Goal: Information Seeking & Learning: Learn about a topic

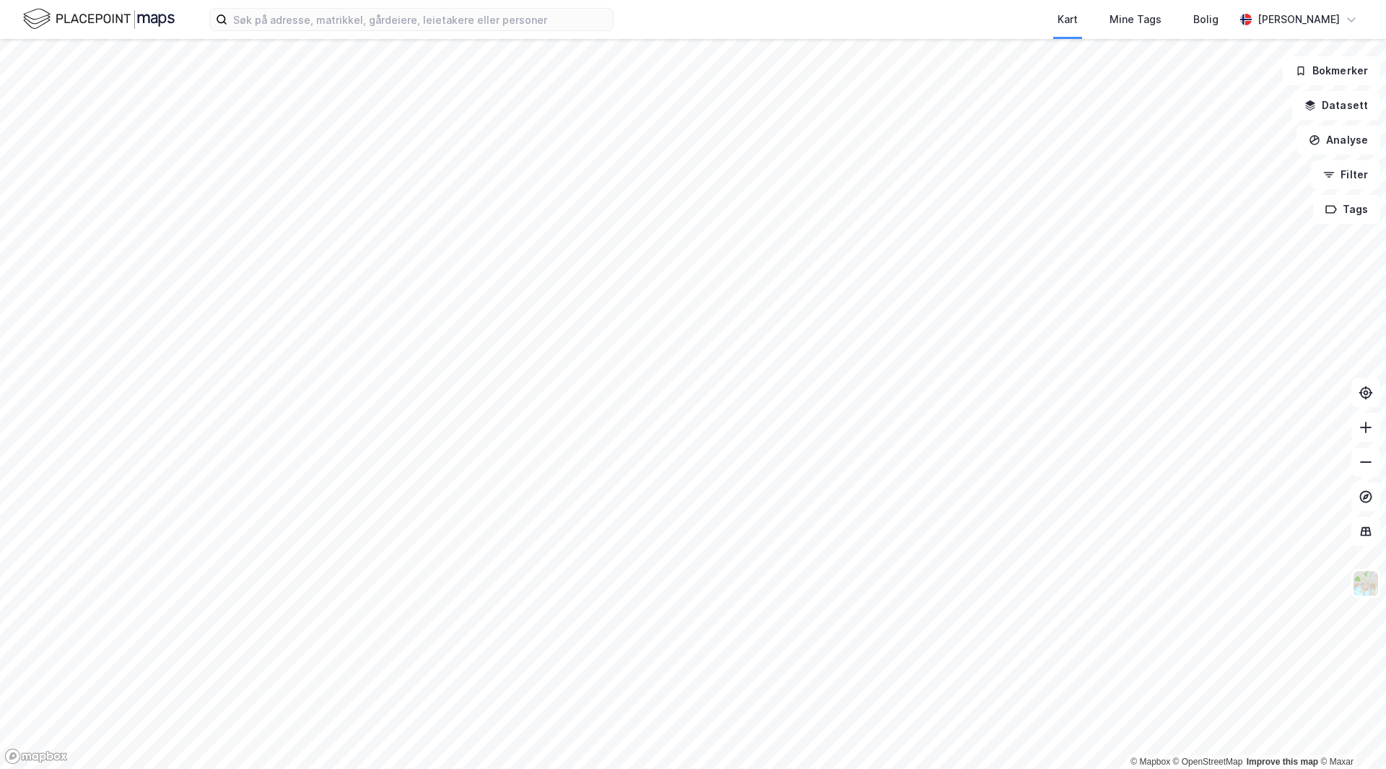
click at [388, 32] on div "Kart Mine Tags Bolig [PERSON_NAME]" at bounding box center [693, 19] width 1386 height 39
click at [393, 14] on input at bounding box center [419, 20] width 385 height 22
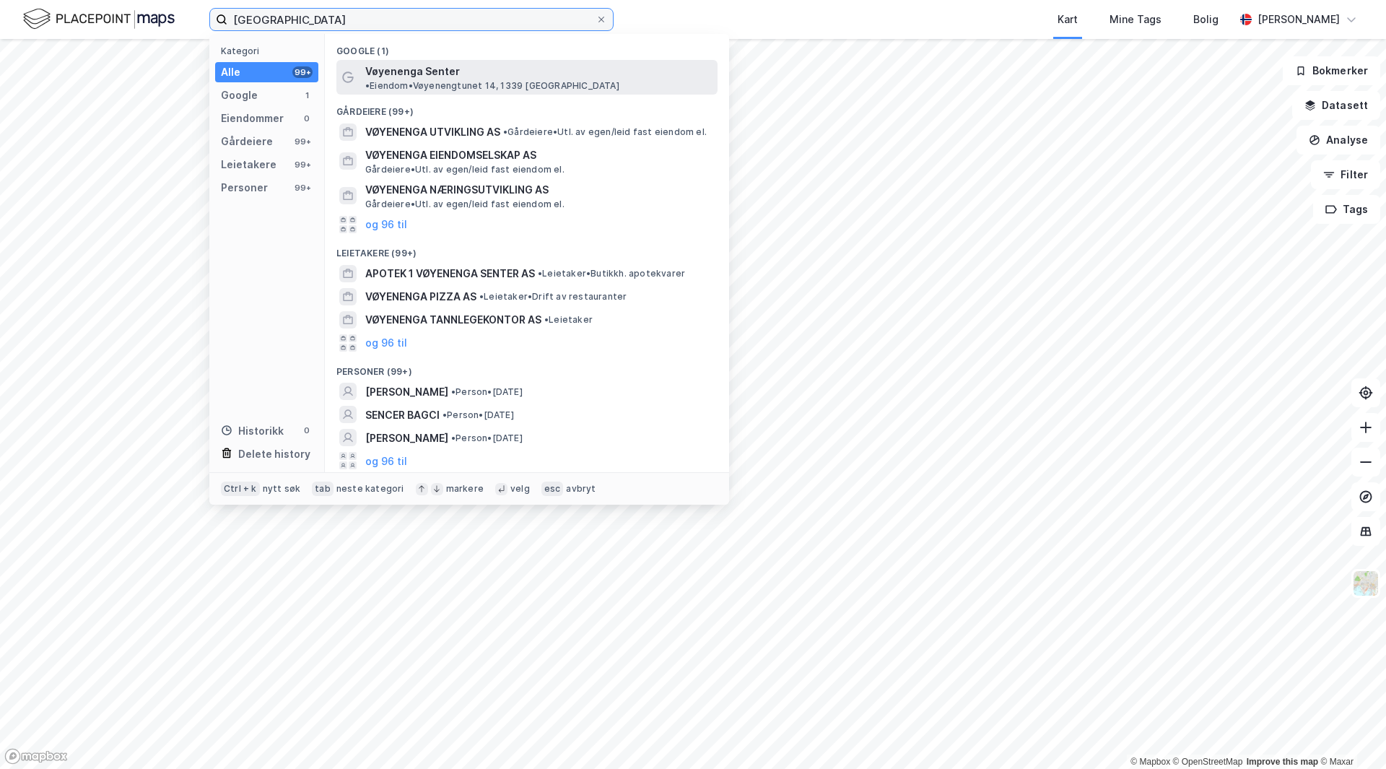
type input "[GEOGRAPHIC_DATA]"
click at [421, 73] on span "Vøyenenga Senter" at bounding box center [412, 71] width 95 height 17
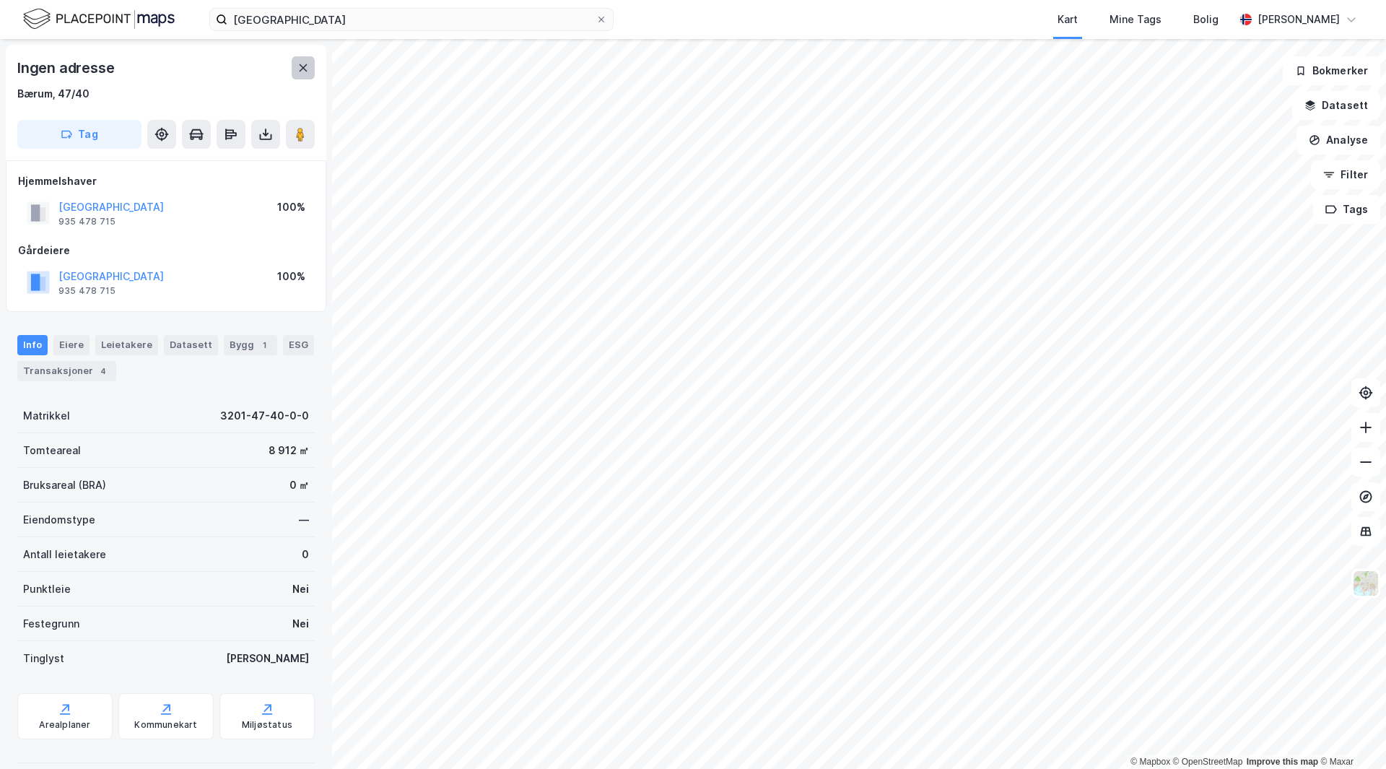
click at [305, 63] on icon at bounding box center [303, 68] width 12 height 12
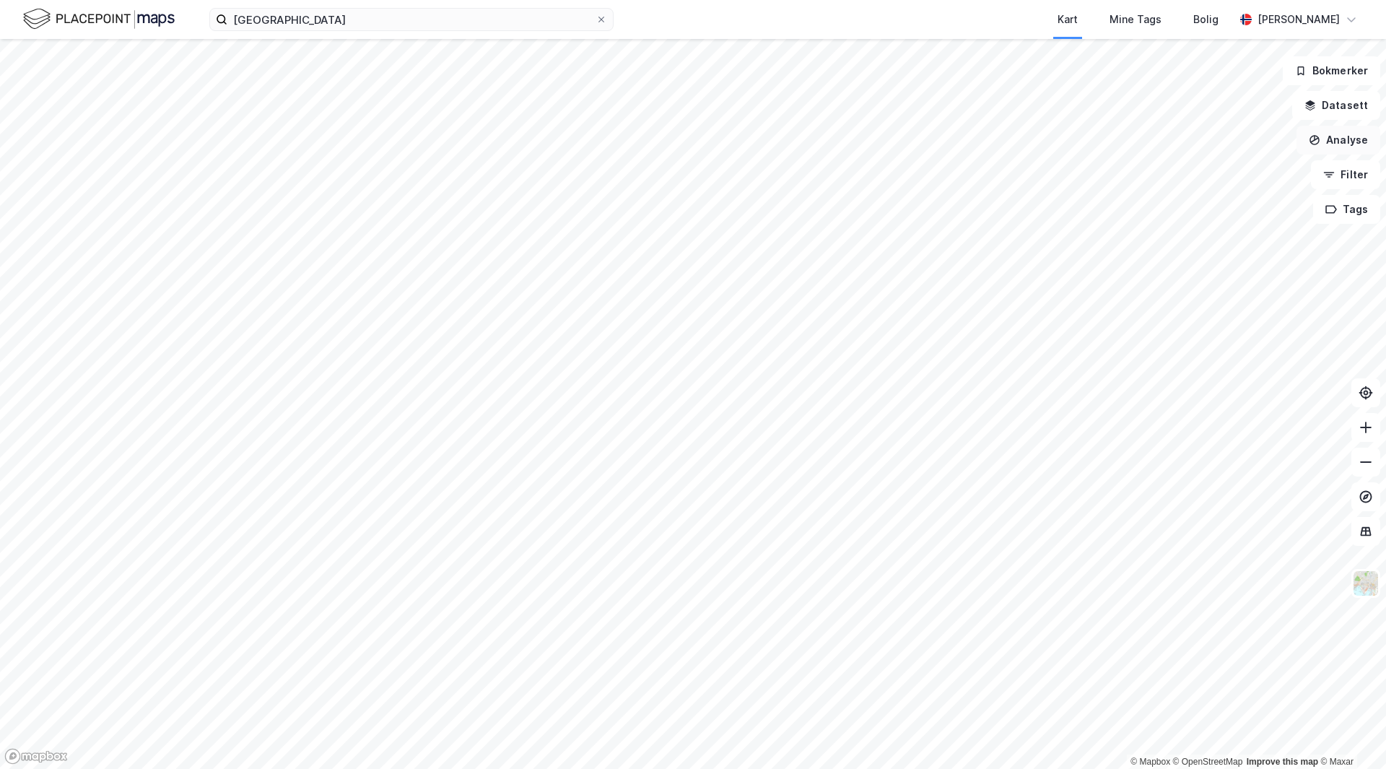
click at [1331, 134] on button "Analyse" at bounding box center [1338, 140] width 84 height 29
click at [1352, 173] on button "Filter" at bounding box center [1345, 174] width 69 height 29
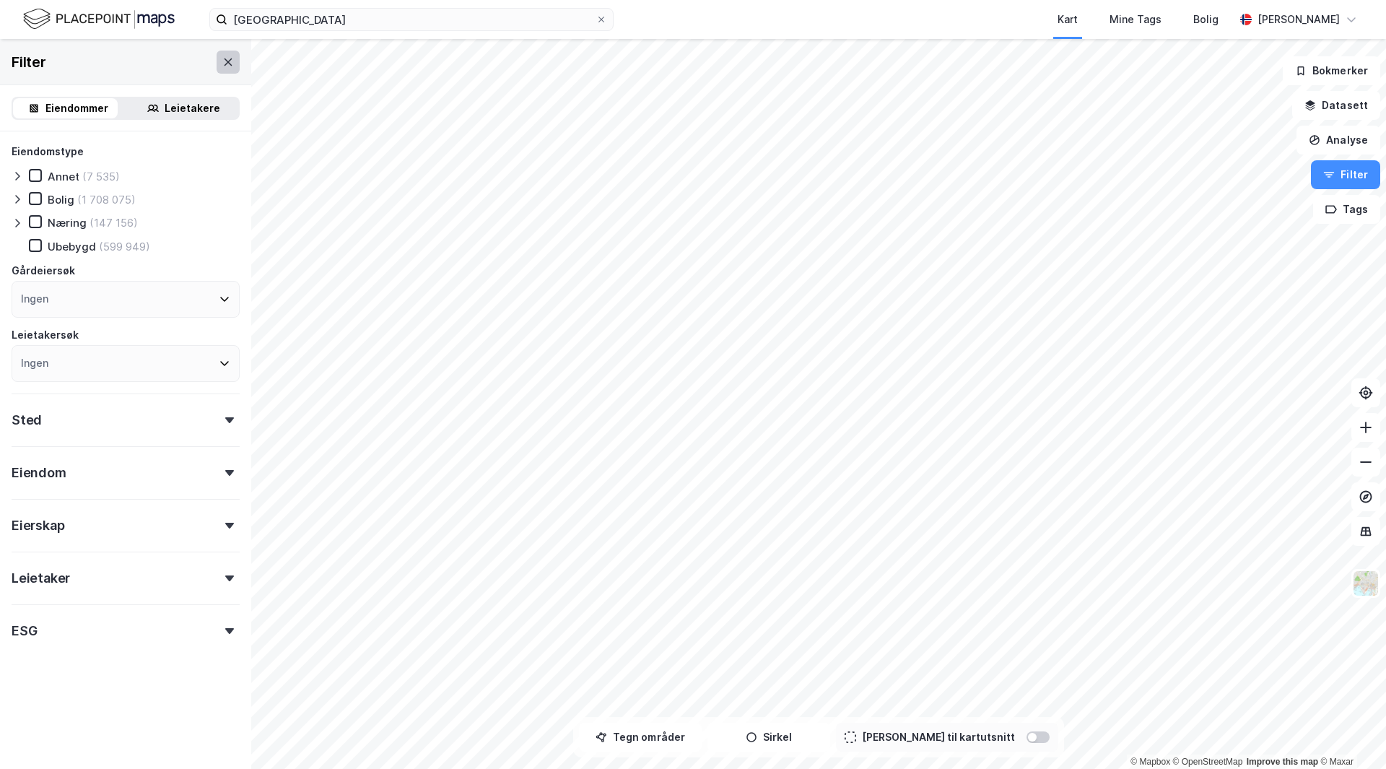
click at [222, 57] on icon at bounding box center [228, 62] width 12 height 12
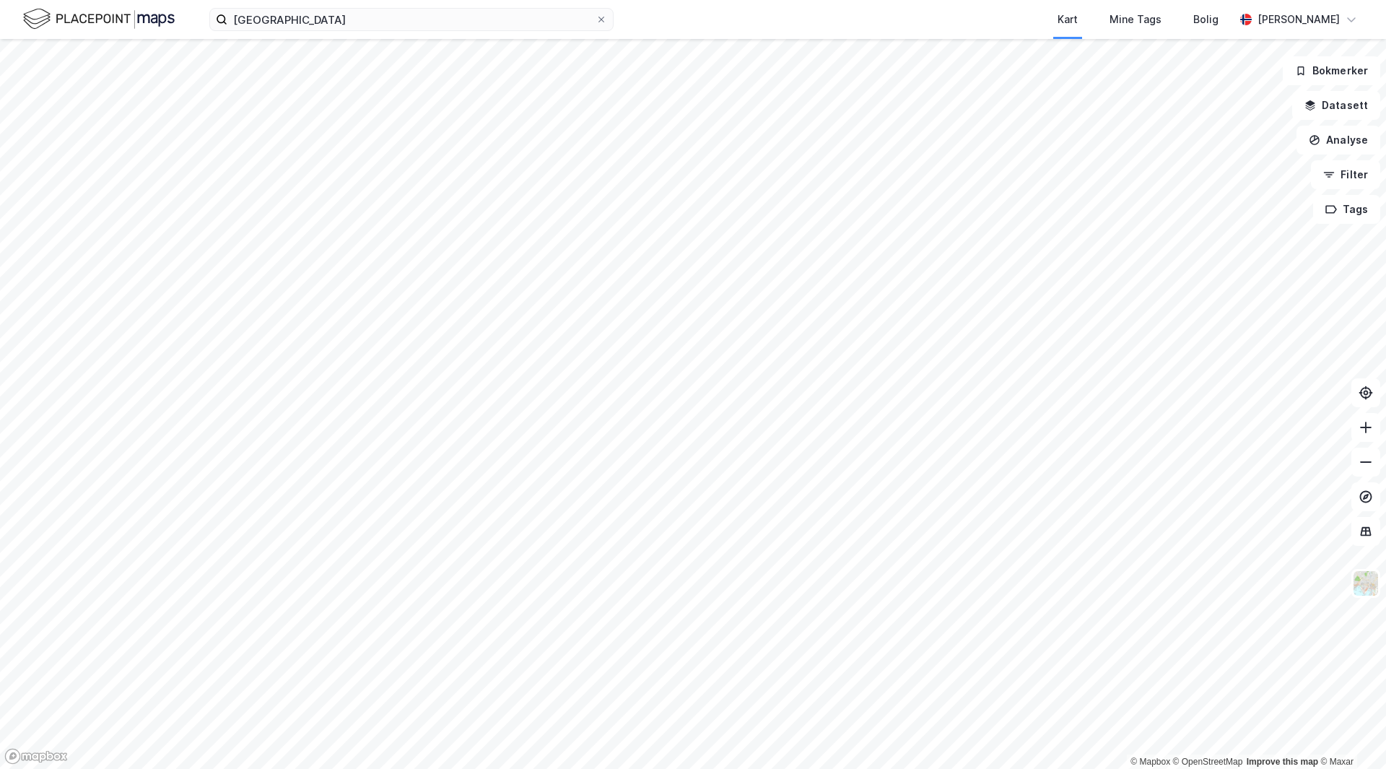
click at [97, 22] on img at bounding box center [99, 18] width 152 height 25
drag, startPoint x: 388, startPoint y: 14, endPoint x: 385, endPoint y: 22, distance: 8.4
click at [388, 15] on input "[GEOGRAPHIC_DATA]" at bounding box center [411, 20] width 368 height 22
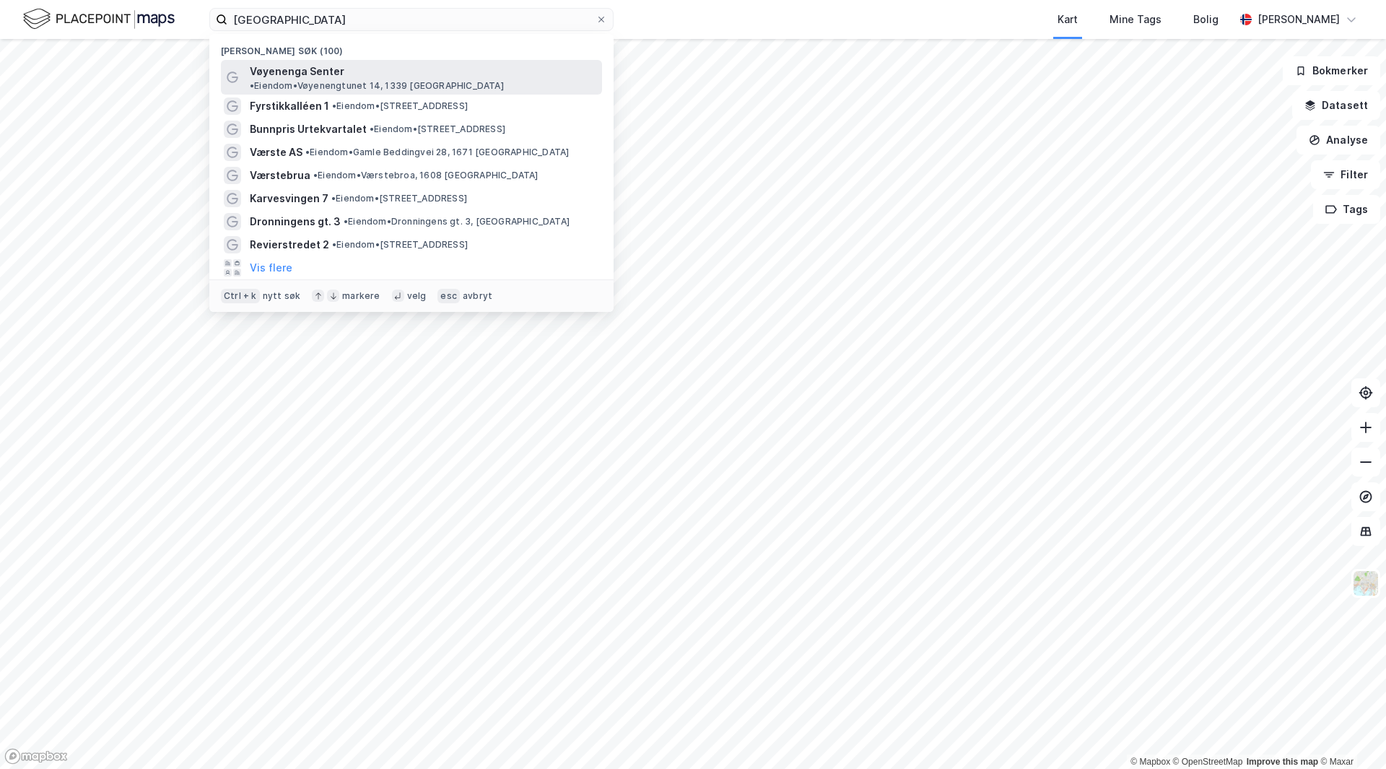
click at [369, 80] on span "• Eiendom • Vøyenengtunet 14, 1339 [GEOGRAPHIC_DATA]" at bounding box center [377, 86] width 254 height 12
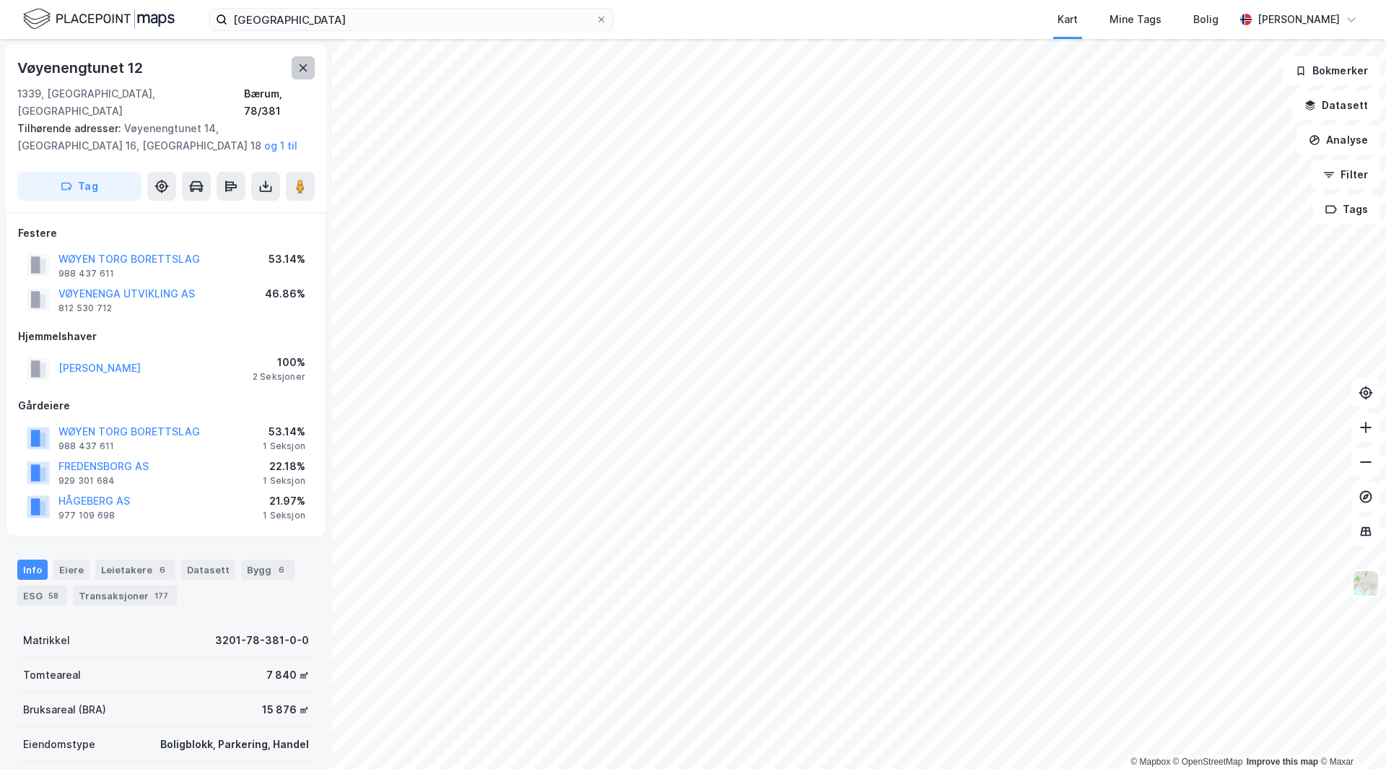
click at [302, 73] on icon at bounding box center [303, 68] width 12 height 12
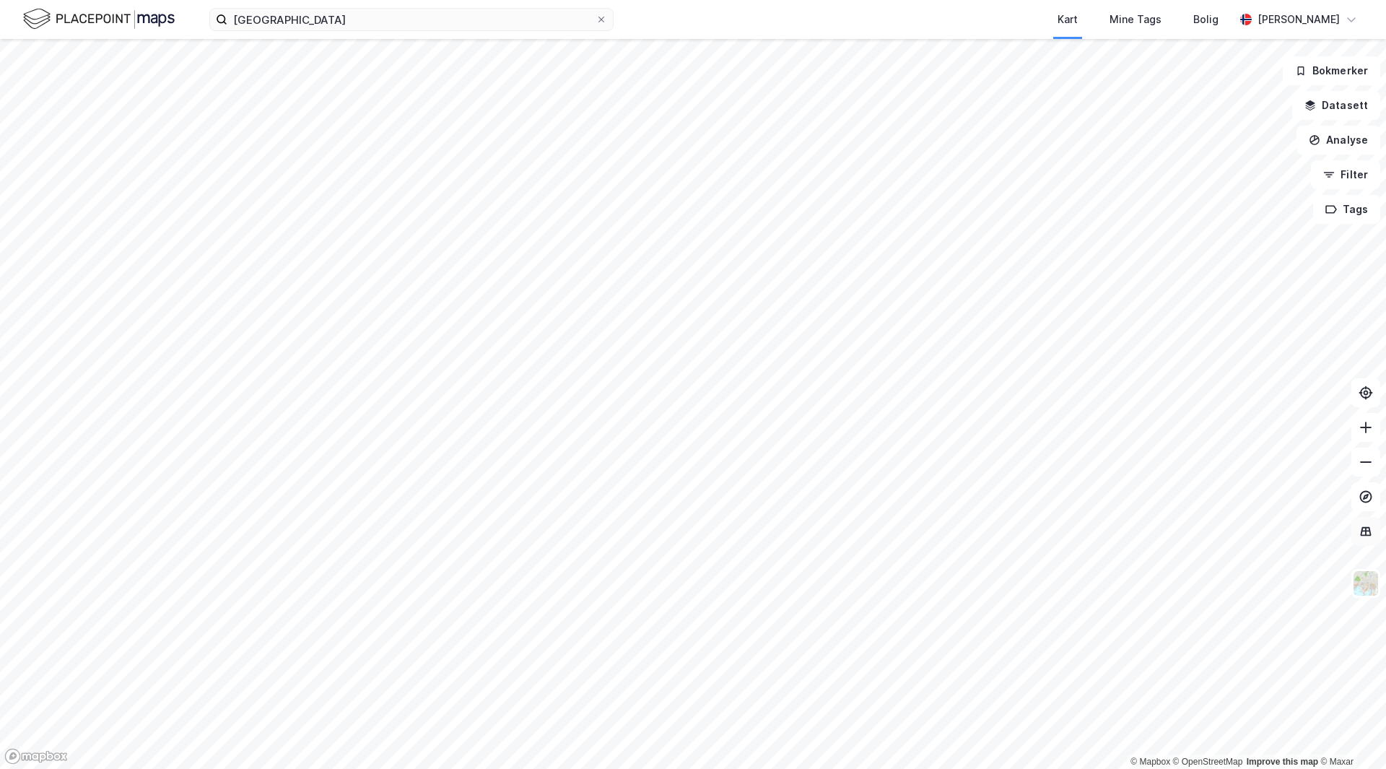
click at [1356, 519] on button at bounding box center [1365, 531] width 29 height 29
click at [1361, 524] on icon at bounding box center [1366, 531] width 14 height 14
click at [1366, 580] on img at bounding box center [1365, 583] width 27 height 27
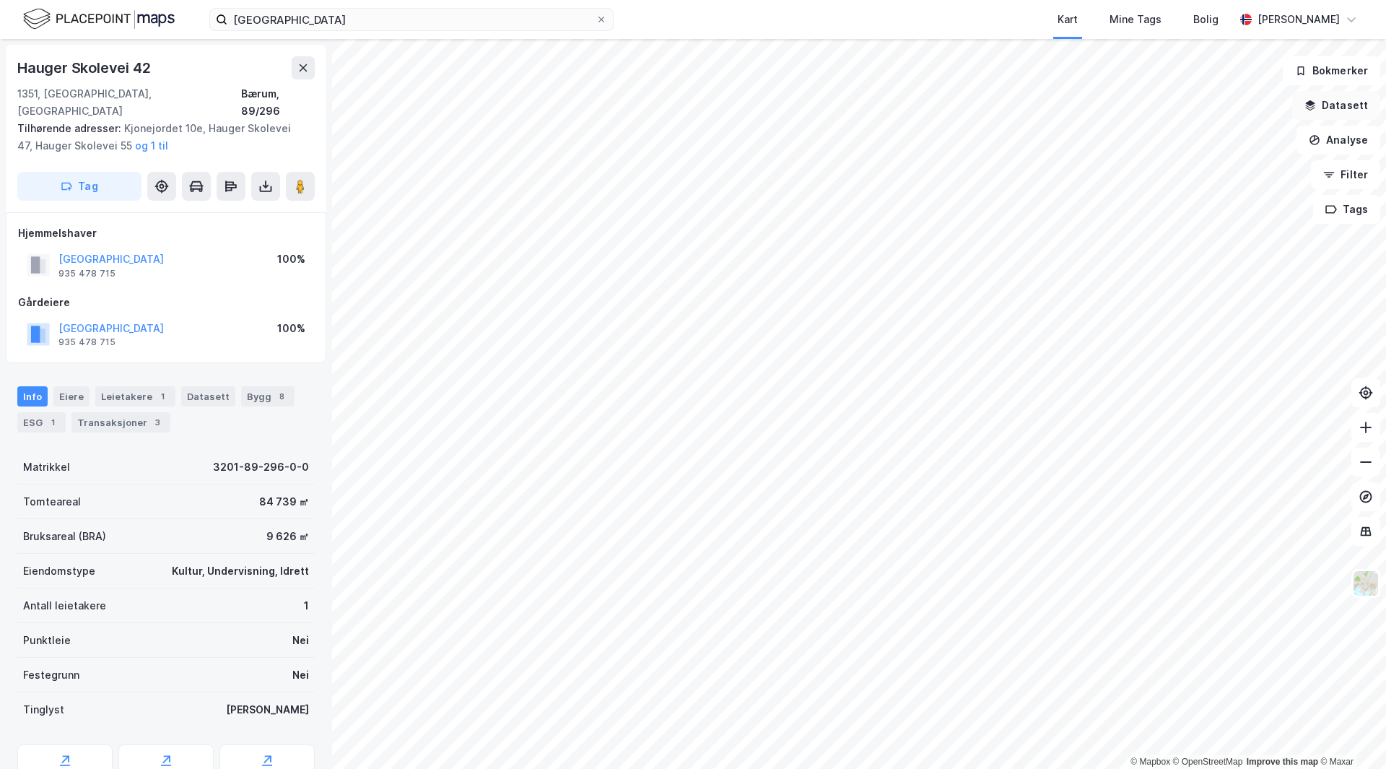
click at [1353, 102] on button "Datasett" at bounding box center [1336, 105] width 88 height 29
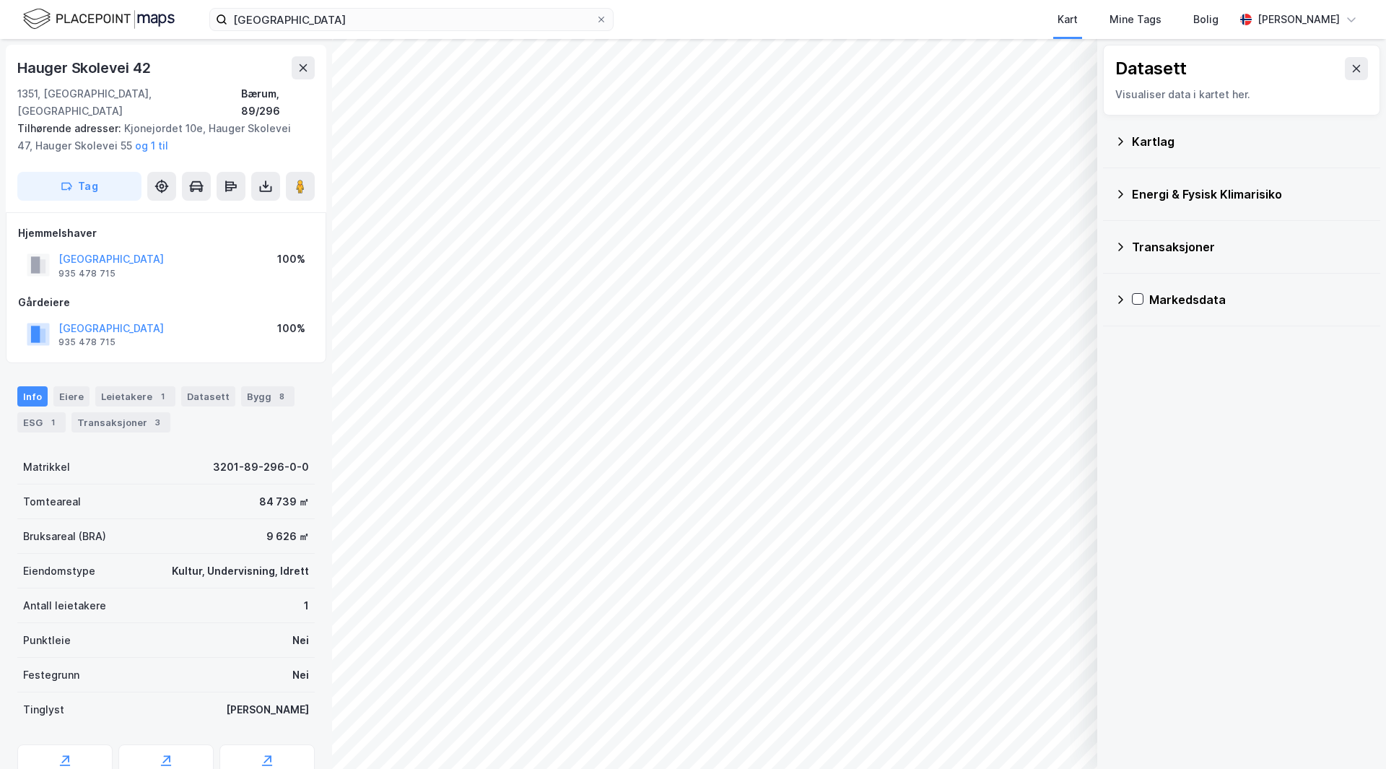
click at [1124, 139] on icon at bounding box center [1121, 142] width 12 height 12
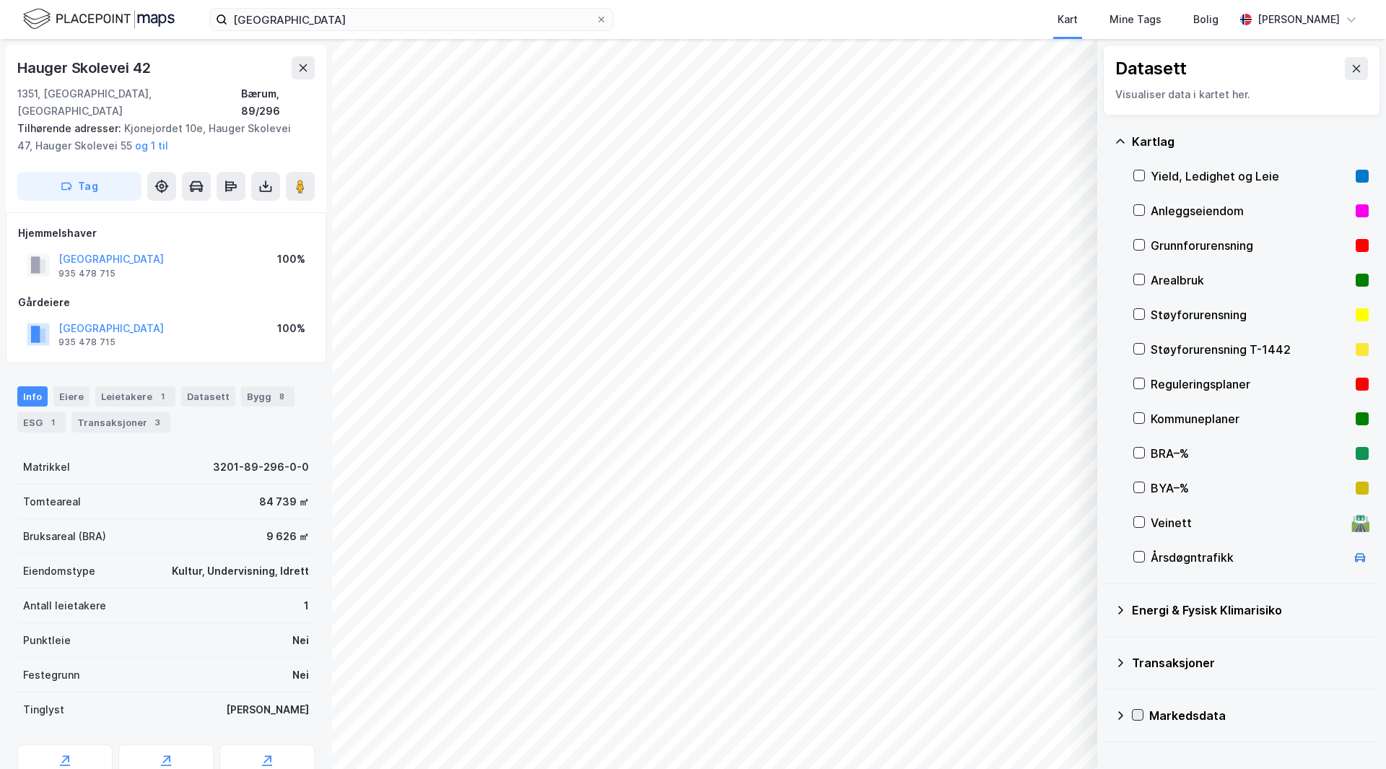
click at [1141, 714] on icon at bounding box center [1138, 715] width 10 height 10
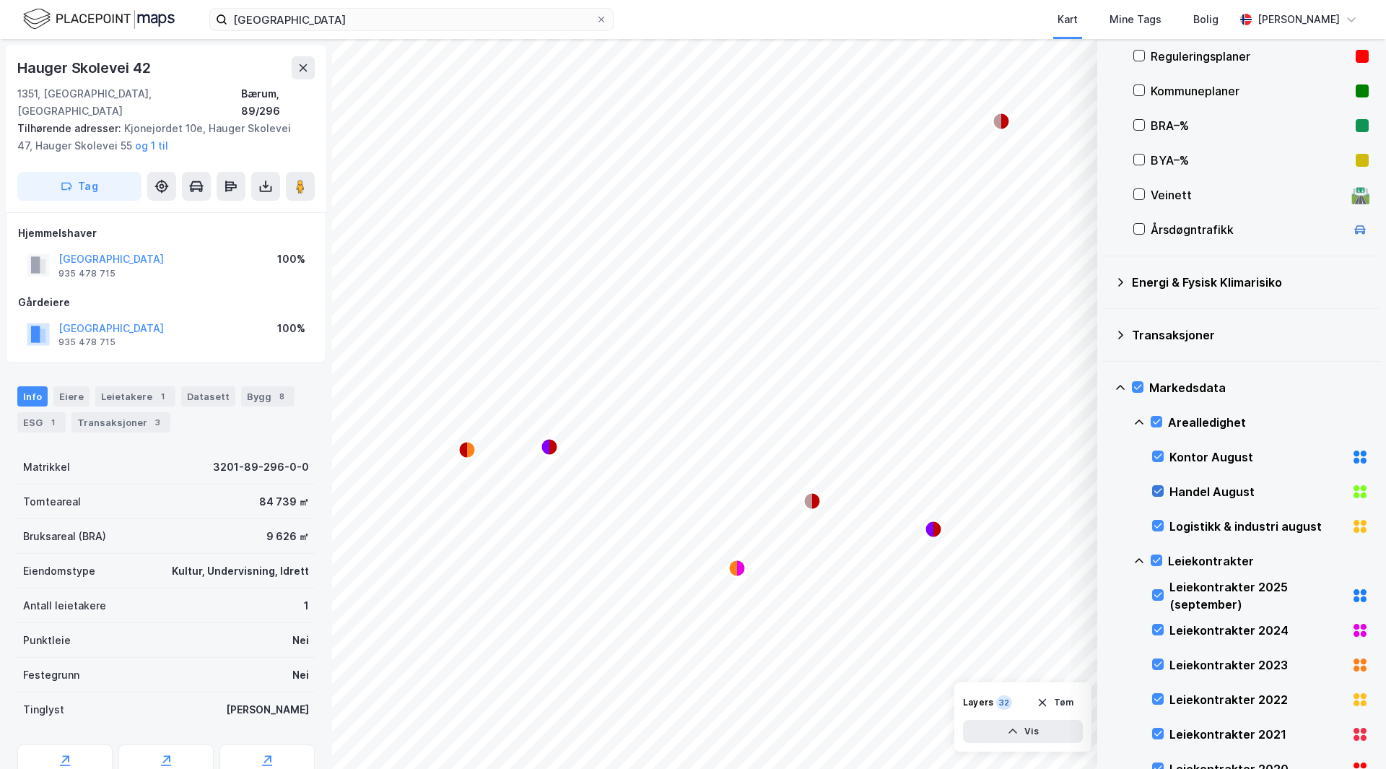
scroll to position [216, 0]
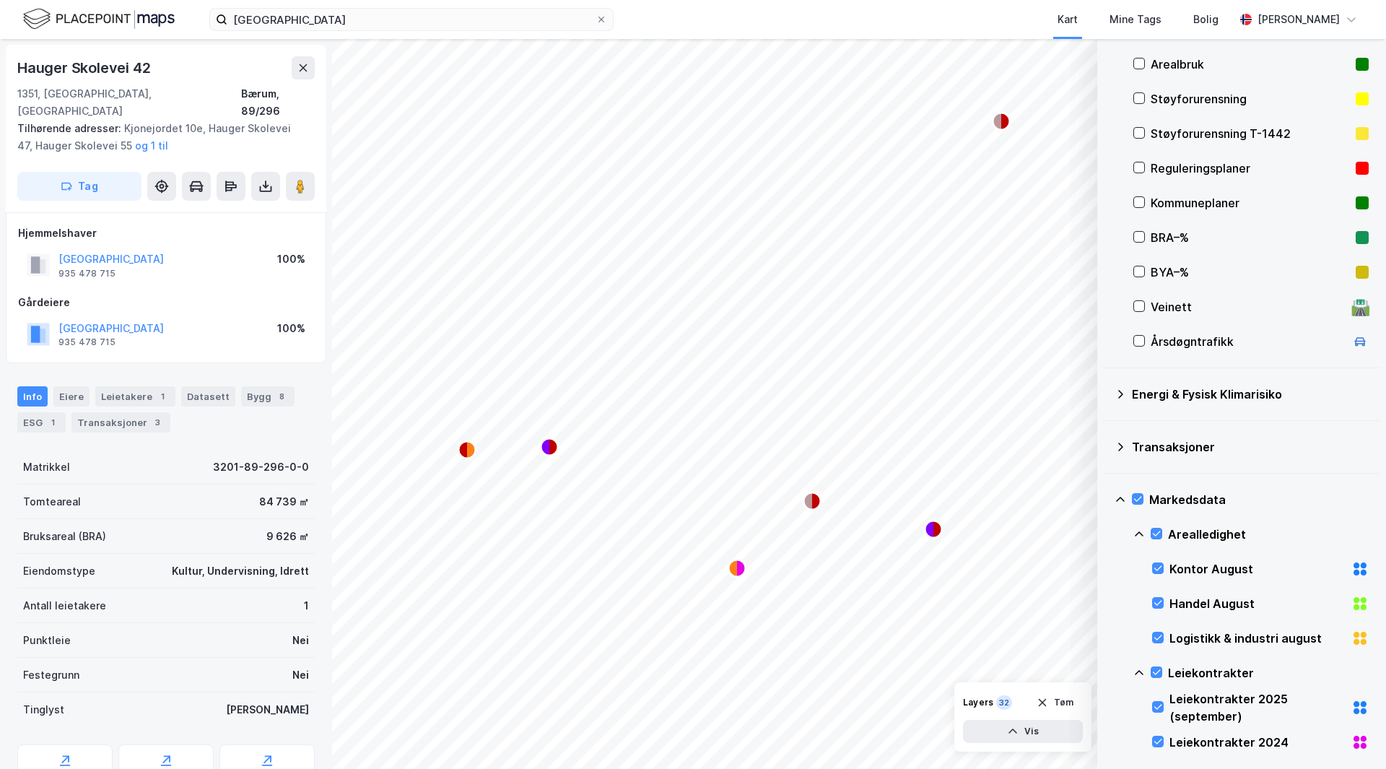
click at [1156, 526] on div "Arealledighet" at bounding box center [1250, 534] width 235 height 35
click at [1156, 536] on icon at bounding box center [1156, 533] width 10 height 10
click at [1159, 572] on icon at bounding box center [1156, 568] width 10 height 10
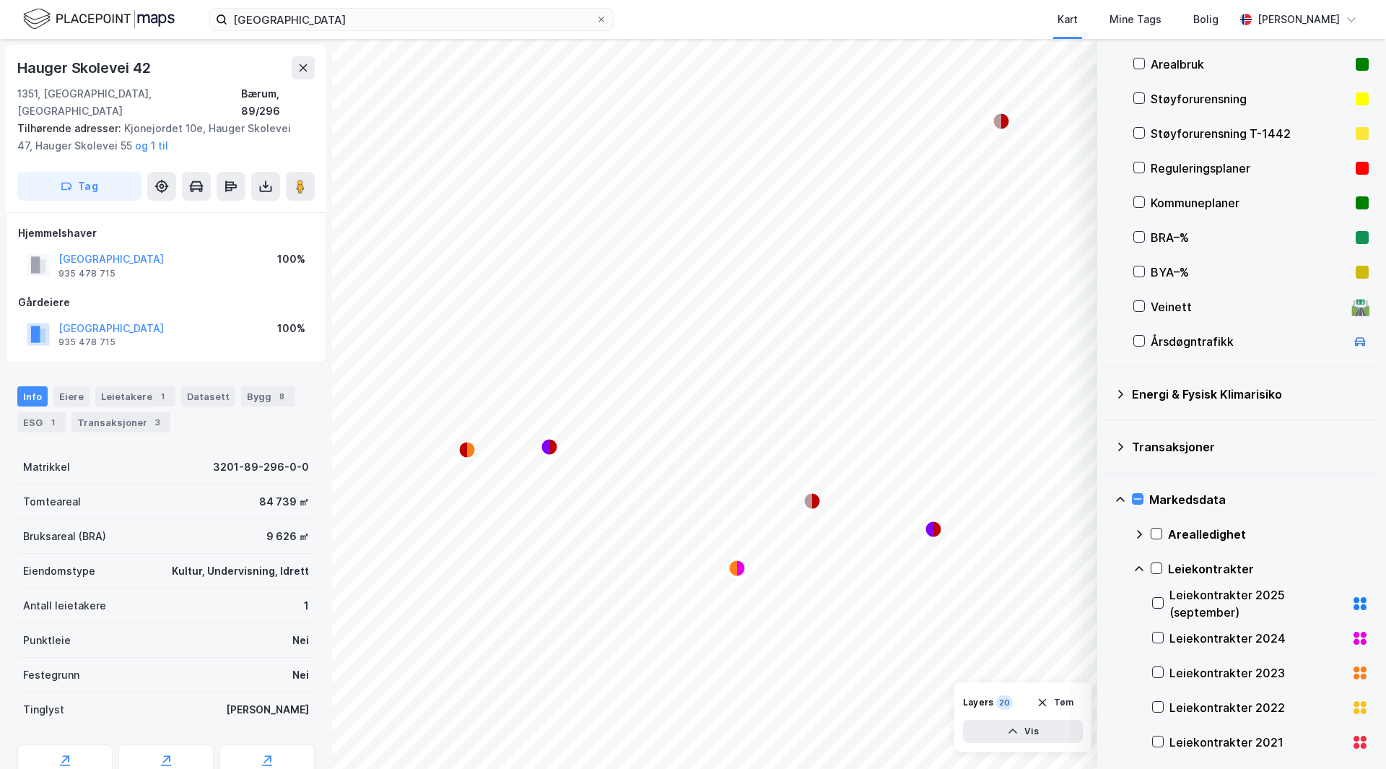
click at [1141, 568] on icon at bounding box center [1139, 568] width 9 height 5
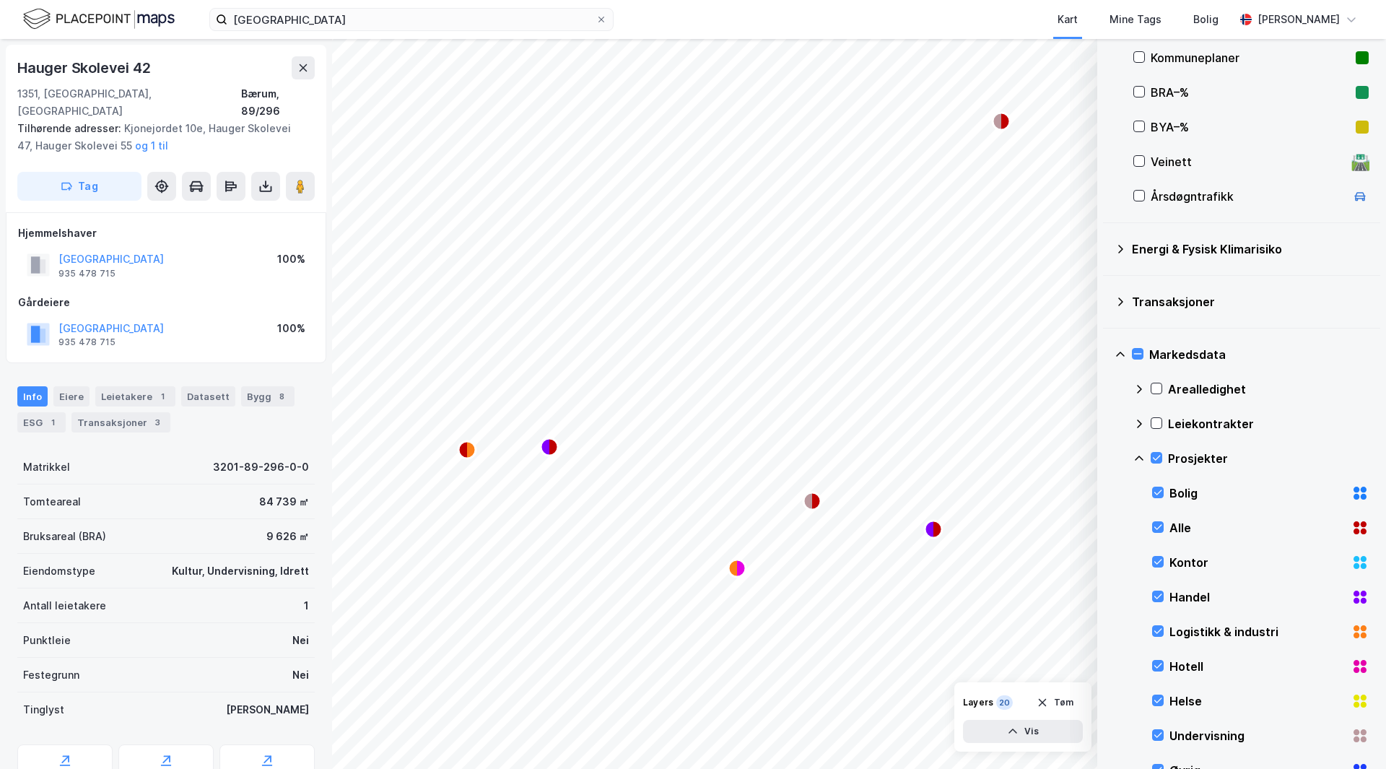
scroll to position [432, 0]
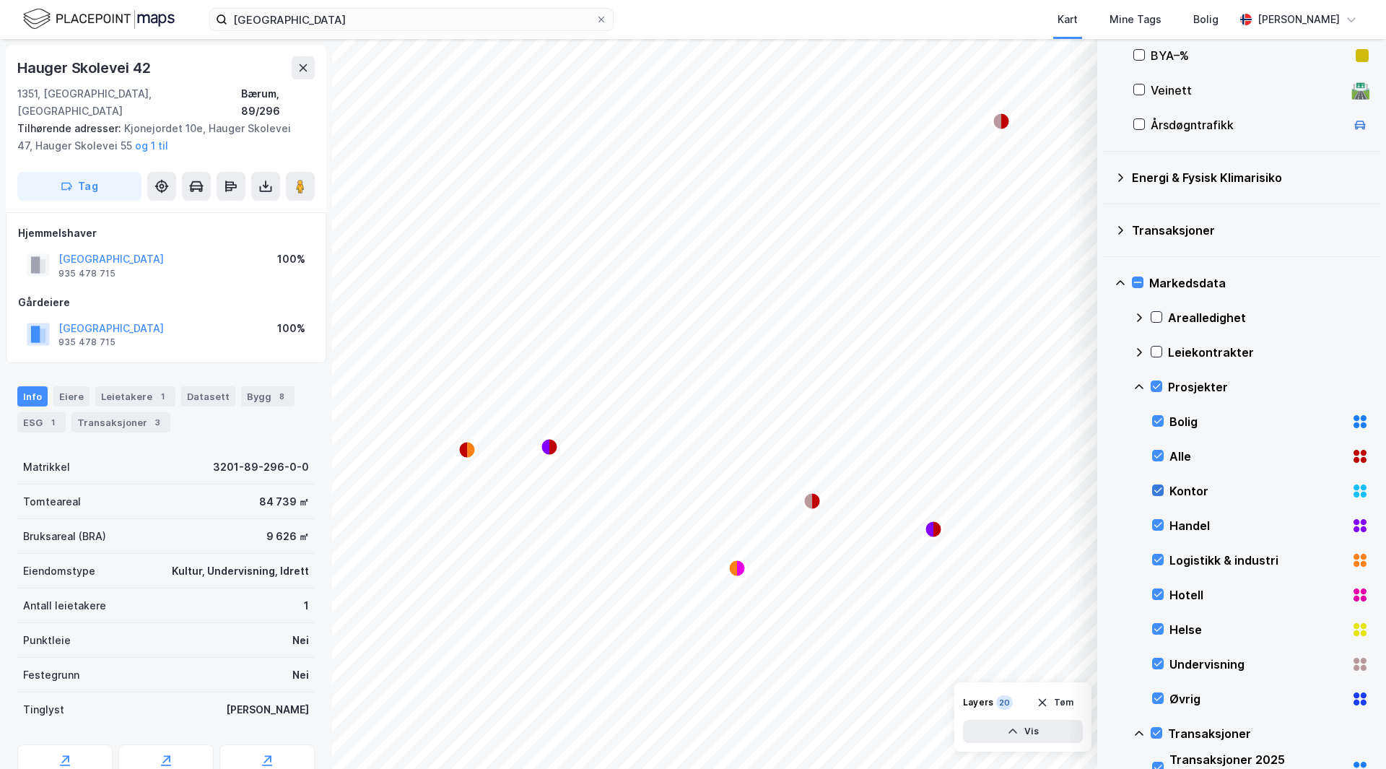
click at [1160, 489] on icon at bounding box center [1158, 490] width 10 height 10
click at [1161, 453] on icon at bounding box center [1158, 455] width 10 height 10
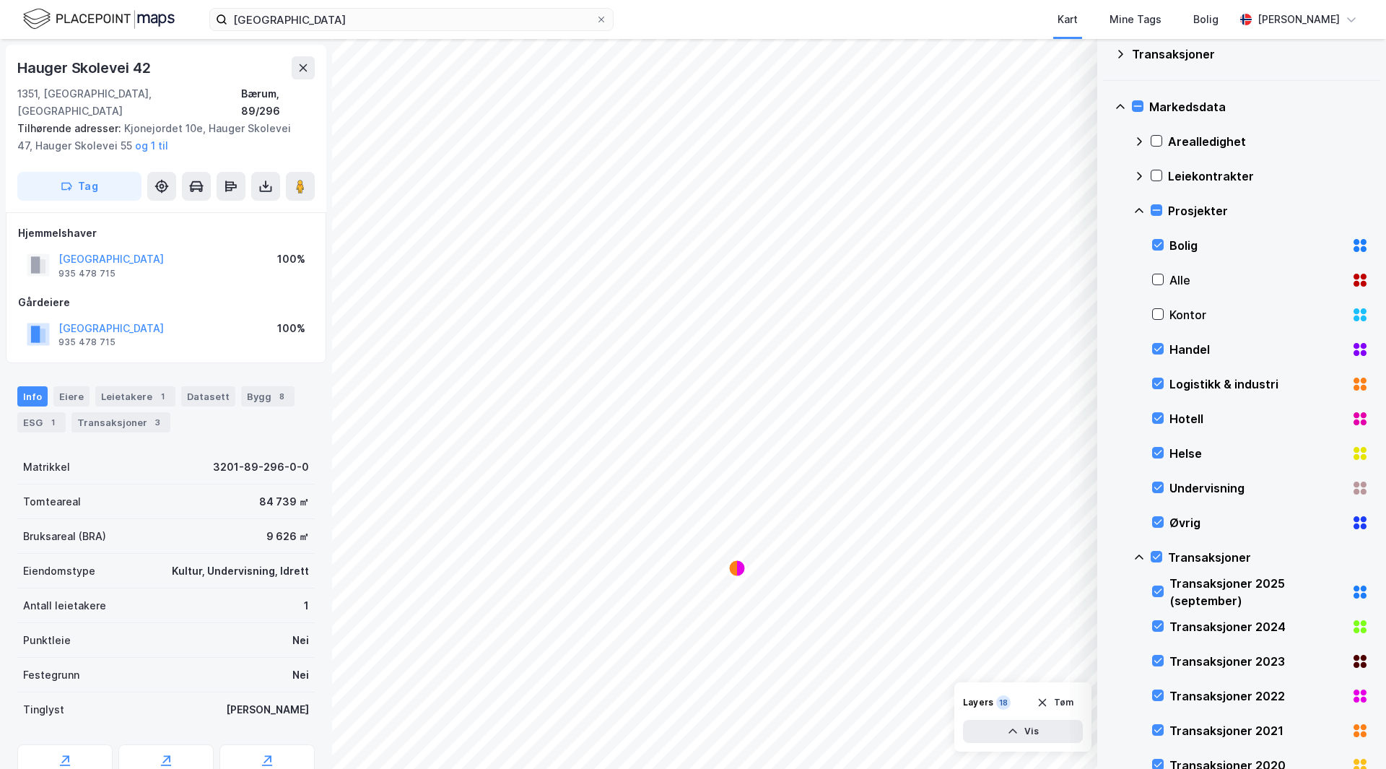
scroll to position [649, 0]
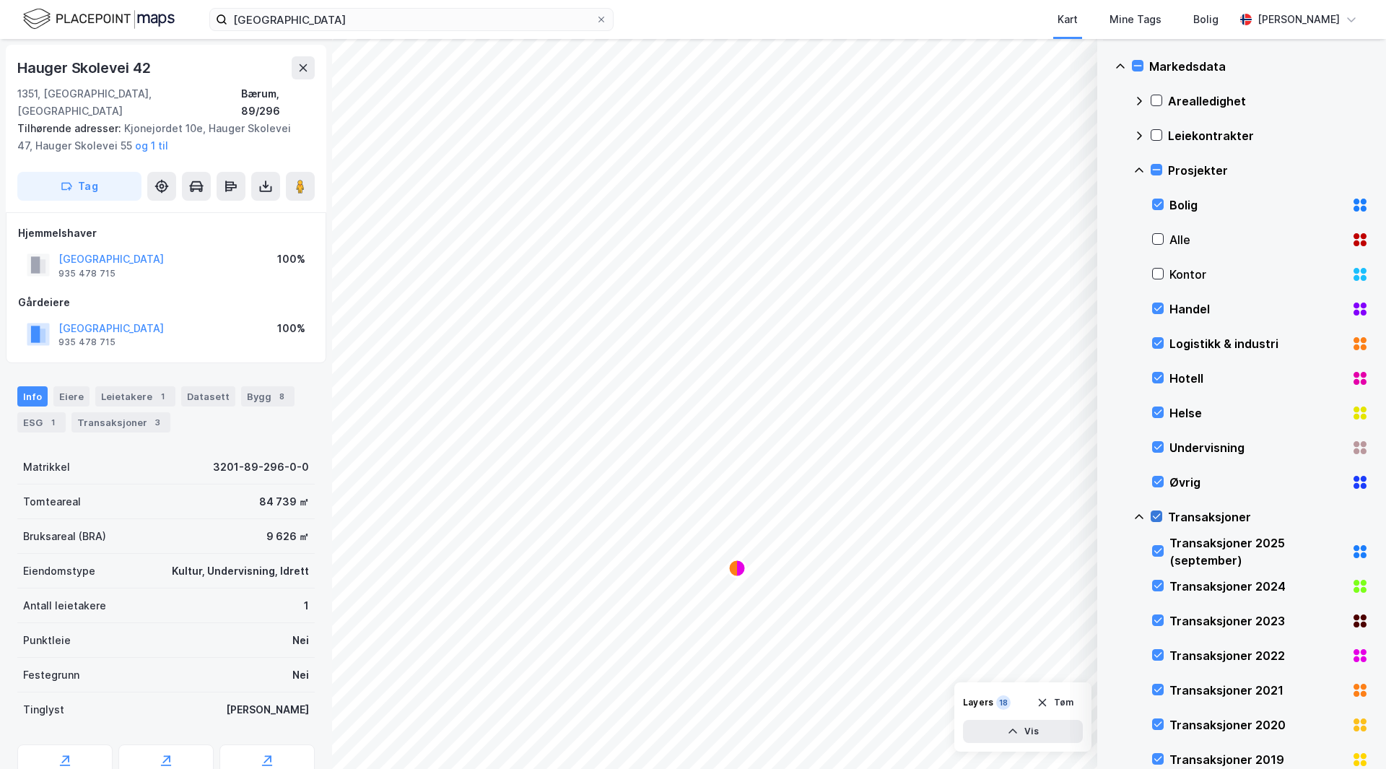
click at [1161, 512] on div at bounding box center [1157, 516] width 12 height 12
click at [1166, 449] on div "Undervisning" at bounding box center [1260, 447] width 217 height 35
click at [1164, 411] on div "Helse" at bounding box center [1260, 413] width 217 height 35
click at [1162, 375] on icon at bounding box center [1158, 377] width 10 height 10
click at [1160, 344] on icon at bounding box center [1158, 343] width 10 height 10
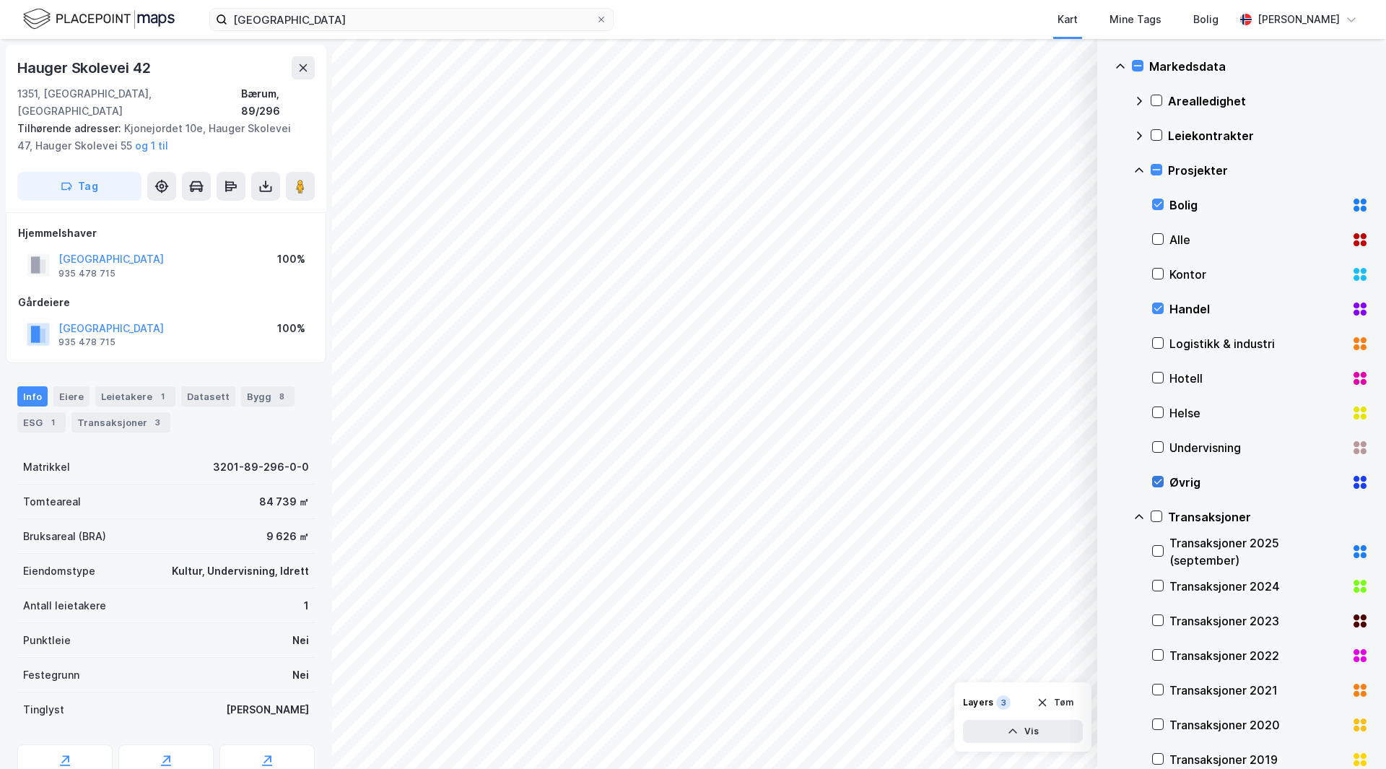
click at [1161, 484] on icon at bounding box center [1158, 481] width 10 height 10
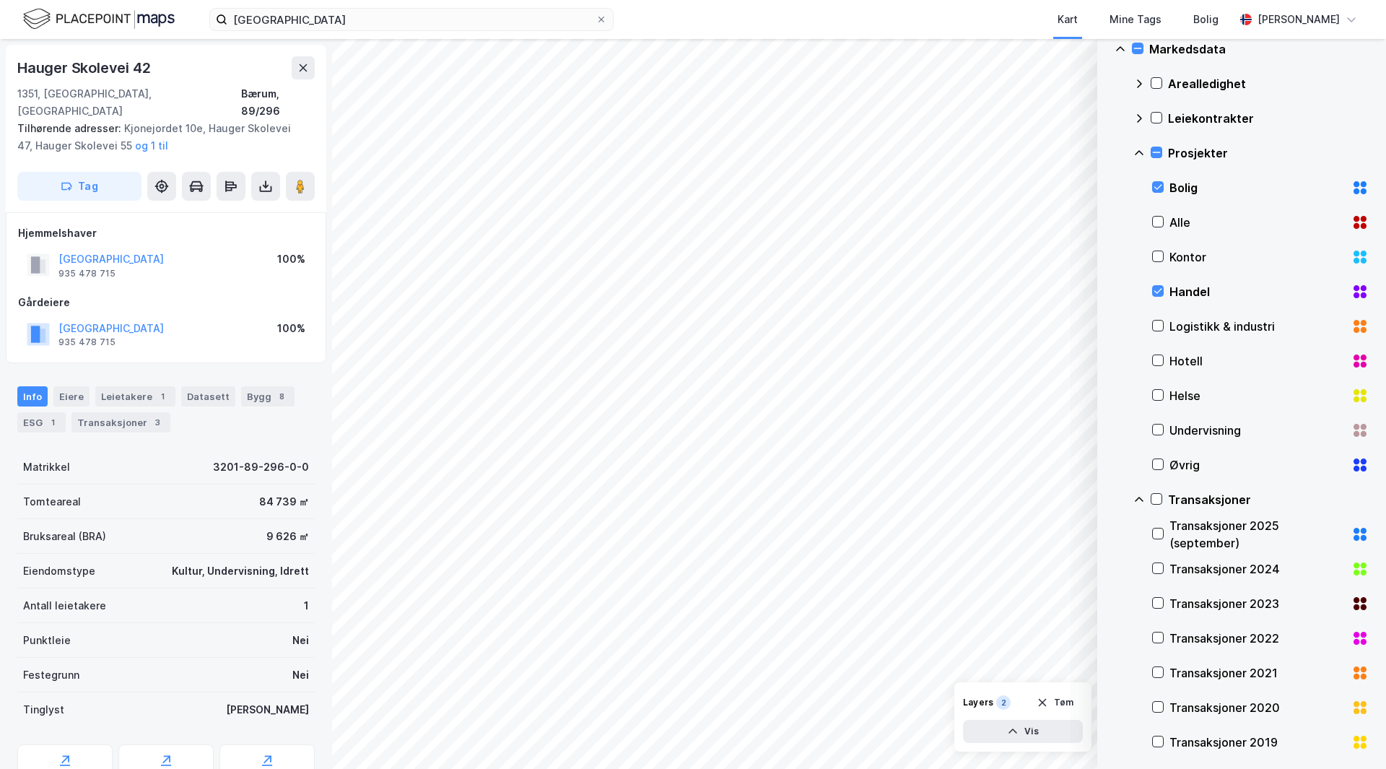
click at [1148, 501] on div "Transaksjoner" at bounding box center [1250, 499] width 235 height 35
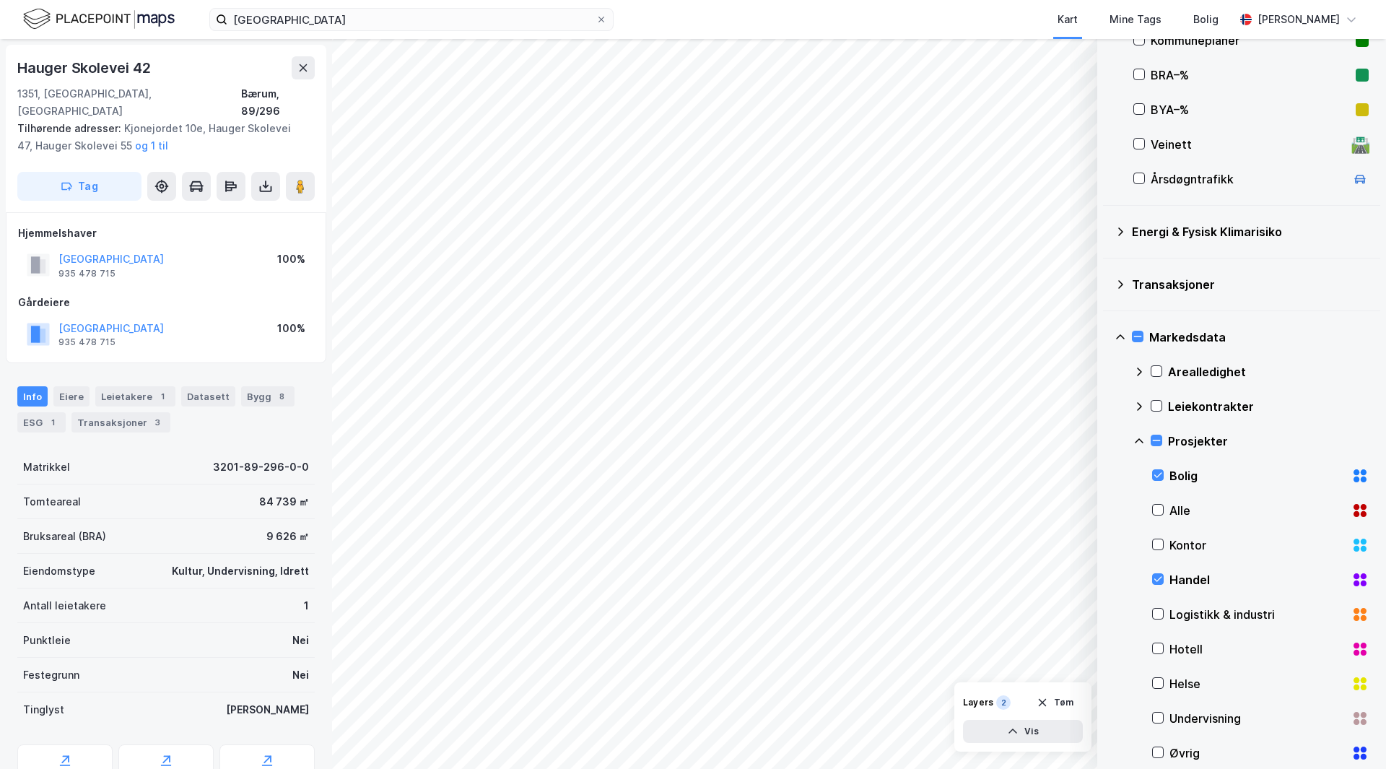
scroll to position [429, 0]
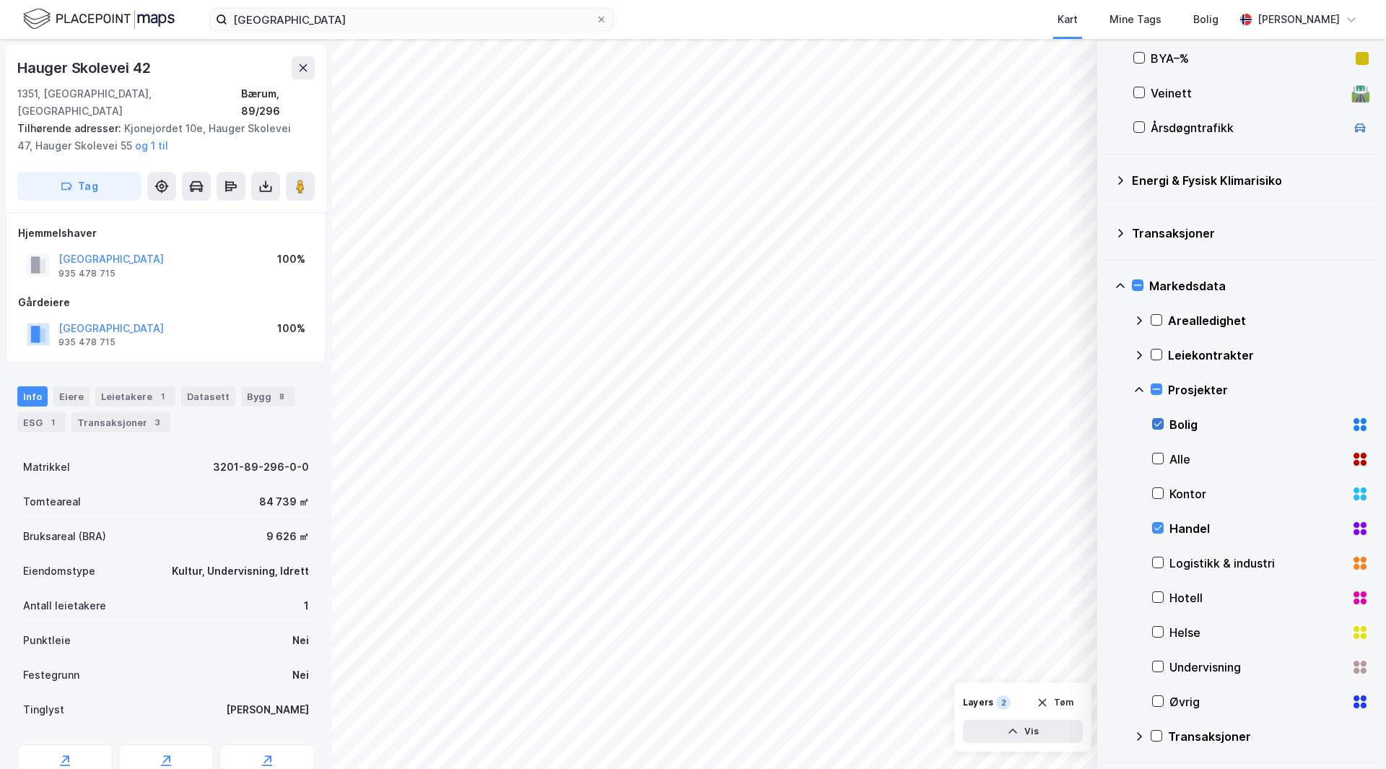
click at [1159, 422] on icon at bounding box center [1158, 424] width 10 height 10
click at [1133, 733] on icon at bounding box center [1139, 737] width 12 height 12
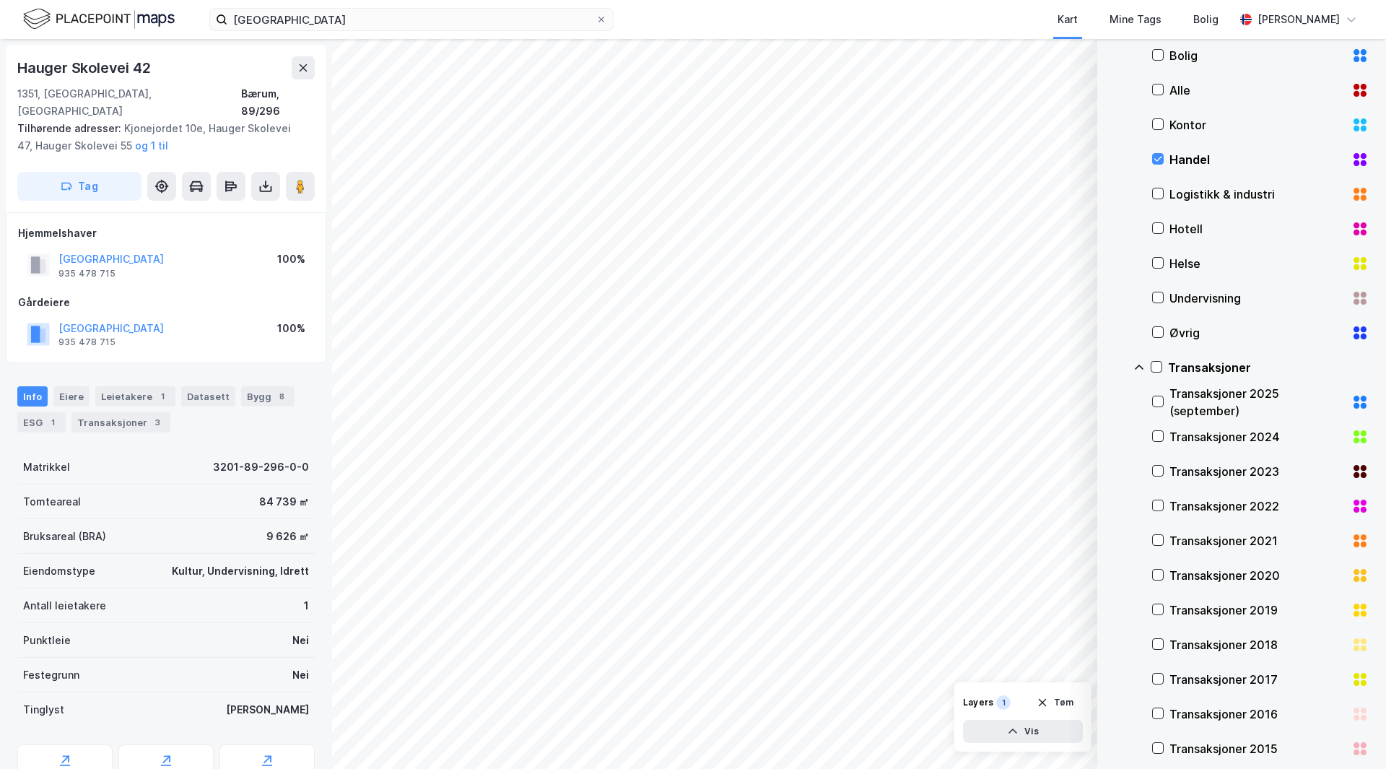
scroll to position [811, 0]
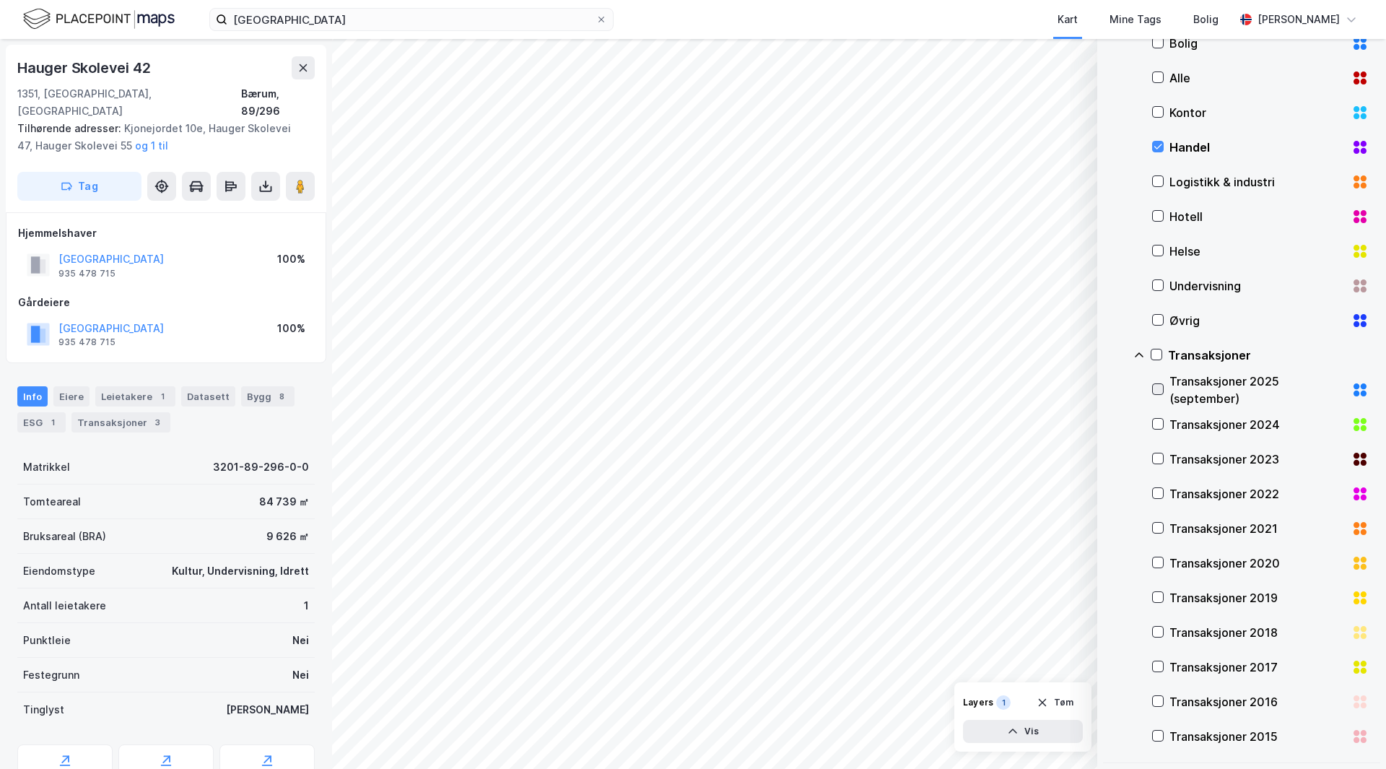
click at [1158, 385] on icon at bounding box center [1158, 389] width 10 height 10
click at [1159, 385] on icon at bounding box center [1158, 389] width 10 height 10
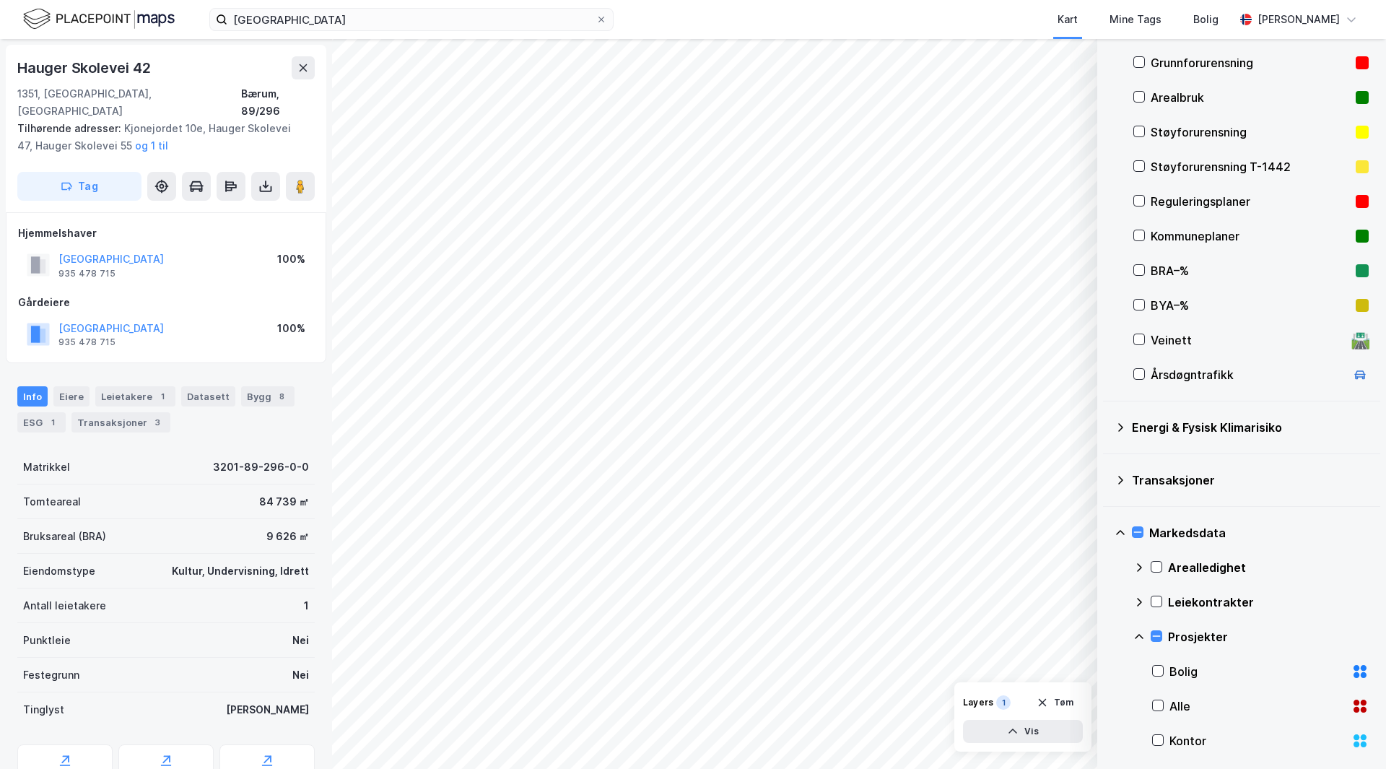
scroll to position [650, 0]
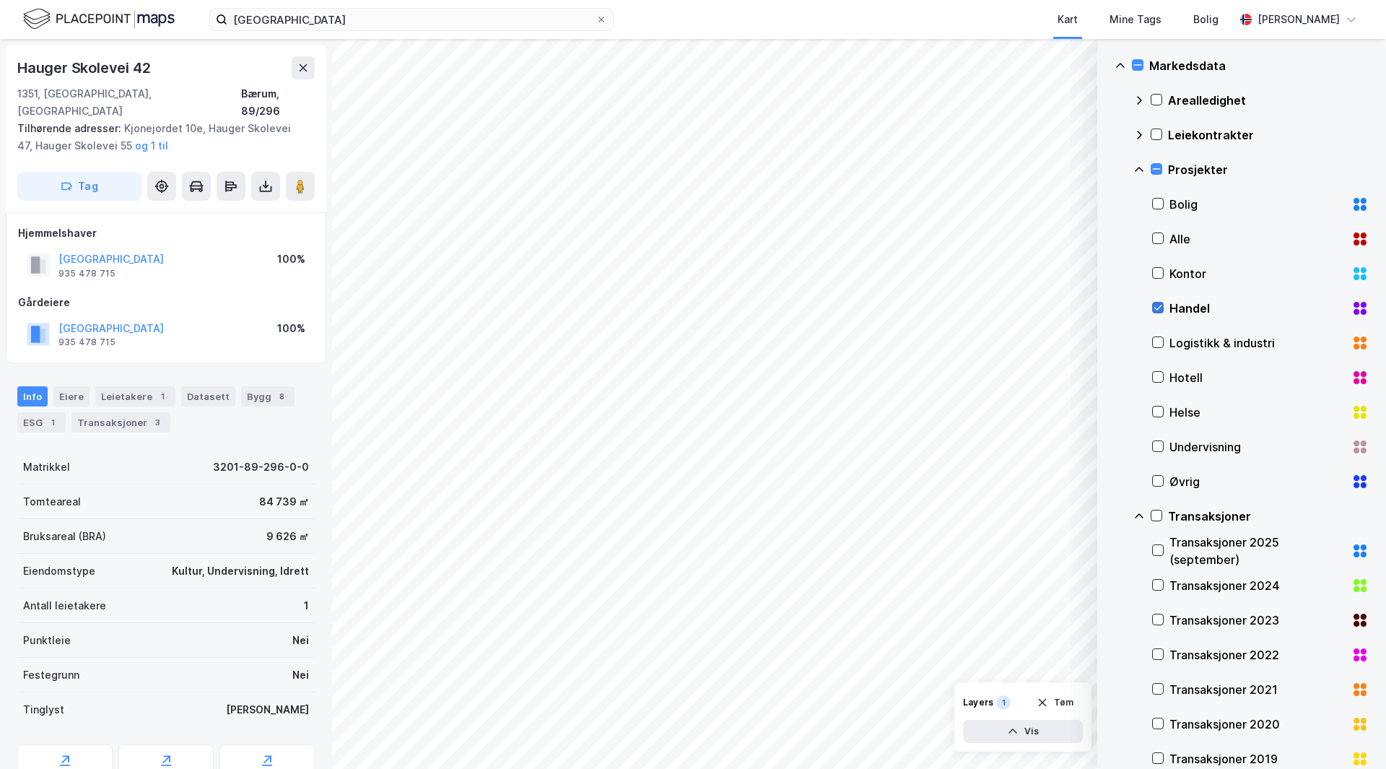
click at [1163, 305] on div at bounding box center [1158, 308] width 12 height 12
click at [1161, 237] on icon at bounding box center [1158, 238] width 8 height 5
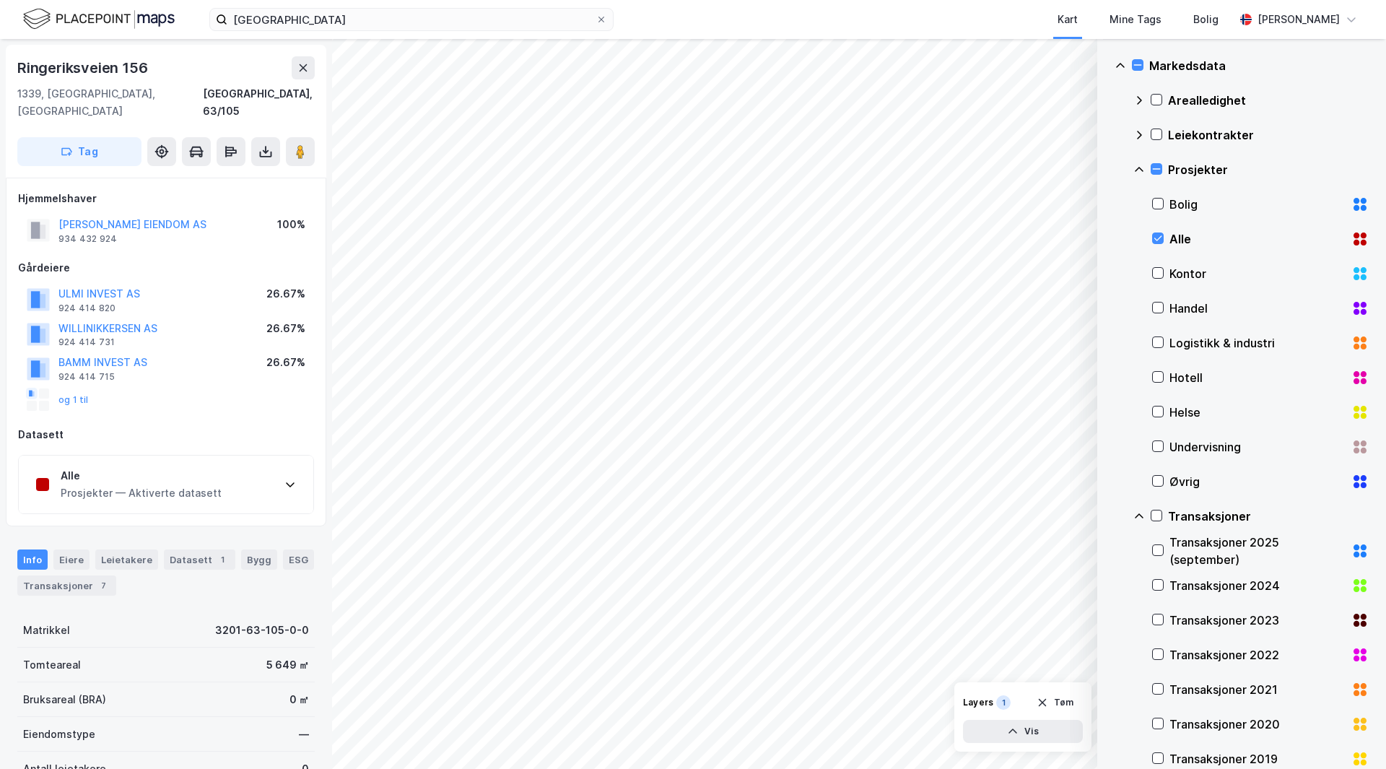
click at [1164, 235] on div "Alle" at bounding box center [1260, 239] width 217 height 35
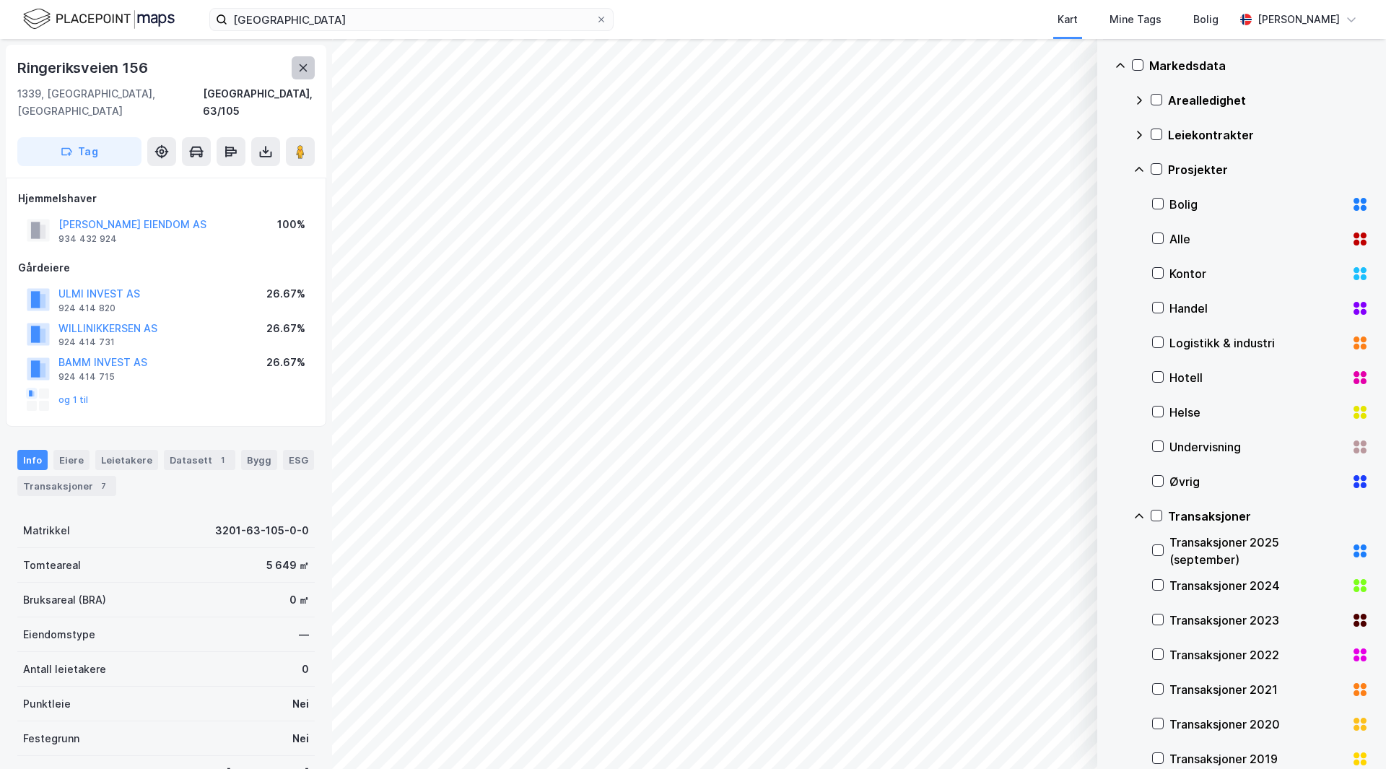
click at [305, 69] on icon at bounding box center [304, 67] width 8 height 7
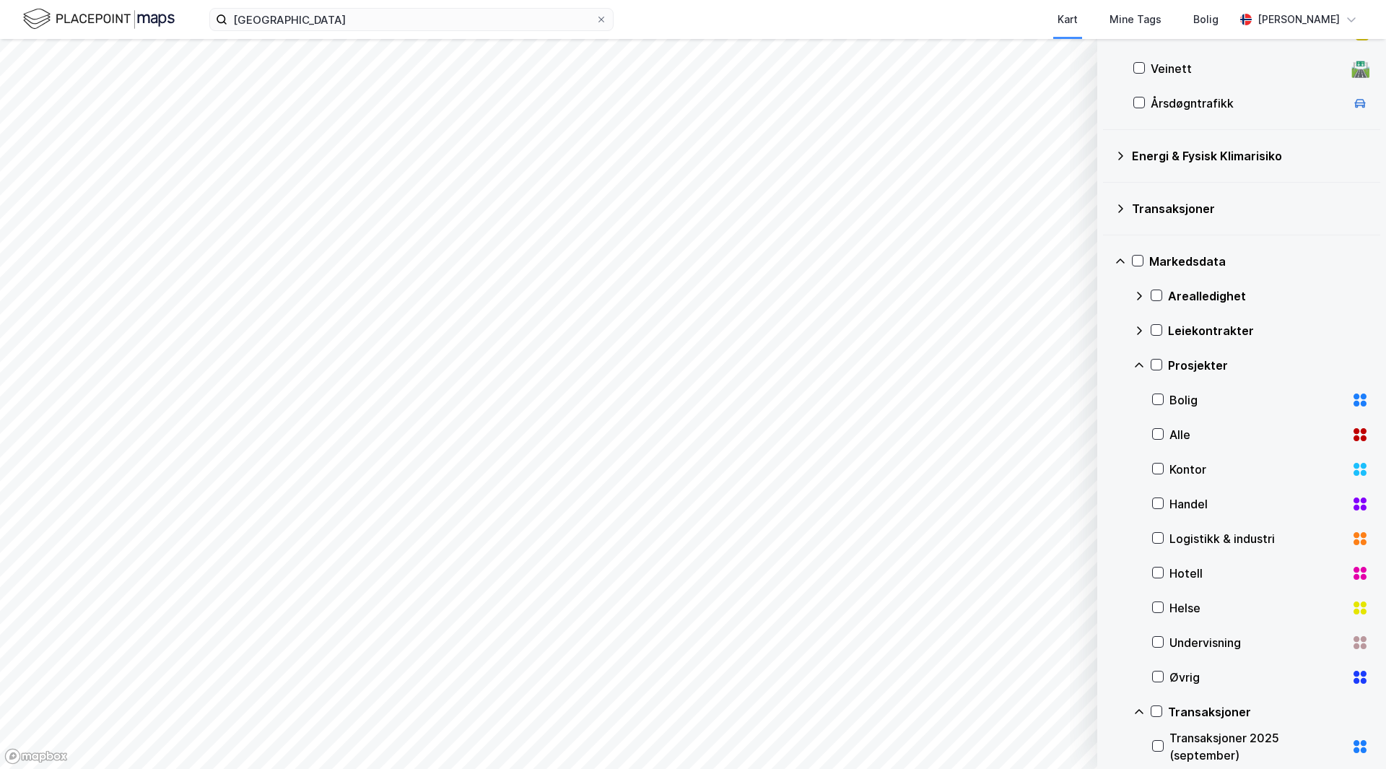
scroll to position [450, 0]
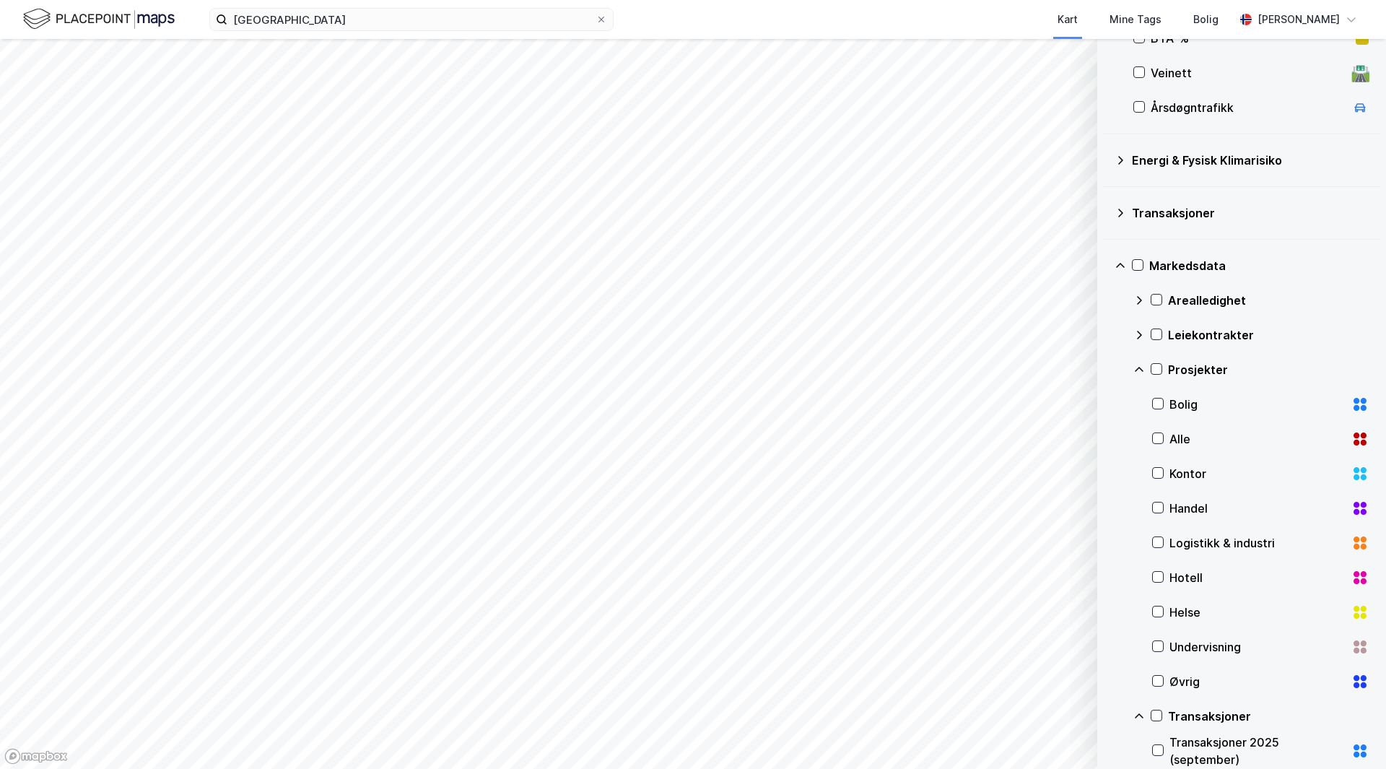
click at [1361, 505] on icon at bounding box center [1364, 505] width 6 height 6
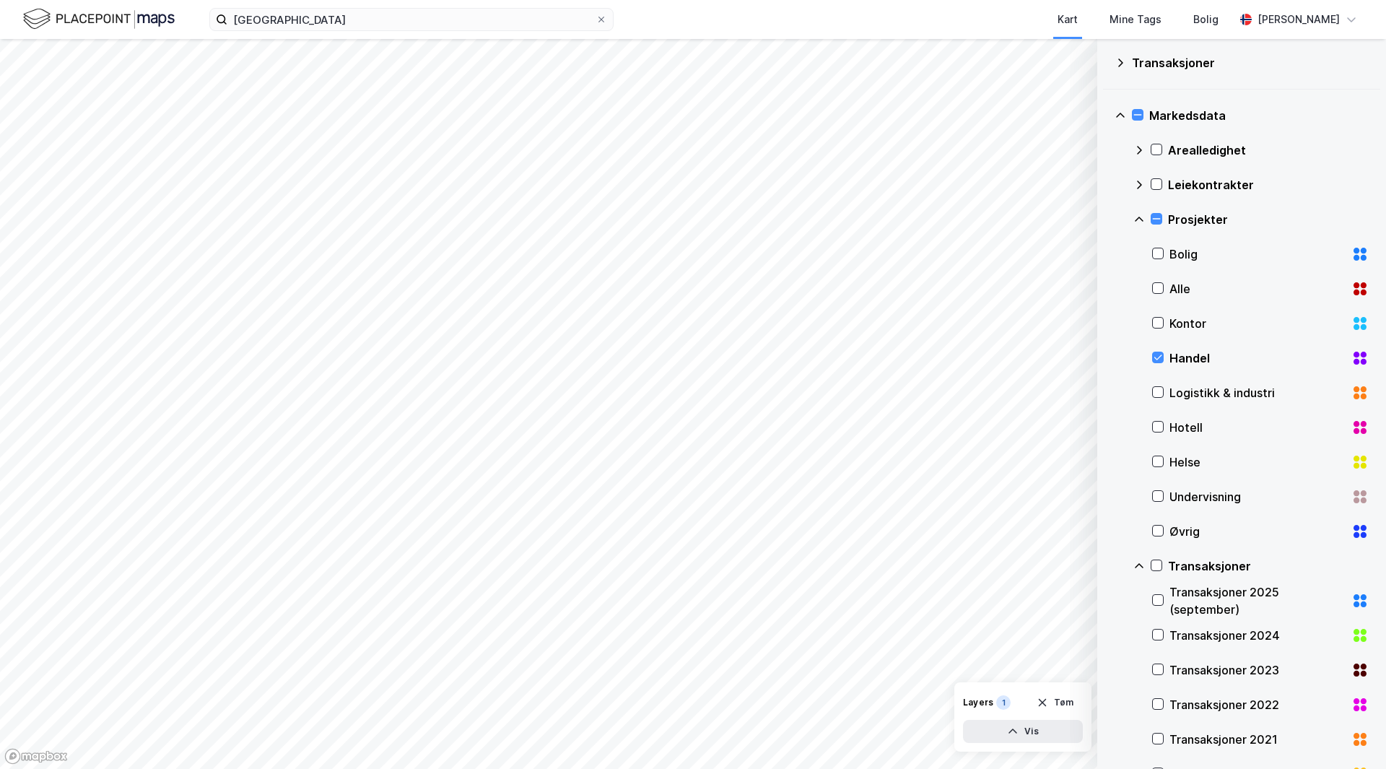
scroll to position [650, 0]
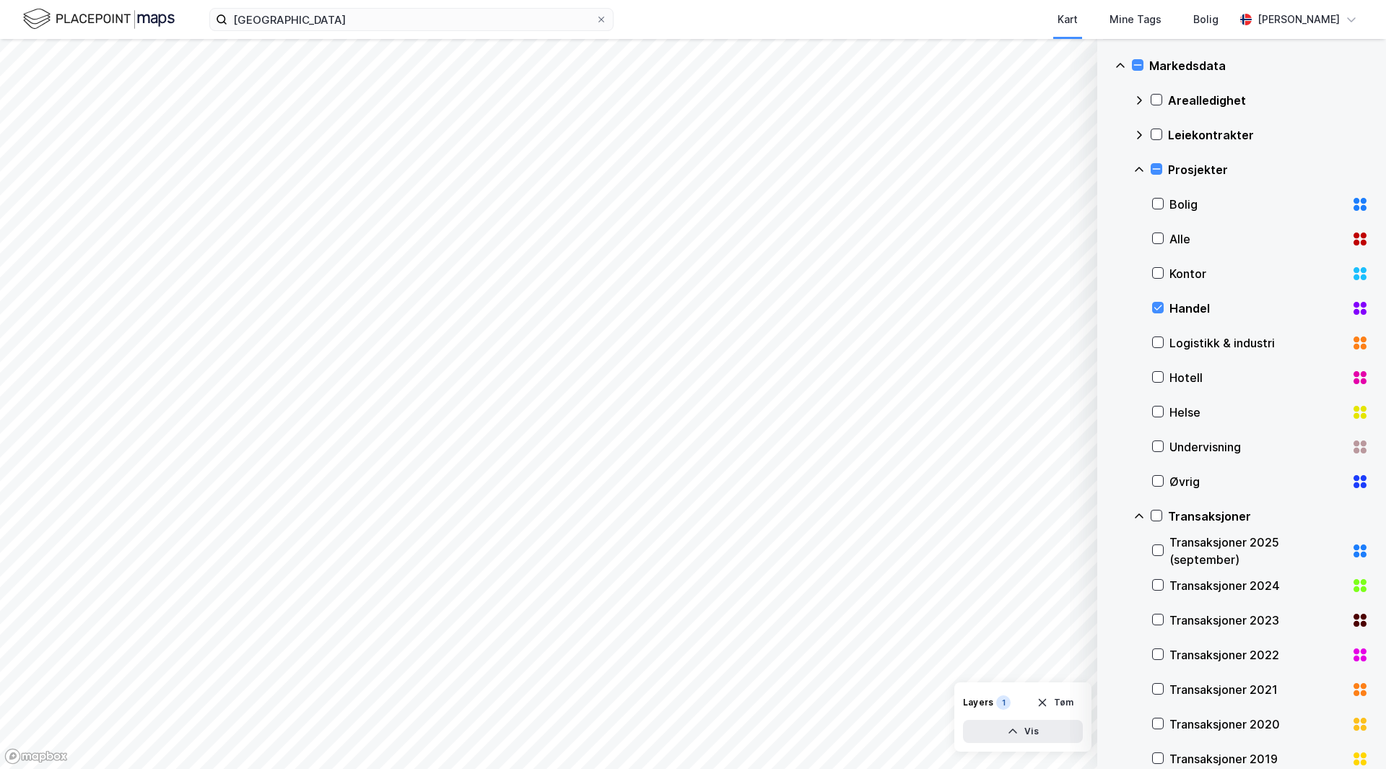
click at [1163, 315] on div "Handel" at bounding box center [1260, 308] width 217 height 35
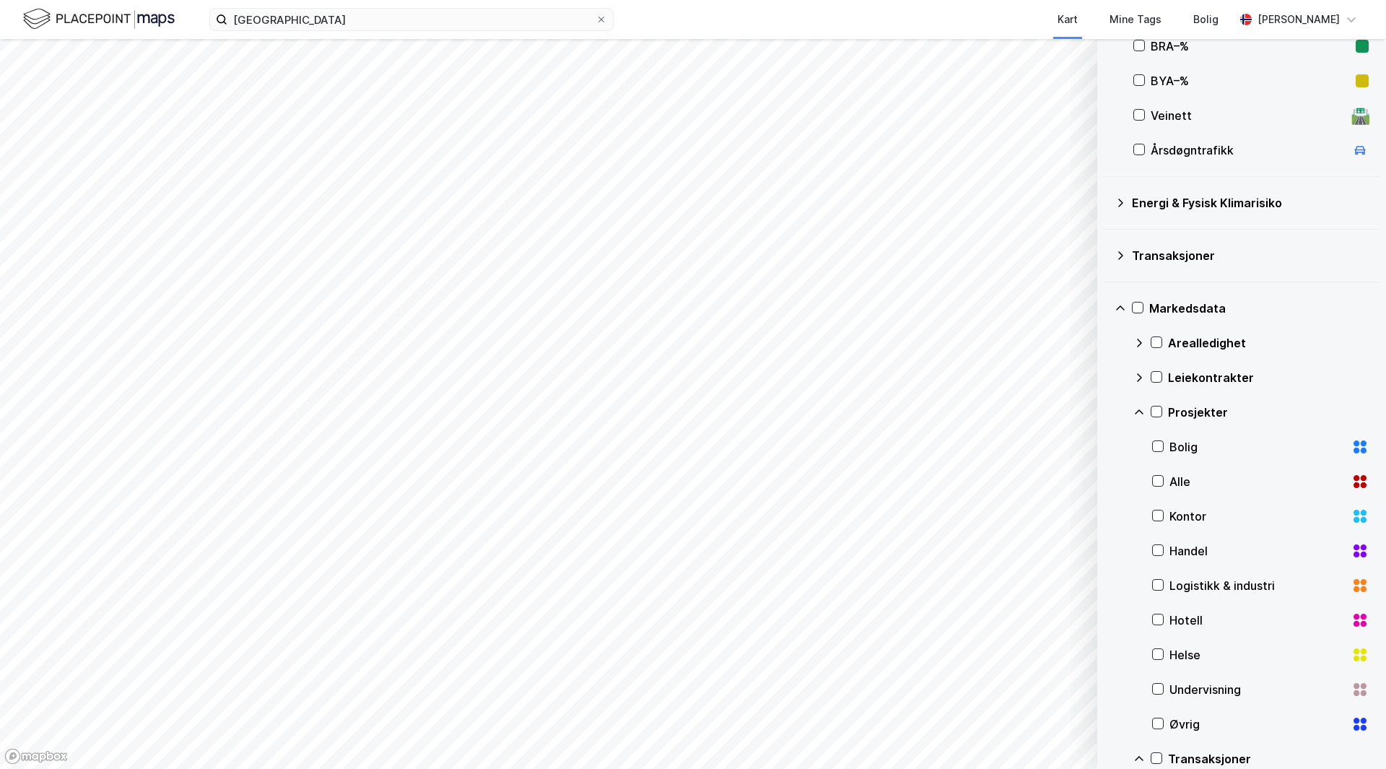
scroll to position [289, 0]
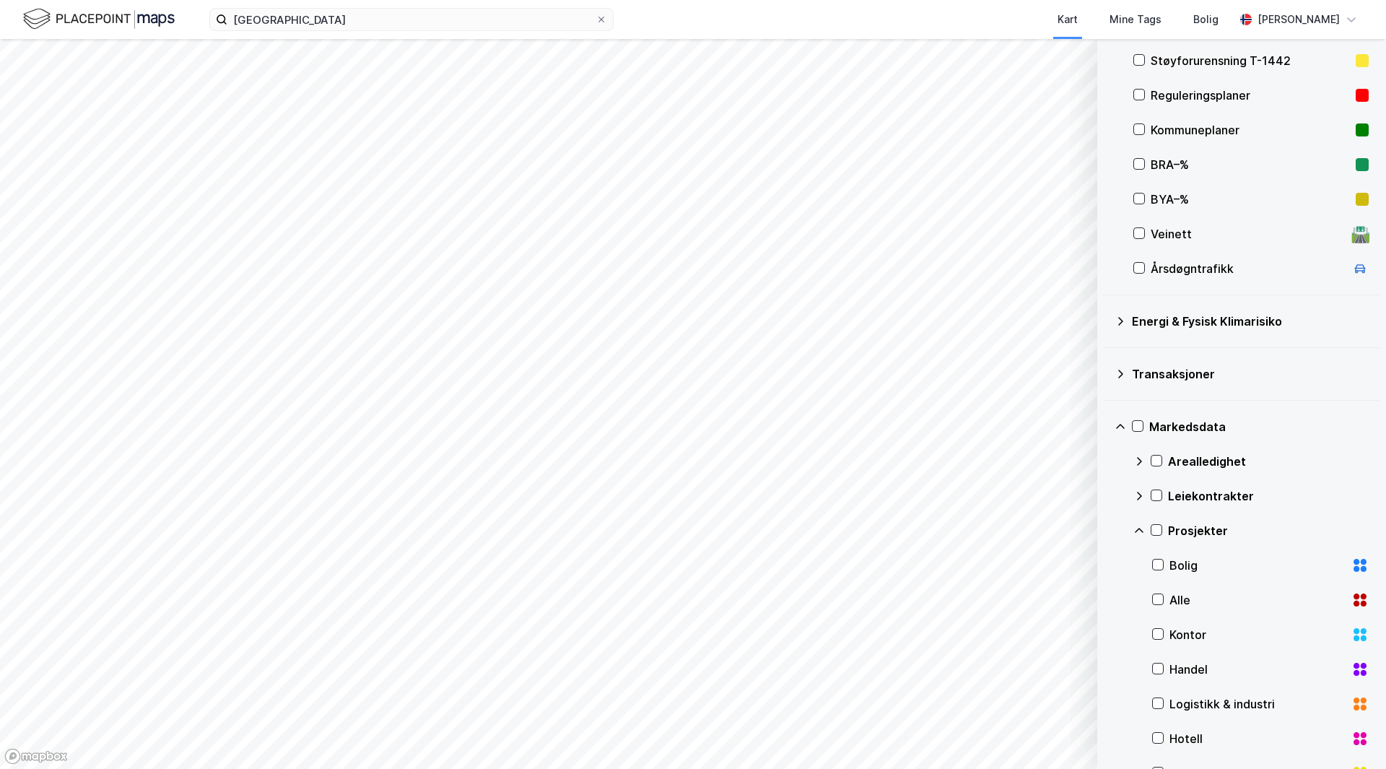
click at [1142, 528] on icon at bounding box center [1139, 531] width 12 height 12
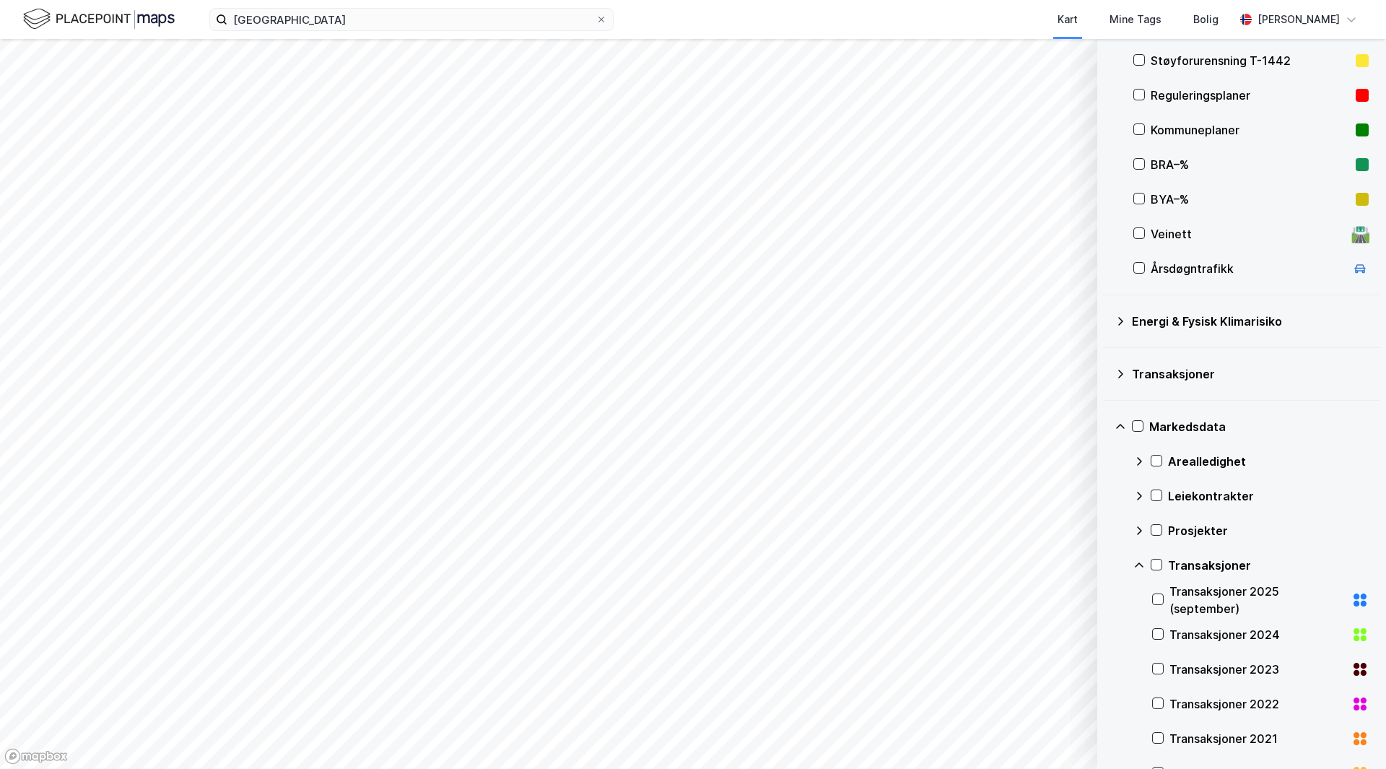
click at [1141, 496] on icon at bounding box center [1139, 496] width 5 height 9
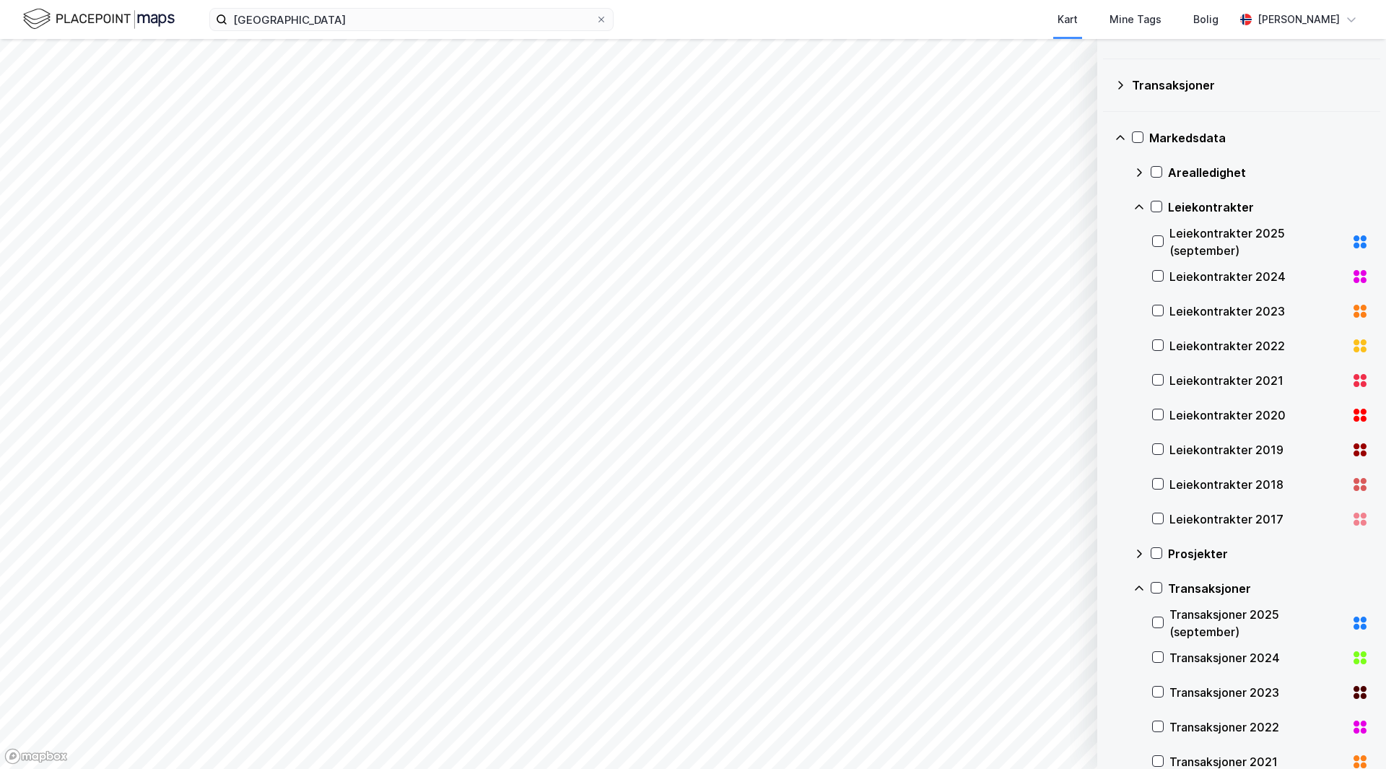
scroll to position [650, 0]
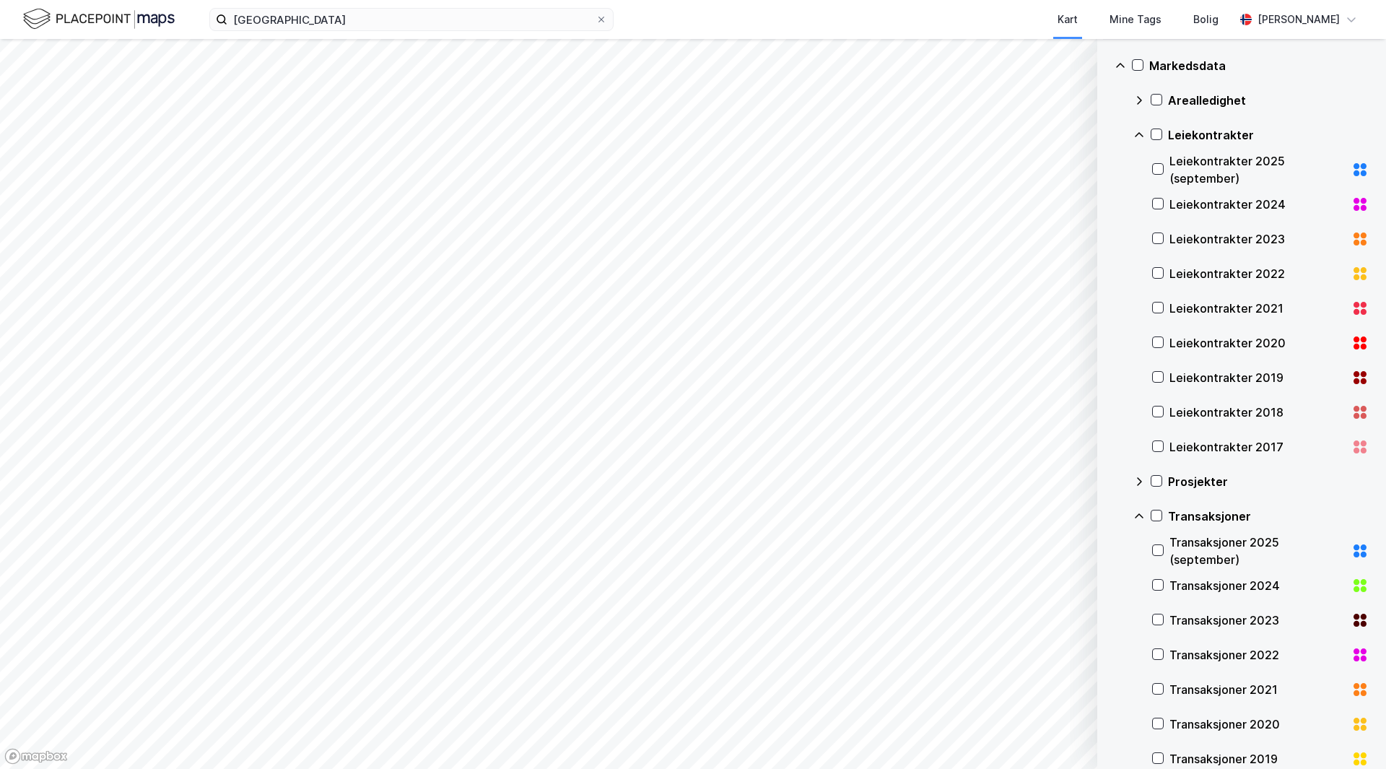
click at [1138, 510] on icon at bounding box center [1139, 516] width 12 height 12
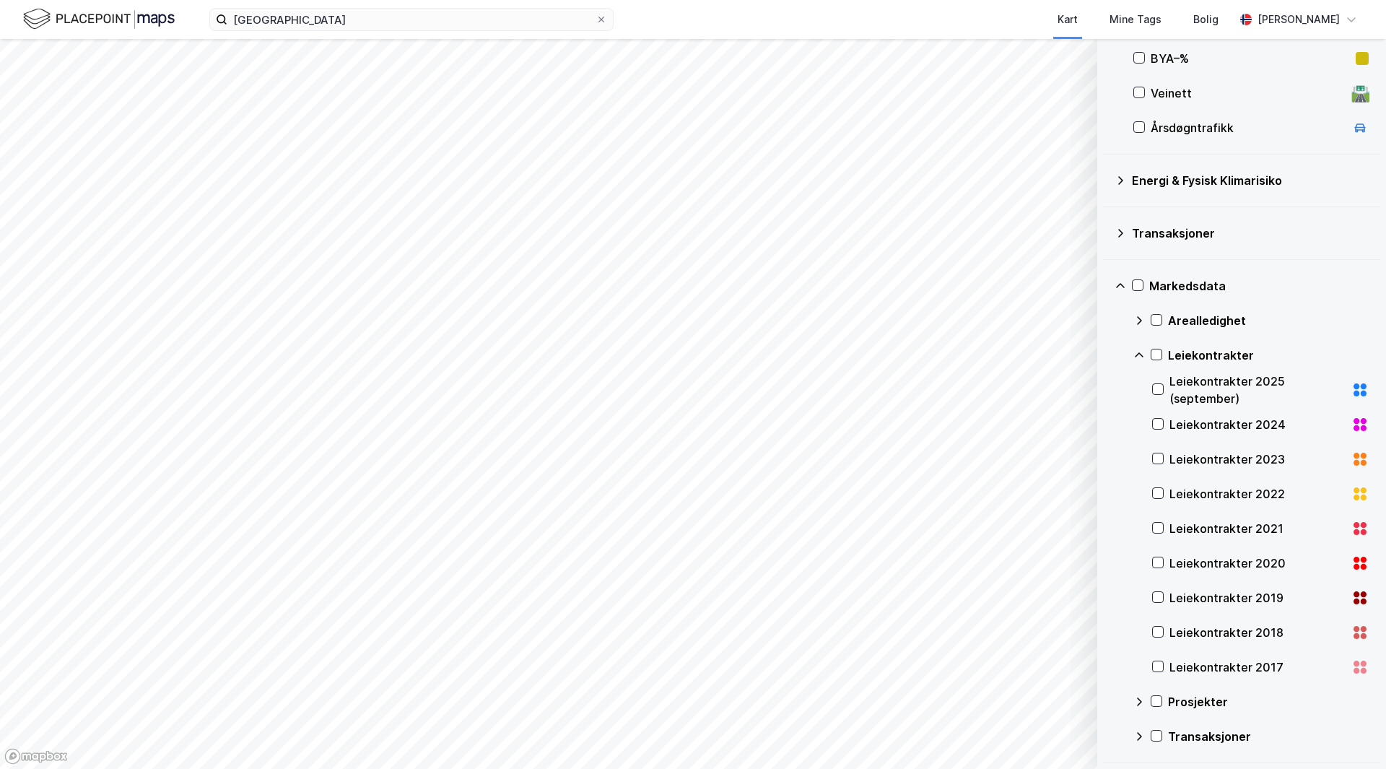
scroll to position [429, 0]
click at [1146, 318] on div "Arealledighet" at bounding box center [1250, 320] width 235 height 35
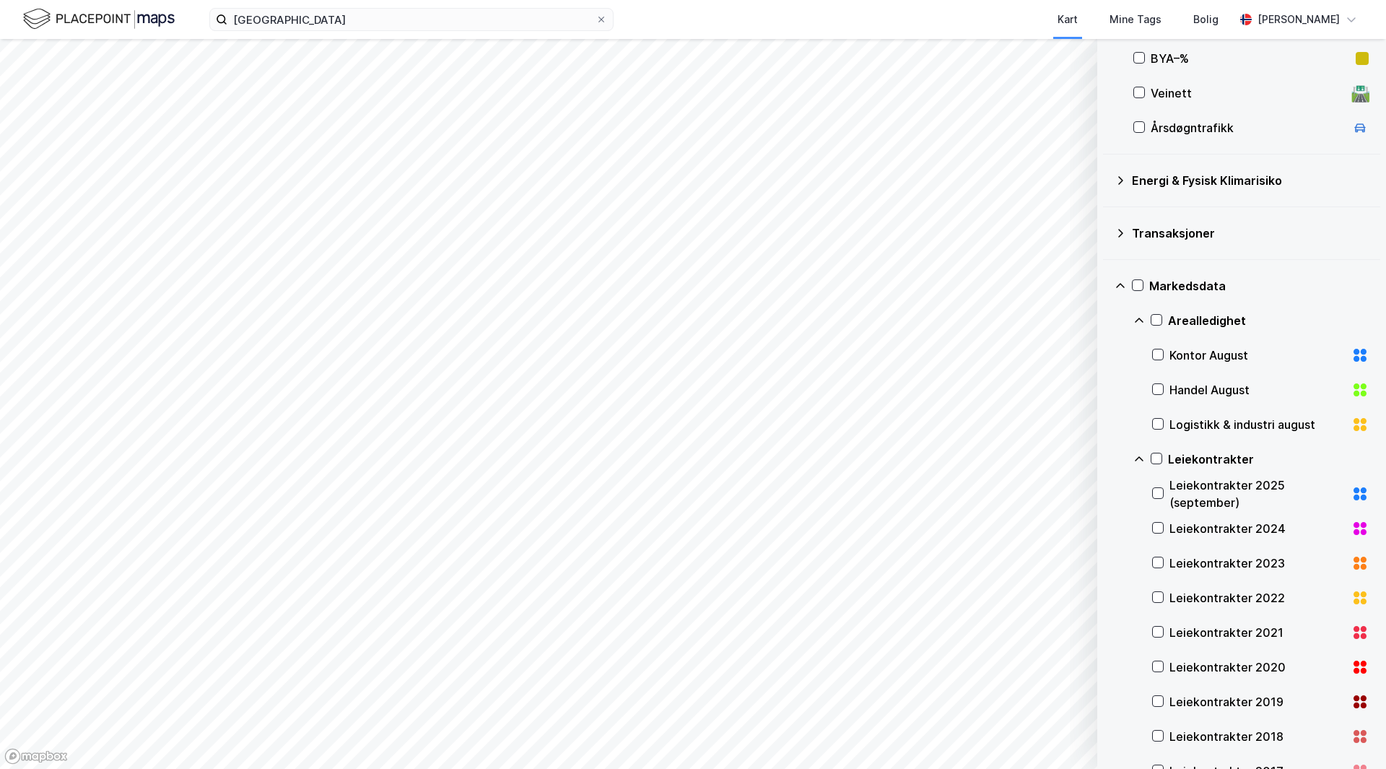
scroll to position [533, 0]
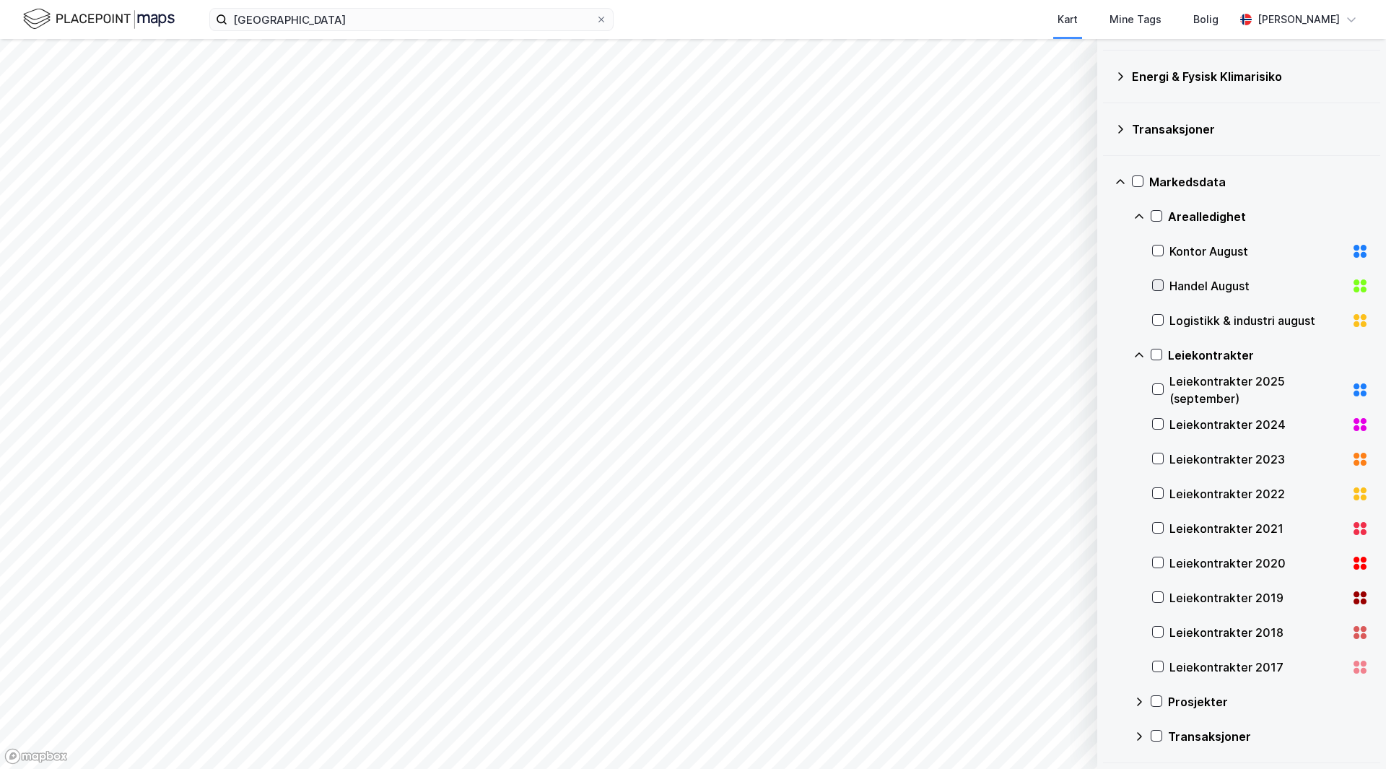
click at [1161, 287] on icon at bounding box center [1158, 285] width 10 height 10
click at [1166, 287] on div "Handel August" at bounding box center [1260, 286] width 217 height 35
click at [1134, 216] on icon at bounding box center [1139, 217] width 12 height 12
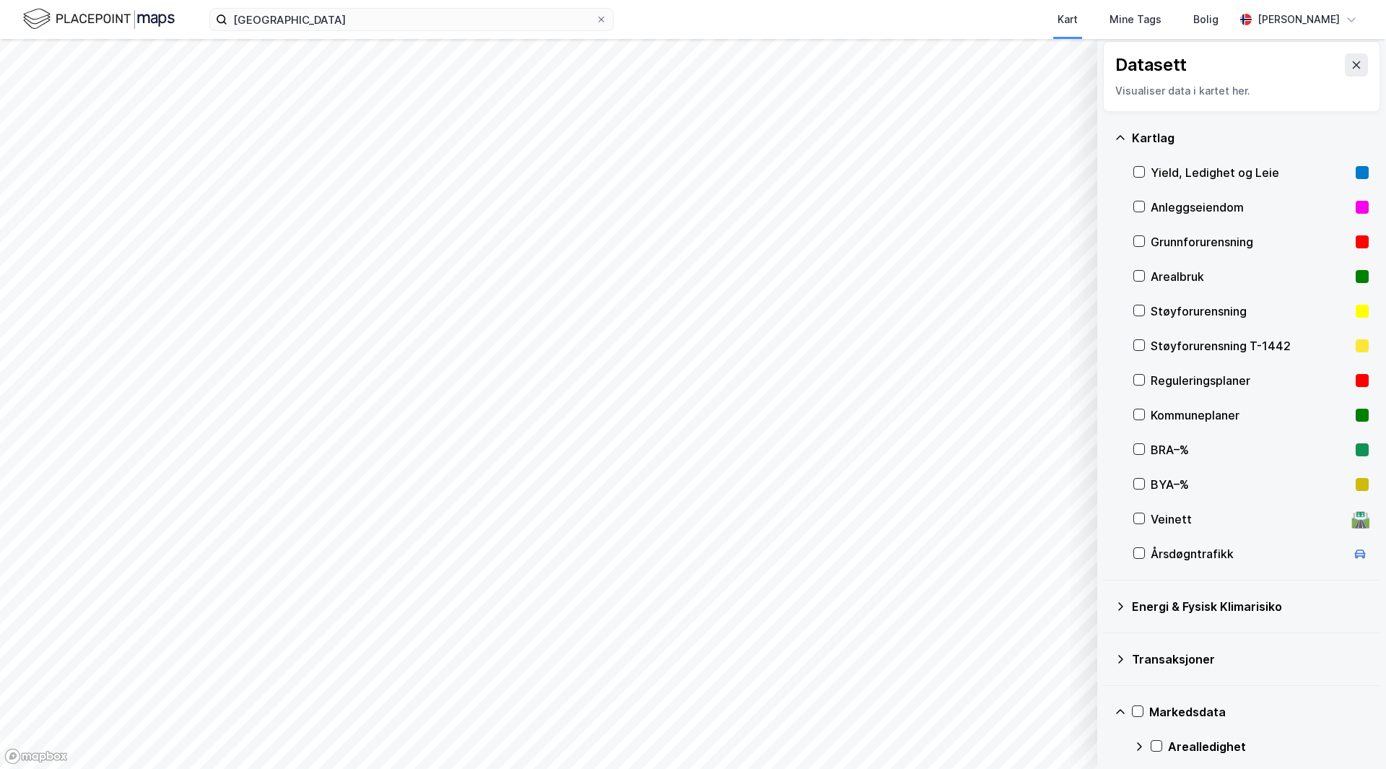
scroll to position [0, 0]
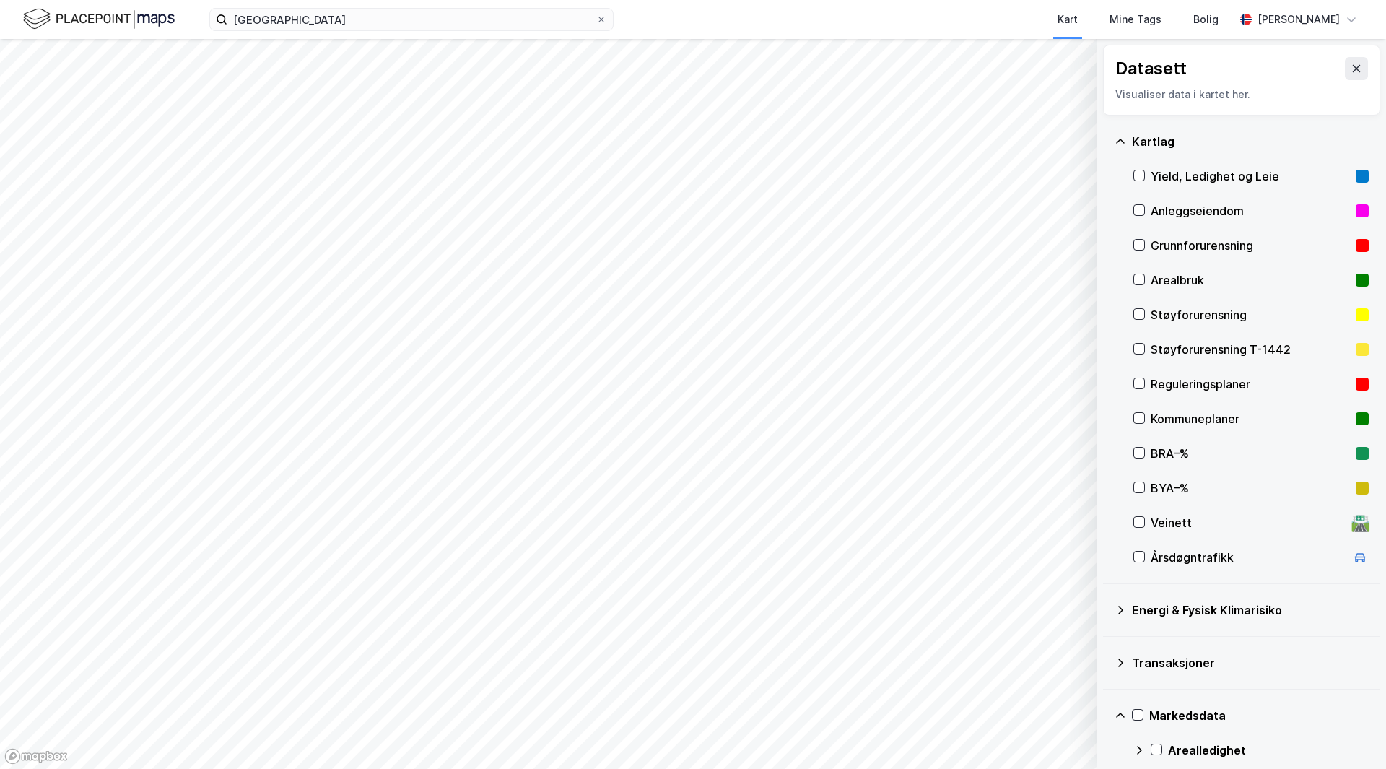
click at [1143, 515] on div "Veinett 🛣️" at bounding box center [1250, 522] width 235 height 35
click at [1138, 549] on div "Årsdøgntrafikk" at bounding box center [1250, 557] width 235 height 35
click at [1143, 554] on icon at bounding box center [1139, 556] width 10 height 10
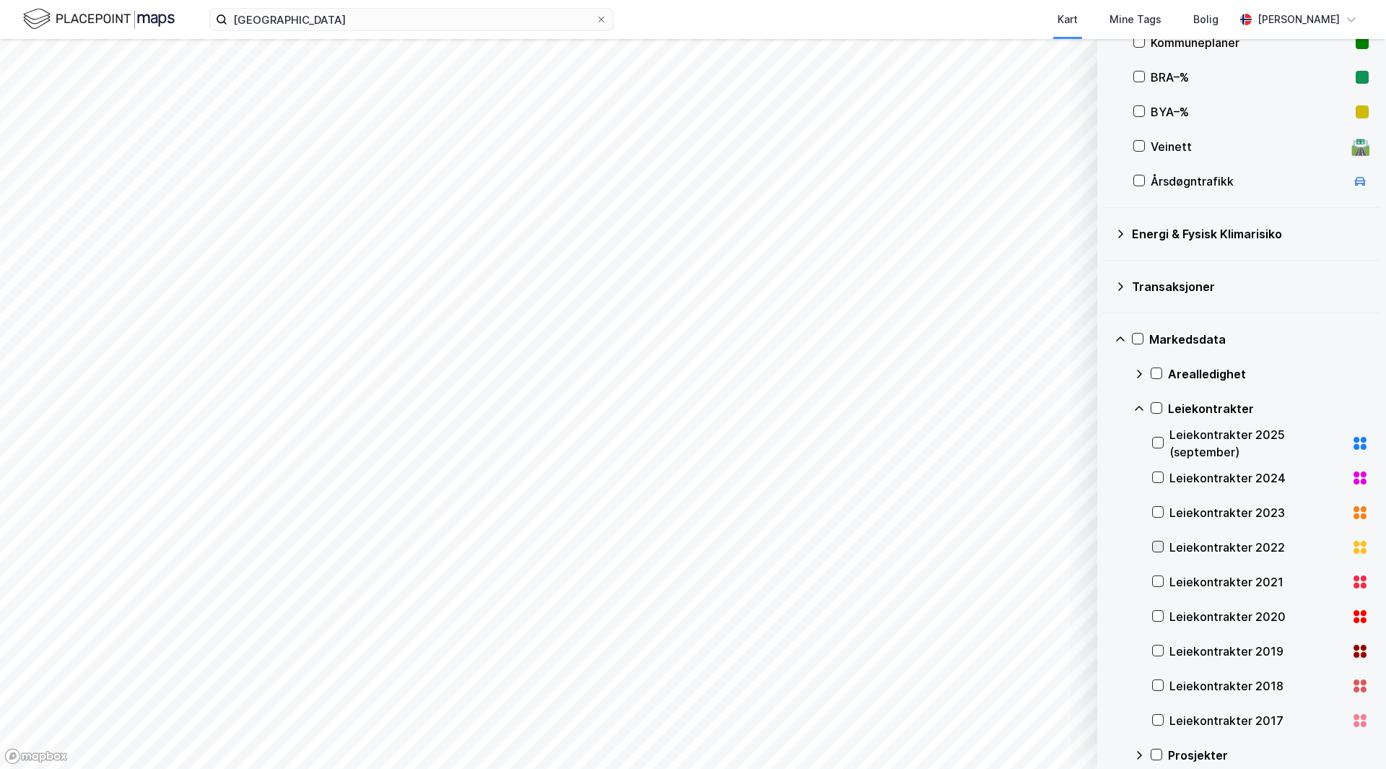
scroll to position [429, 0]
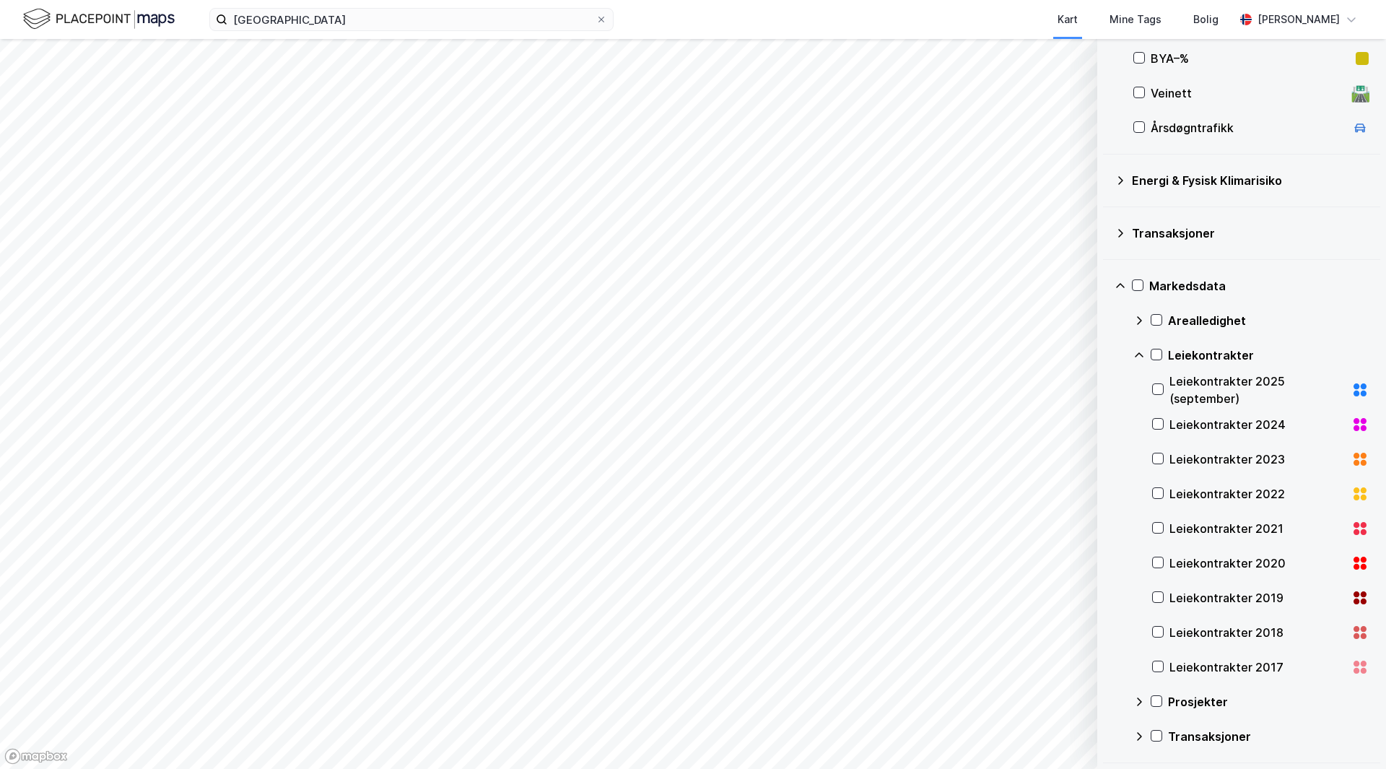
click at [1127, 284] on div "Markedsdata" at bounding box center [1242, 286] width 254 height 35
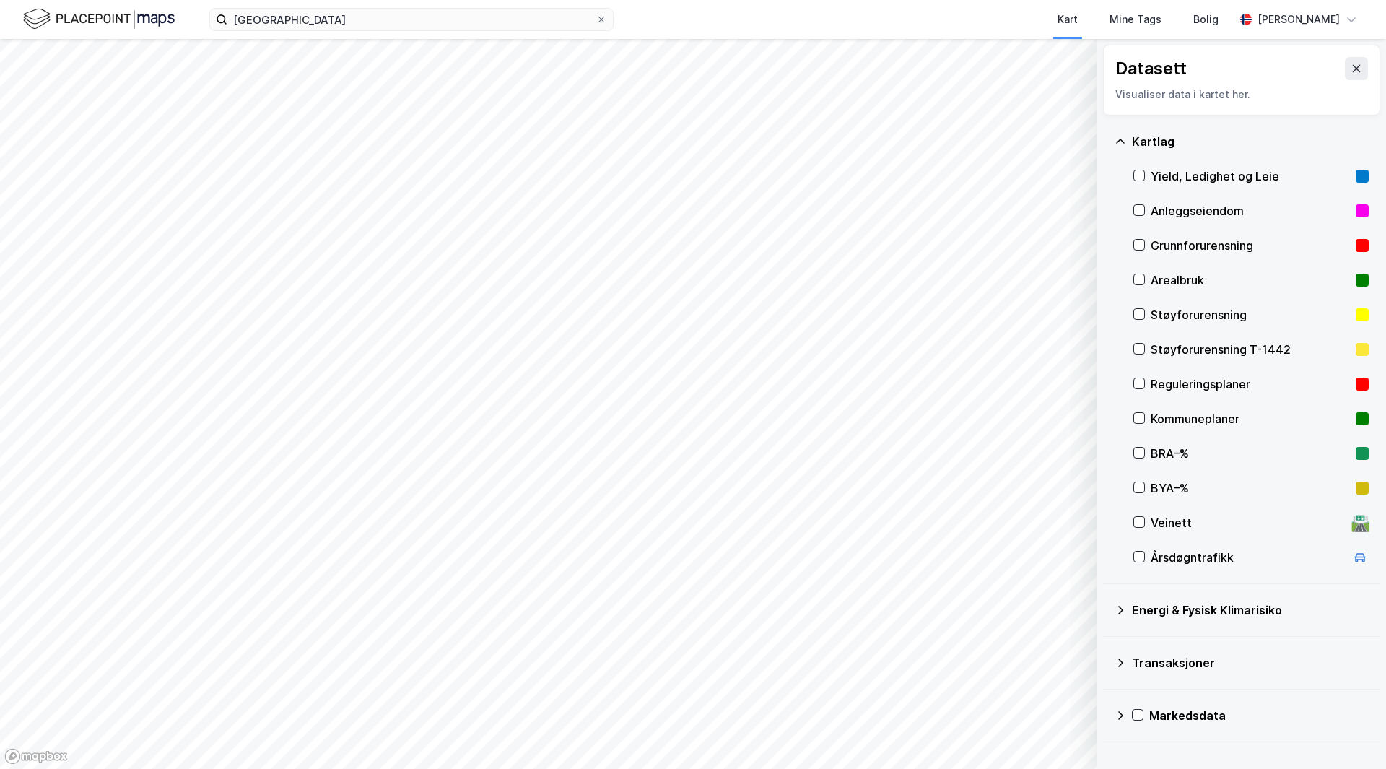
click at [1125, 668] on div "Transaksjoner" at bounding box center [1242, 662] width 254 height 35
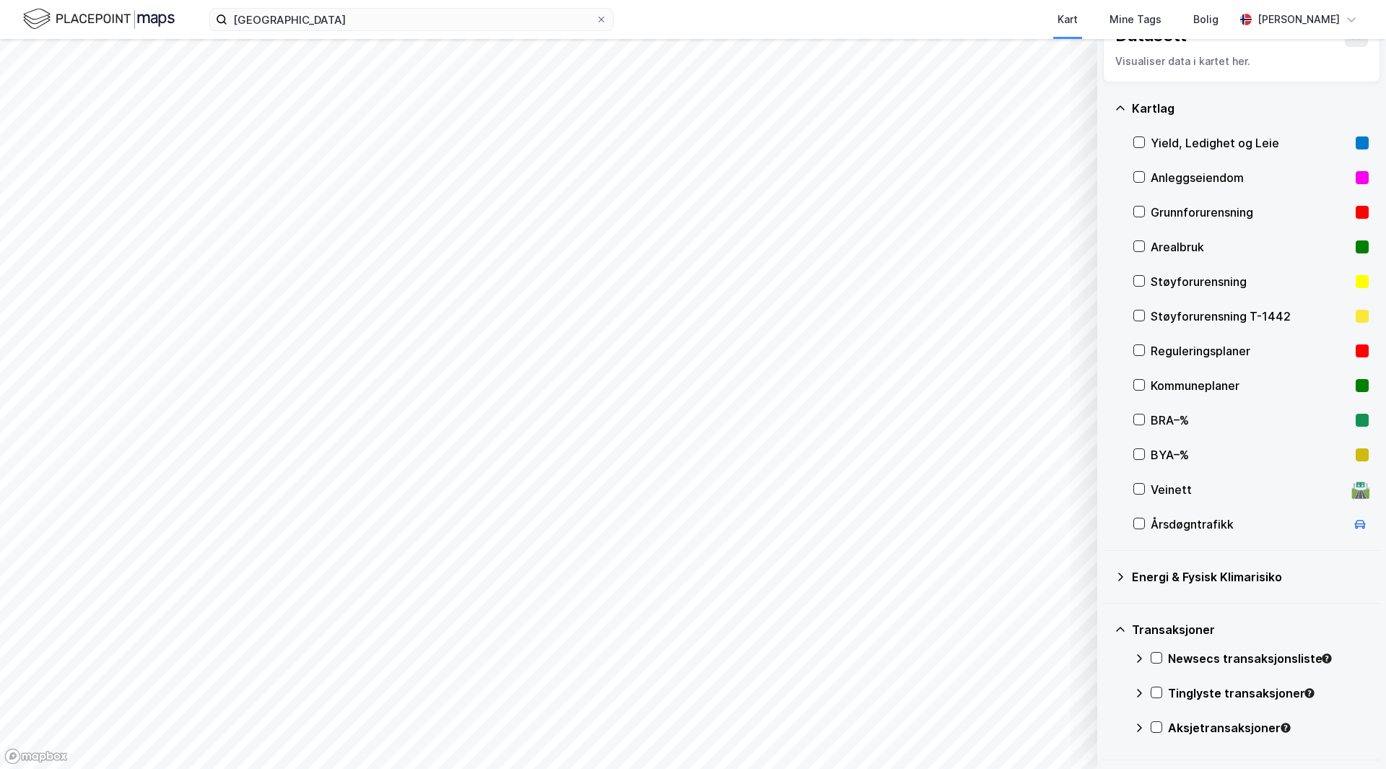
scroll to position [83, 0]
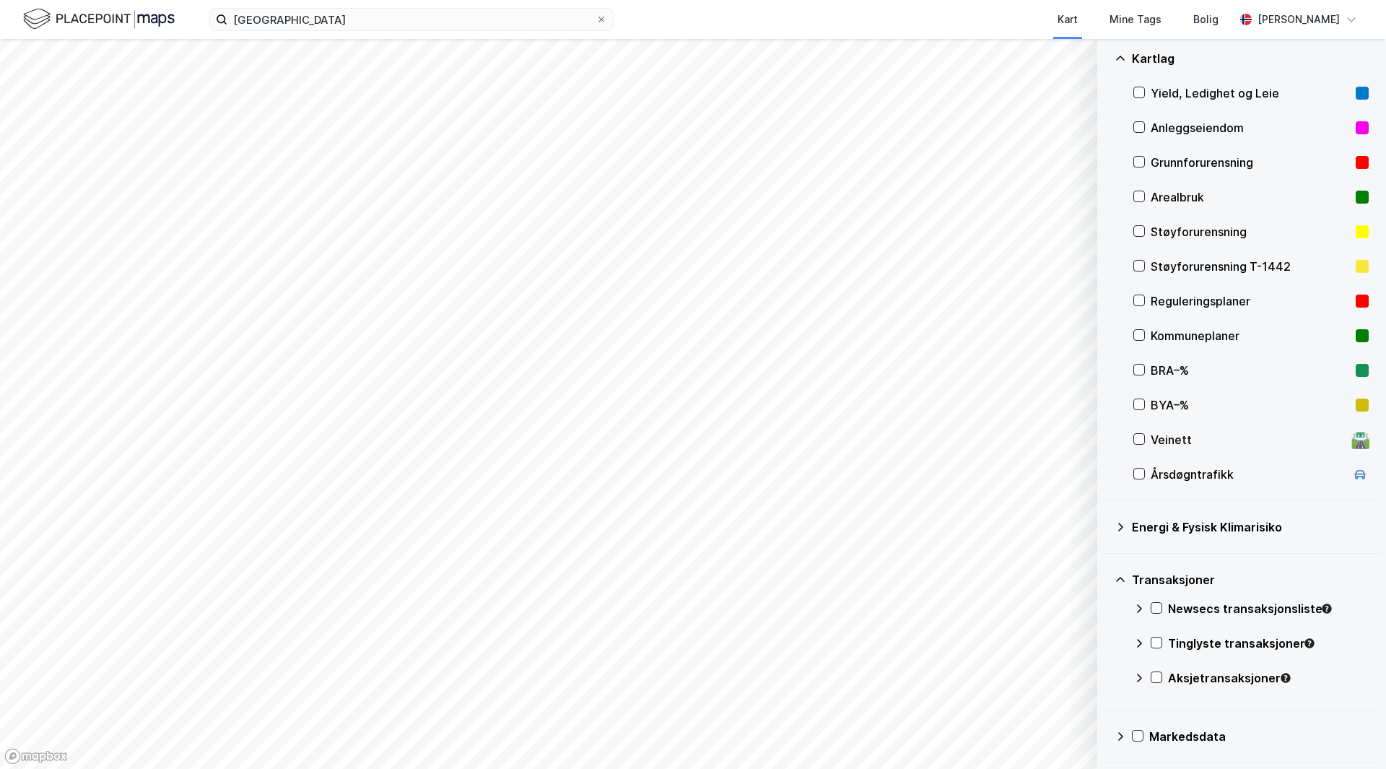
click at [1125, 580] on icon at bounding box center [1121, 580] width 12 height 12
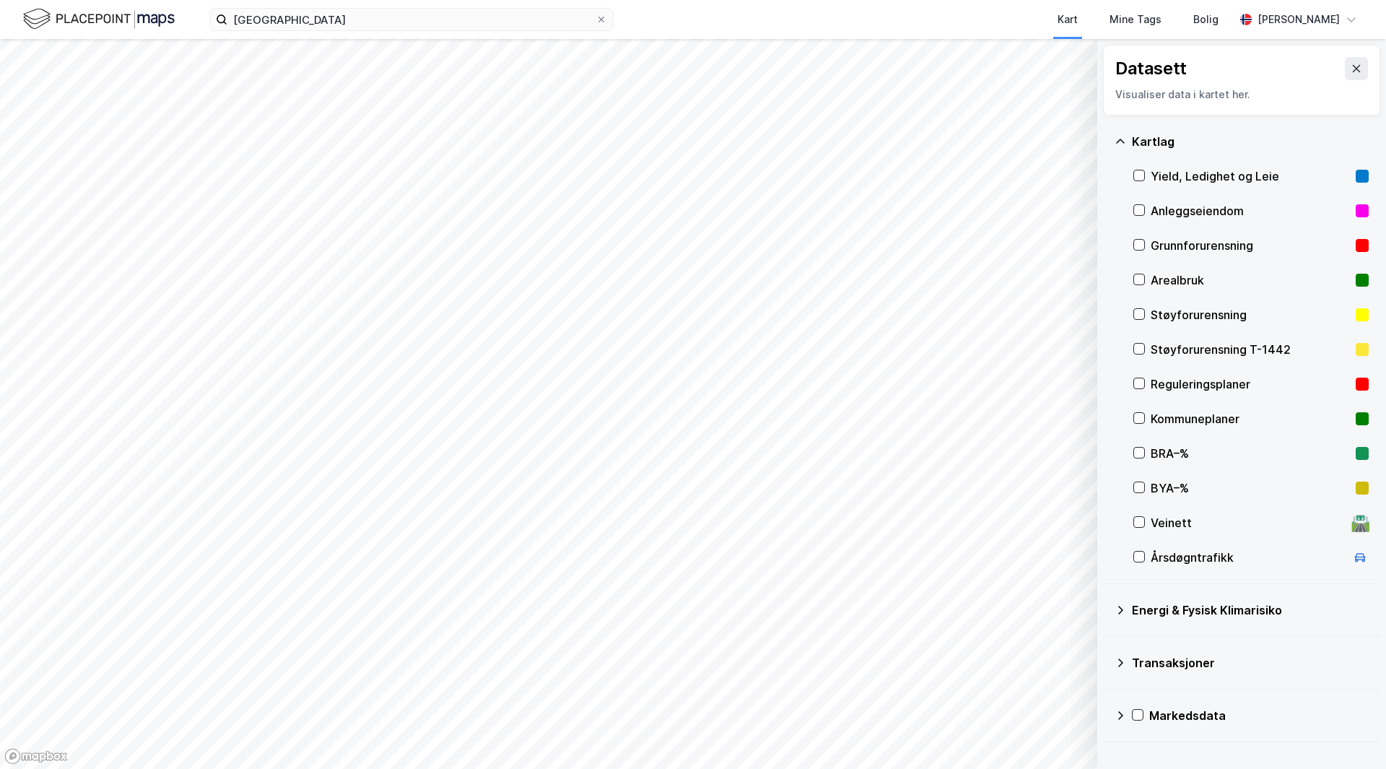
scroll to position [0, 0]
click at [1353, 62] on button at bounding box center [1356, 68] width 23 height 23
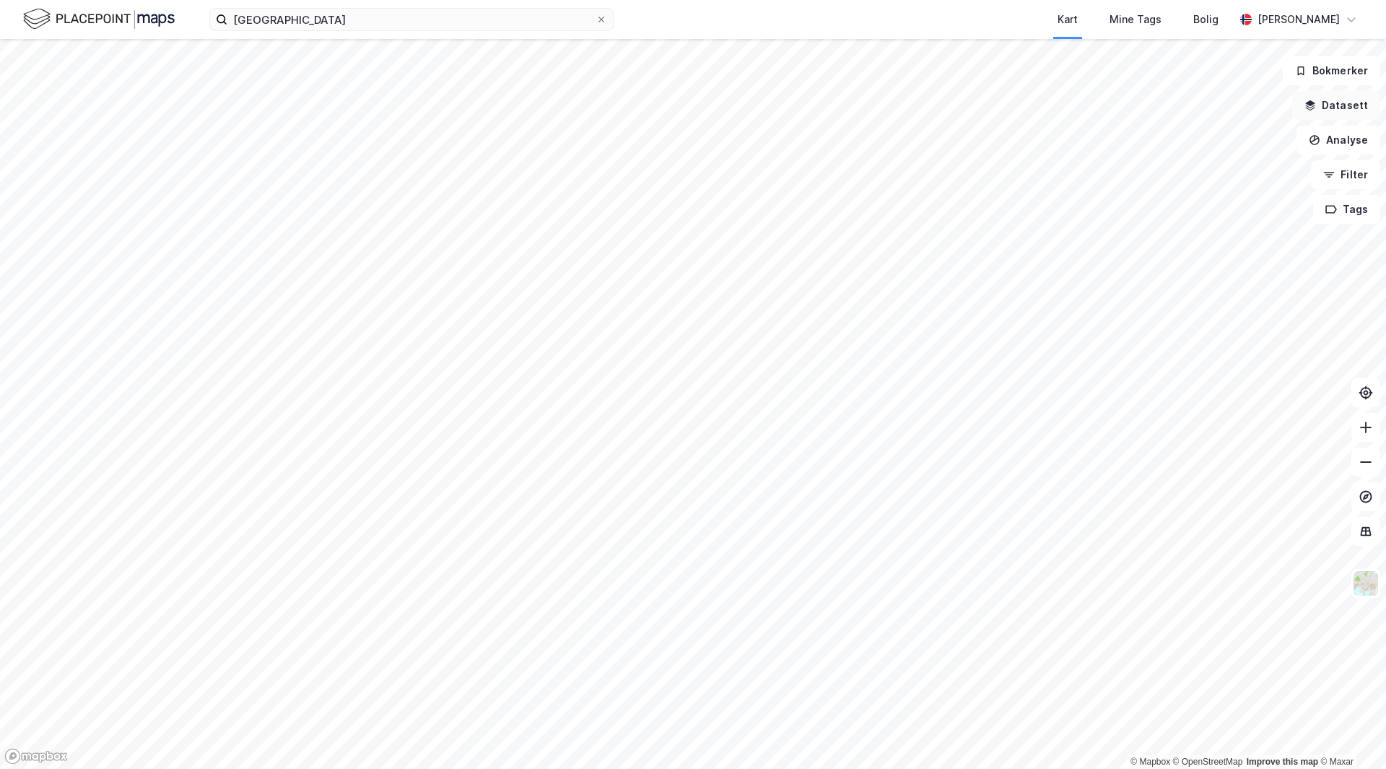
click at [1341, 100] on button "Datasett" at bounding box center [1336, 105] width 88 height 29
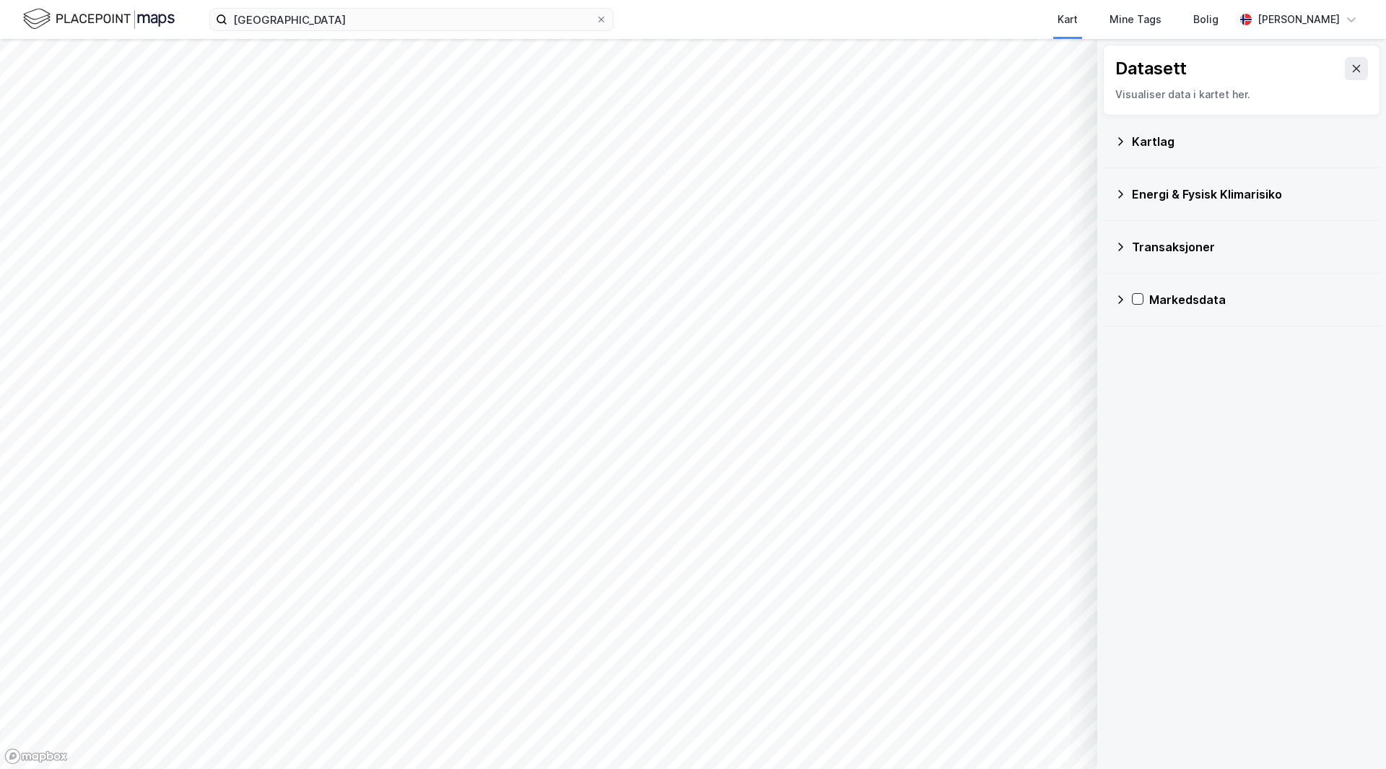
click at [1120, 294] on icon at bounding box center [1121, 300] width 12 height 12
click at [1135, 398] on icon at bounding box center [1139, 404] width 12 height 12
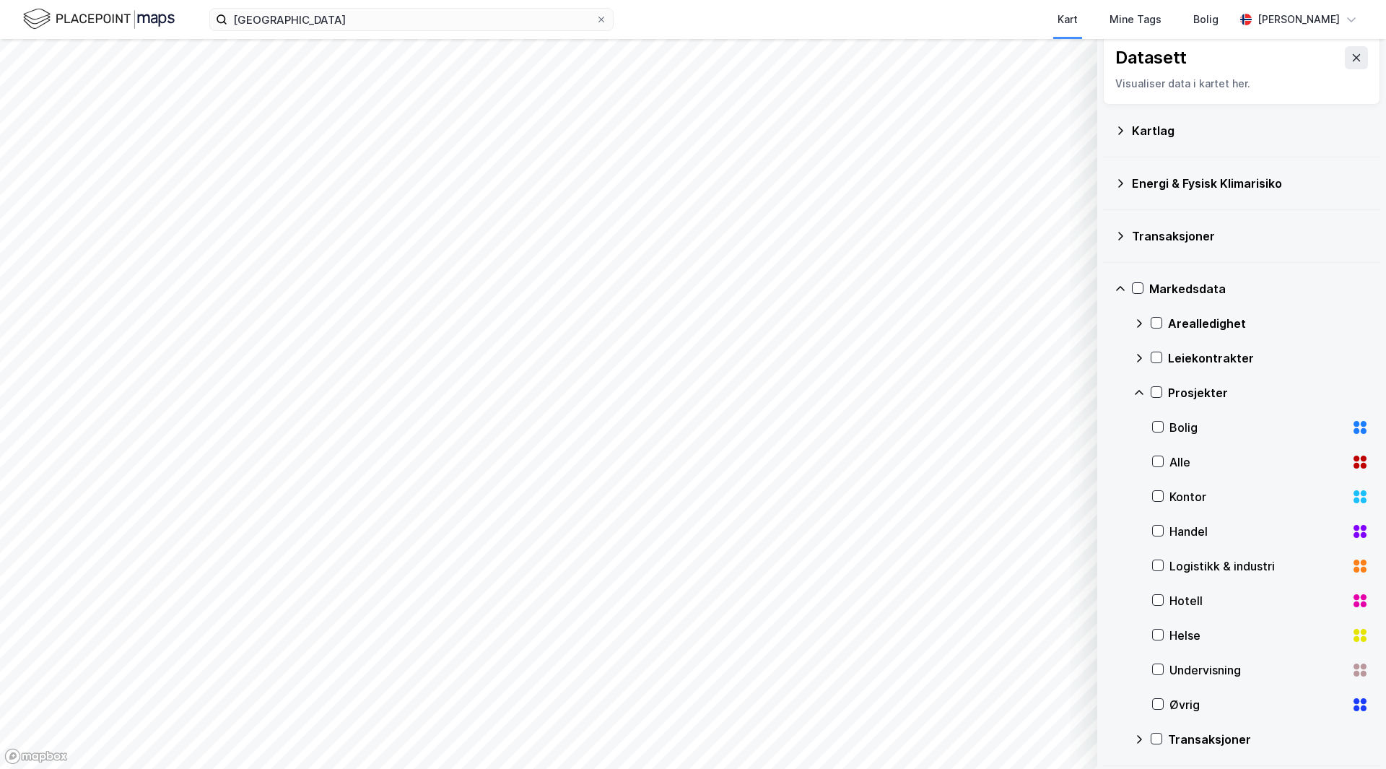
scroll to position [14, 0]
click at [1163, 522] on div at bounding box center [1158, 528] width 12 height 12
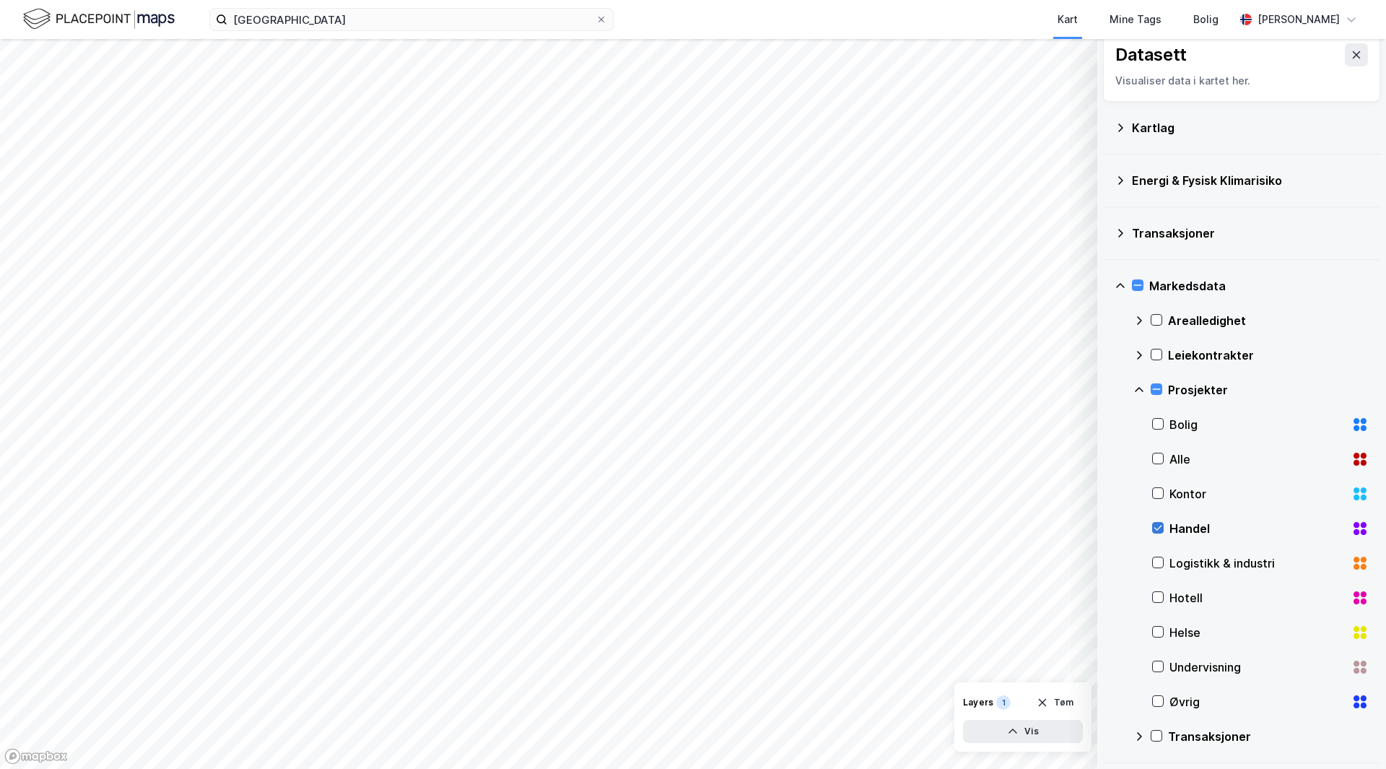
click at [1156, 524] on icon at bounding box center [1158, 528] width 10 height 10
click at [1138, 397] on div "Prosjekter" at bounding box center [1250, 389] width 235 height 35
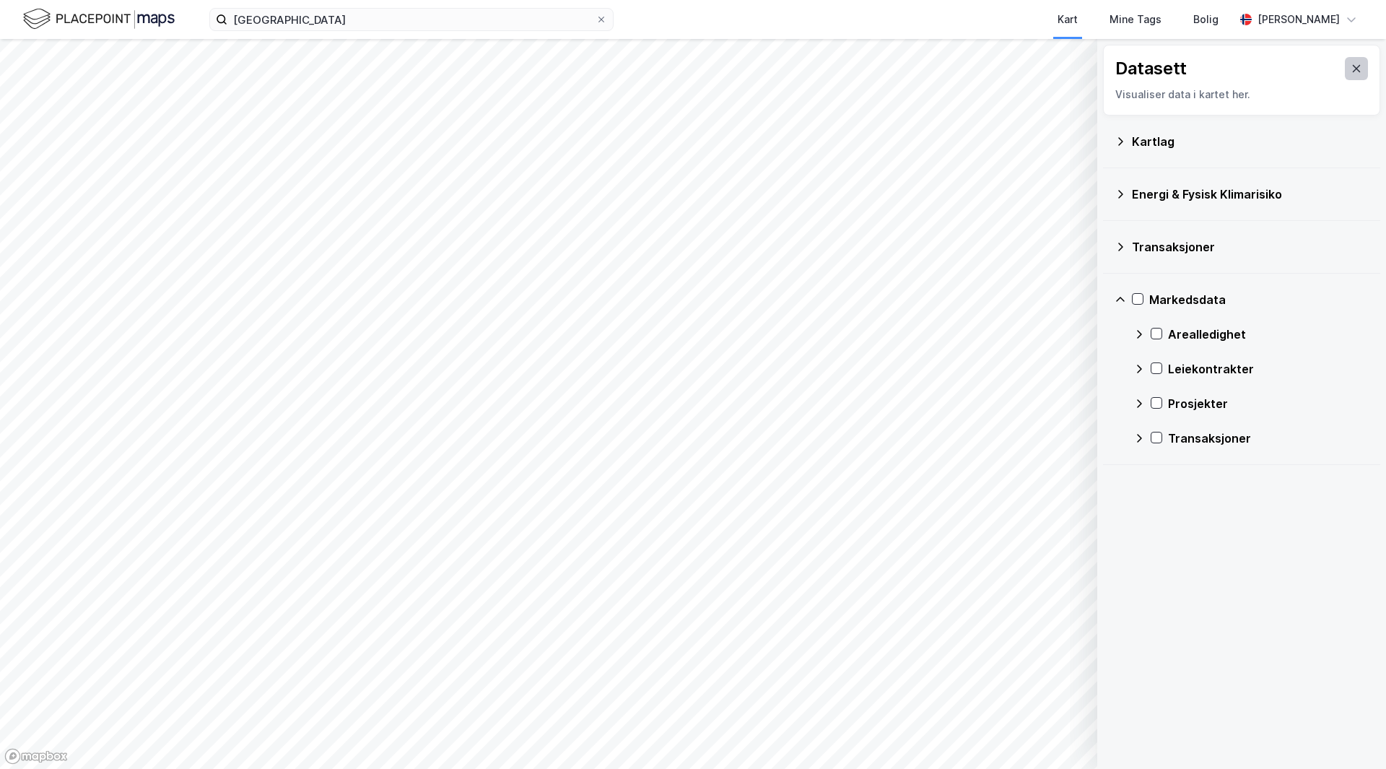
click at [1353, 69] on icon at bounding box center [1357, 68] width 8 height 7
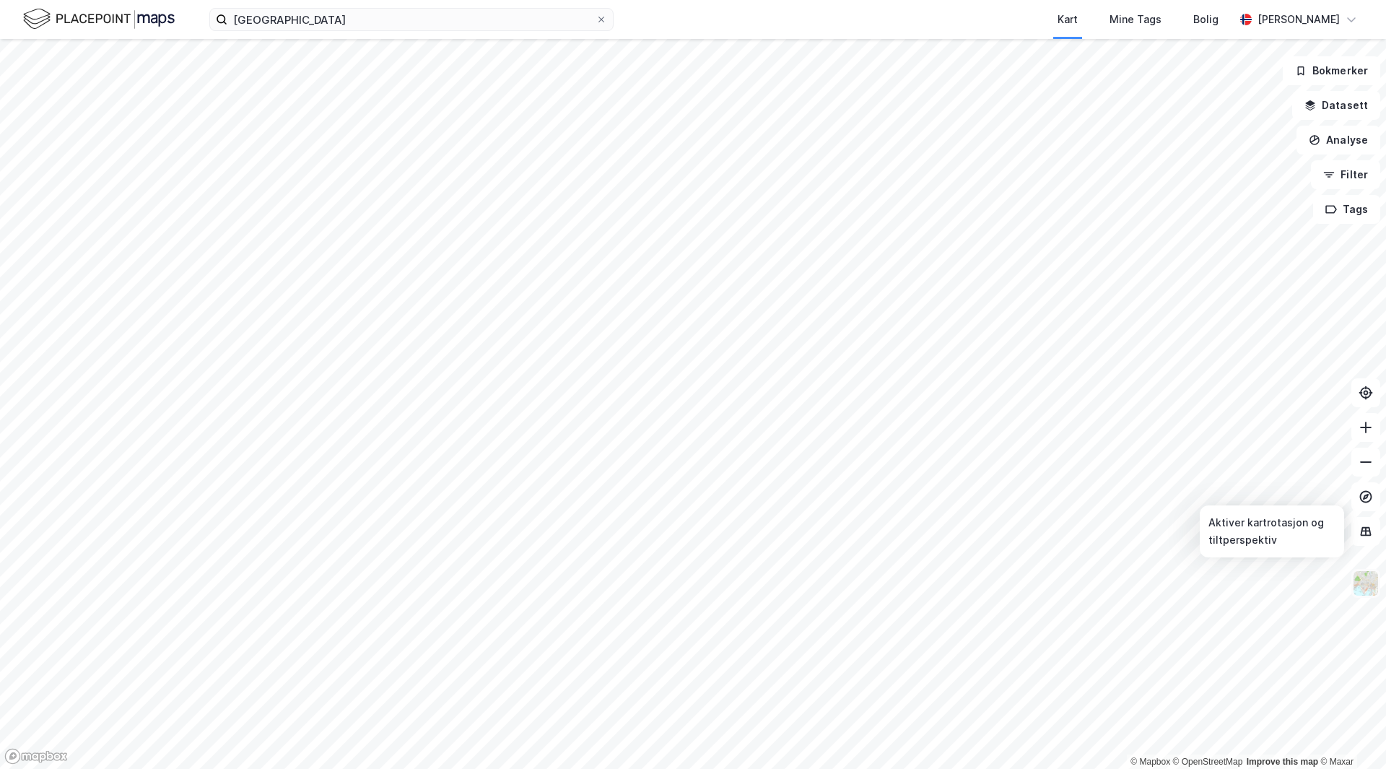
click at [1363, 578] on img at bounding box center [1365, 583] width 27 height 27
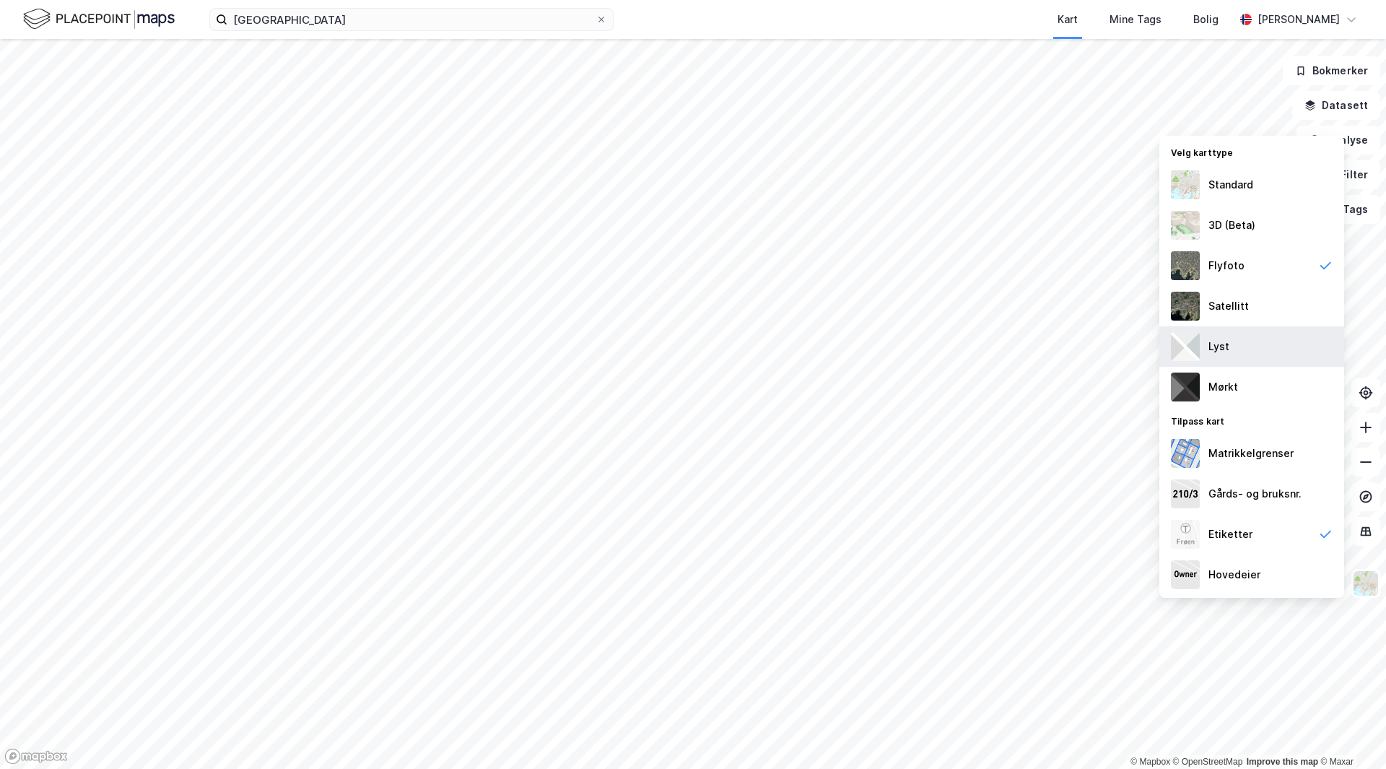
click at [1281, 350] on div "Lyst" at bounding box center [1251, 346] width 185 height 40
click at [1370, 588] on img at bounding box center [1365, 583] width 27 height 27
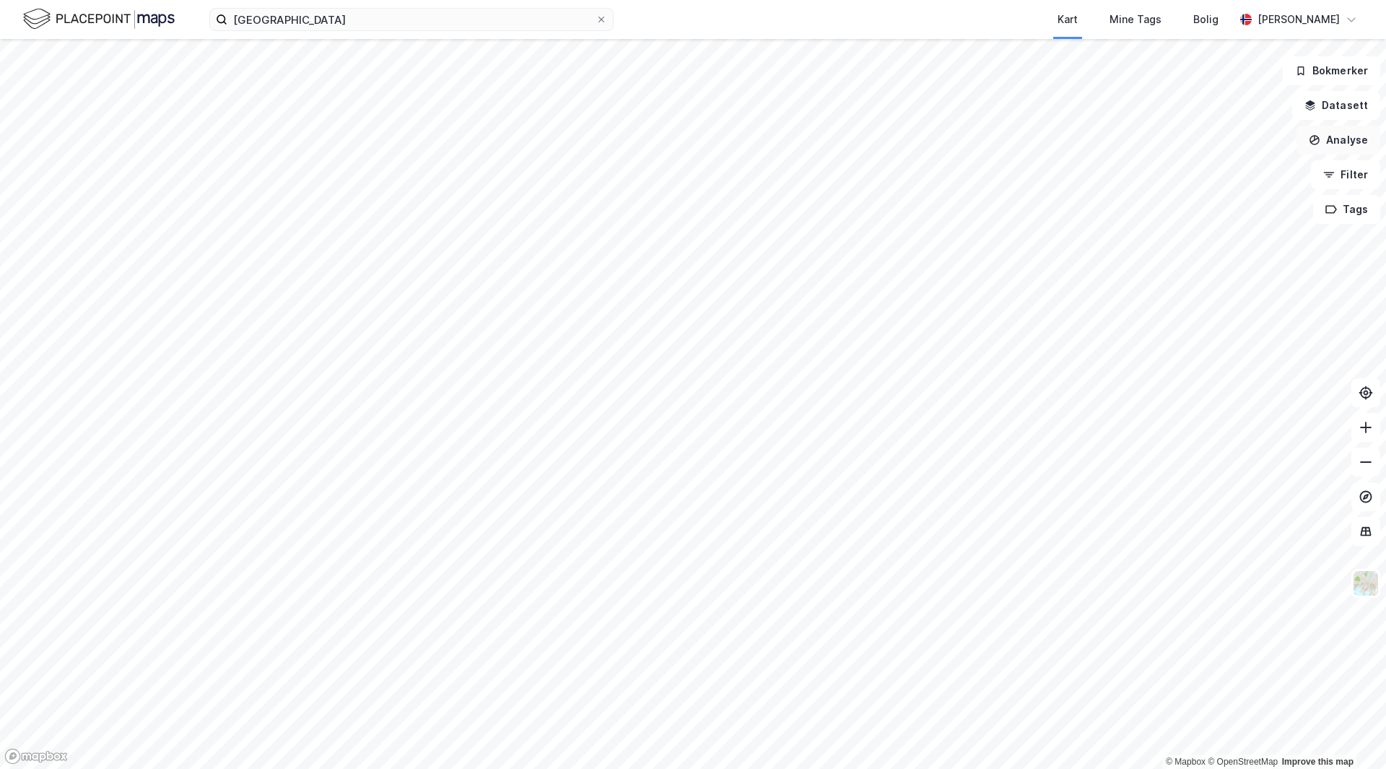
click at [1323, 145] on button "Analyse" at bounding box center [1338, 140] width 84 height 29
click at [1329, 139] on button "Analyse" at bounding box center [1338, 140] width 84 height 29
click at [1241, 267] on div "Reisetidsanalyse" at bounding box center [1204, 260] width 166 height 24
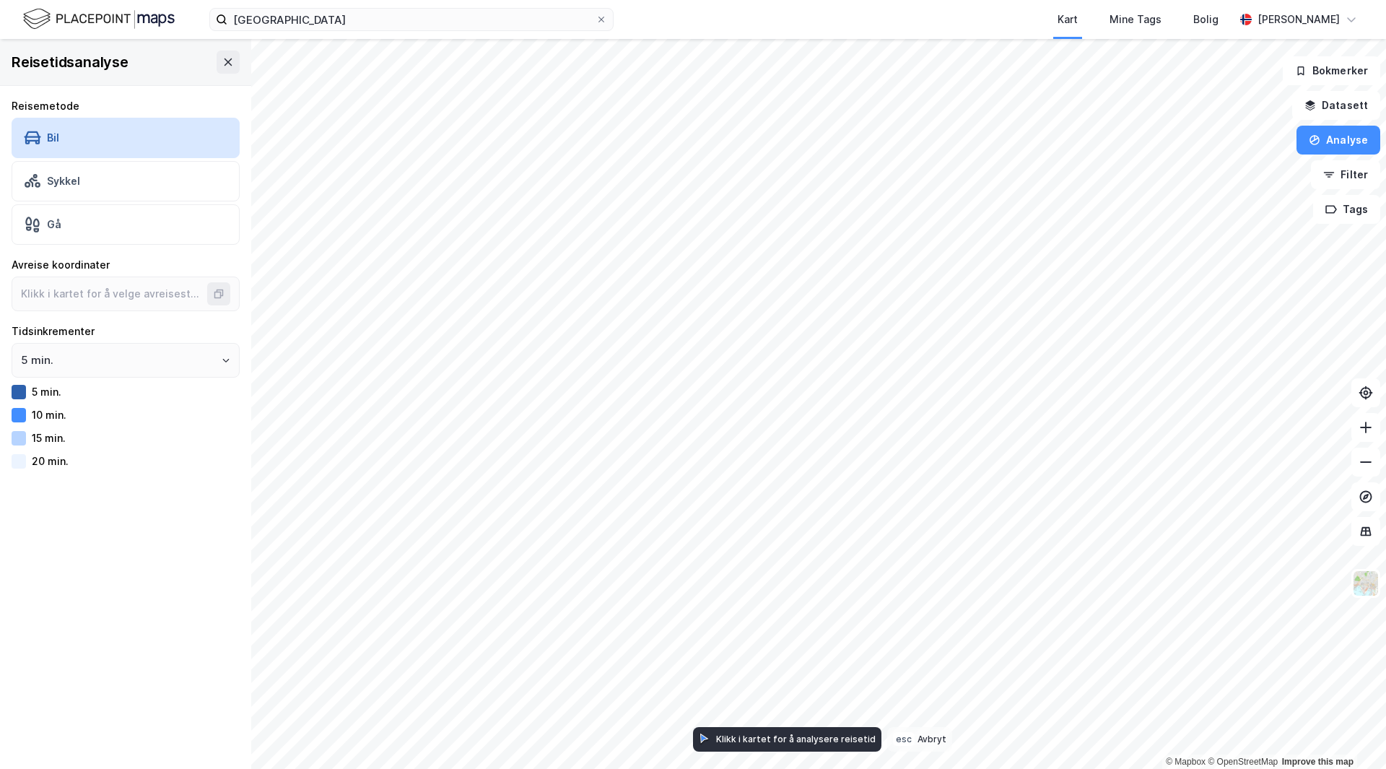
type input "59.90892922610797, 10.477647225873937"
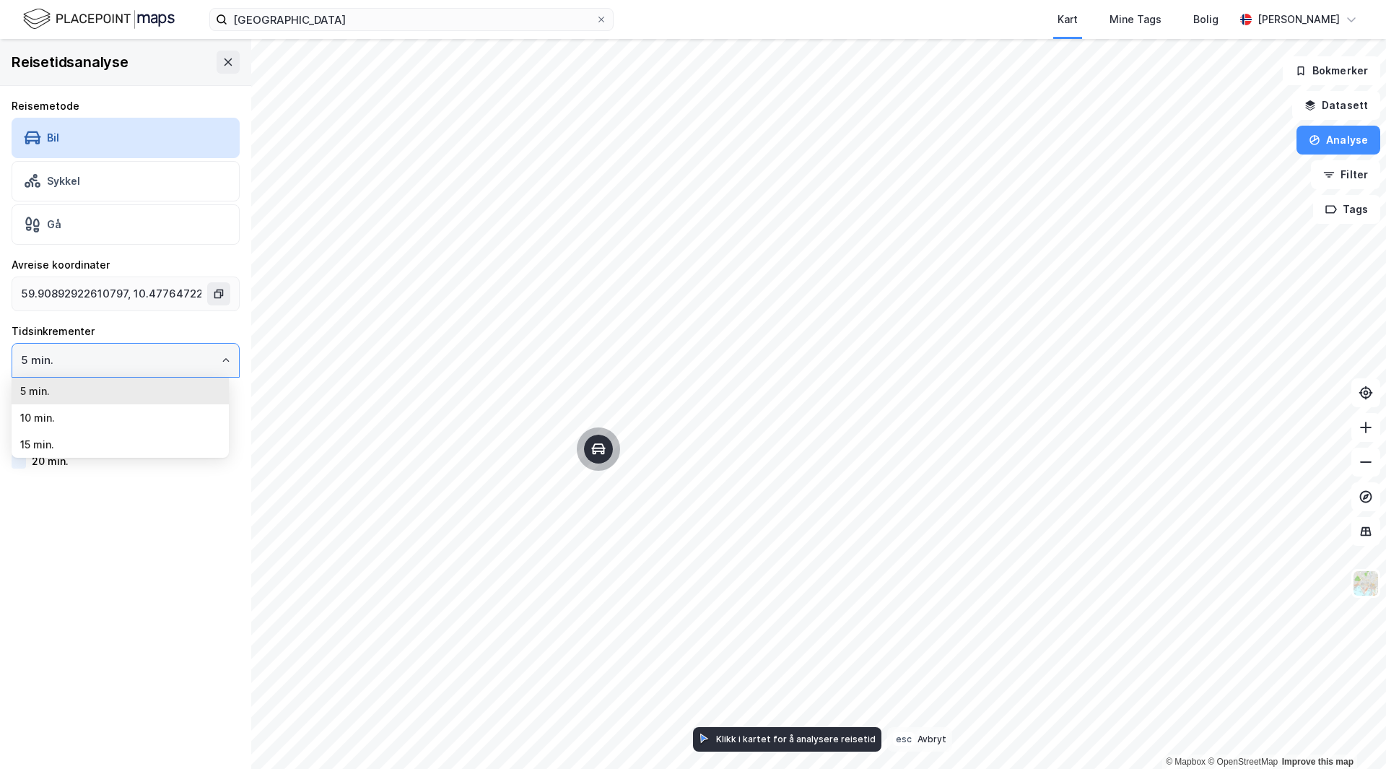
click at [192, 354] on input "5 min." at bounding box center [125, 360] width 227 height 33
click at [165, 424] on li "10 min." at bounding box center [120, 417] width 217 height 27
click at [206, 365] on input "10 min." at bounding box center [125, 360] width 227 height 33
click at [173, 394] on li "5 min." at bounding box center [120, 391] width 217 height 27
type input "5 min."
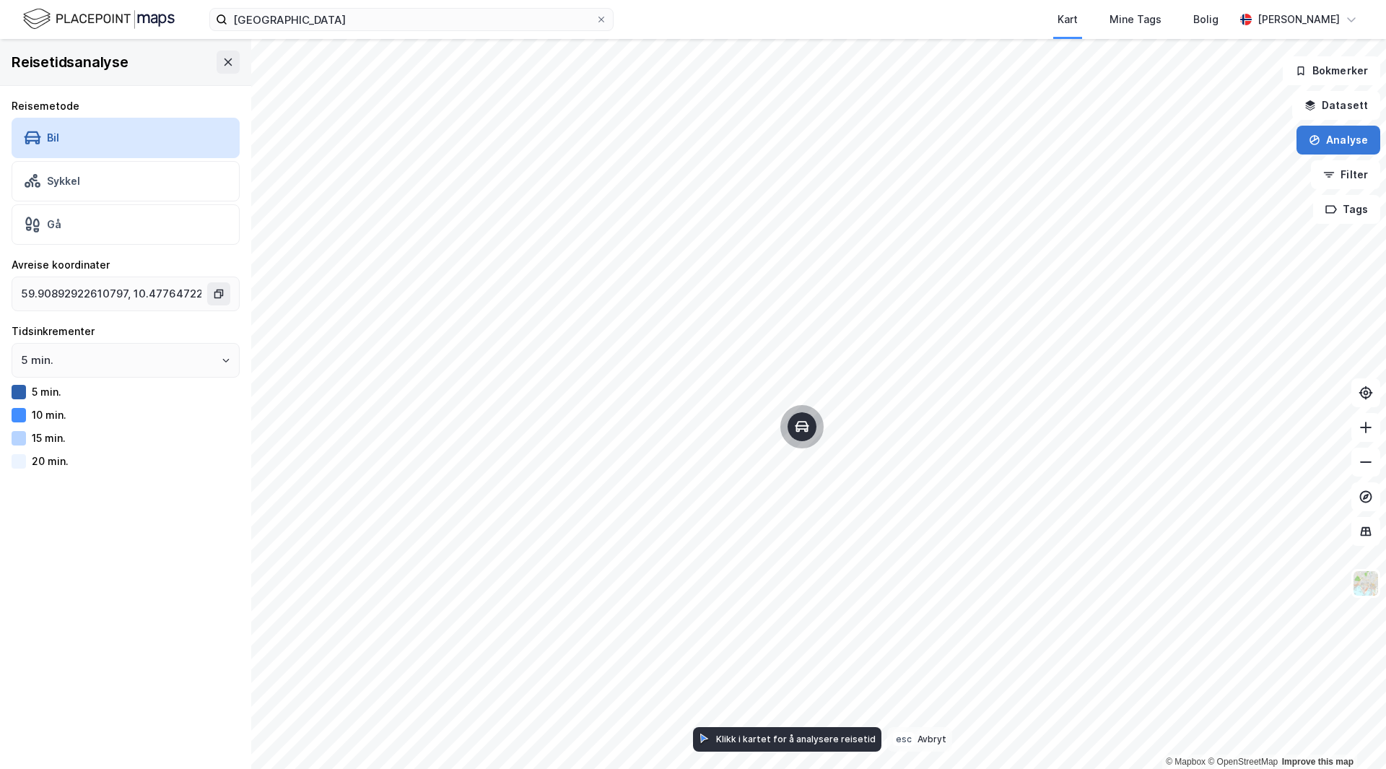
click at [1320, 142] on icon "button" at bounding box center [1315, 140] width 12 height 12
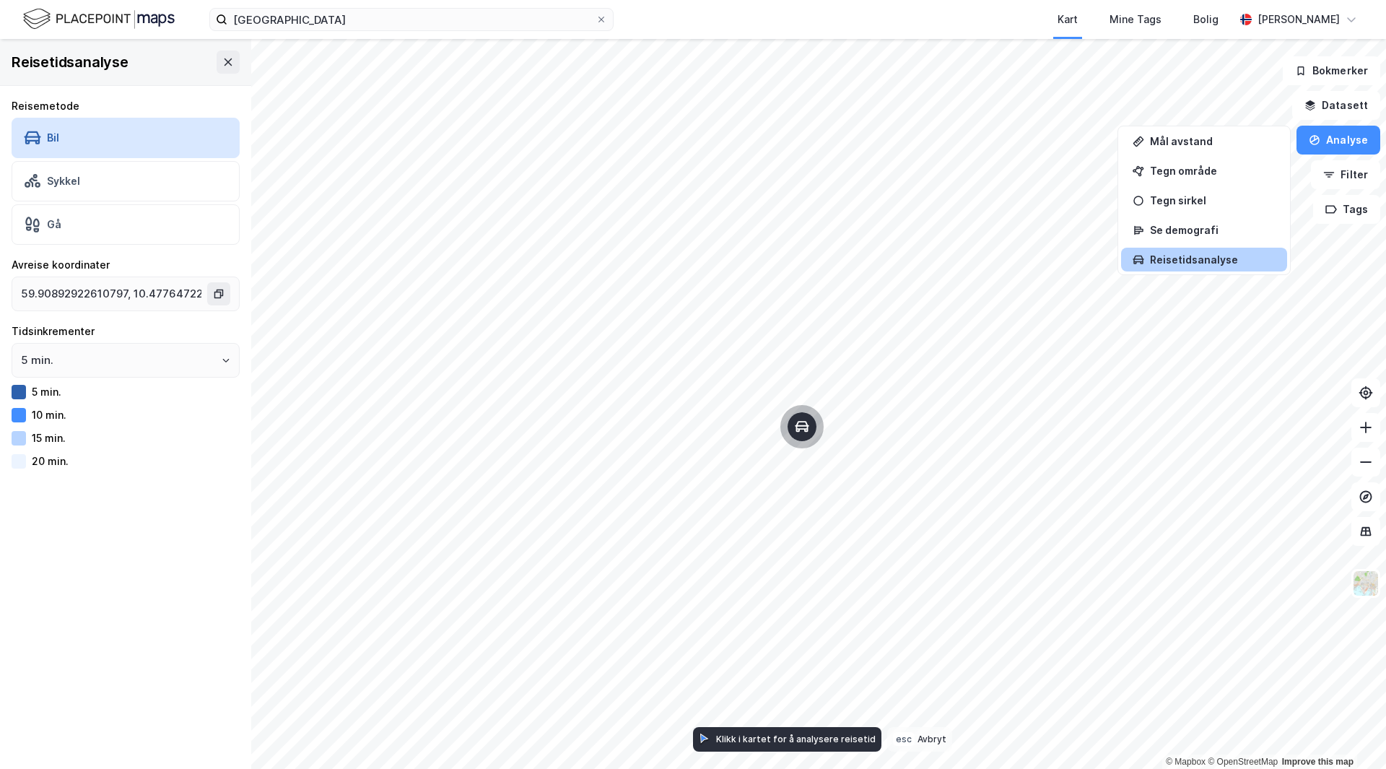
click at [1232, 258] on div "Reisetidsanalyse" at bounding box center [1213, 259] width 126 height 12
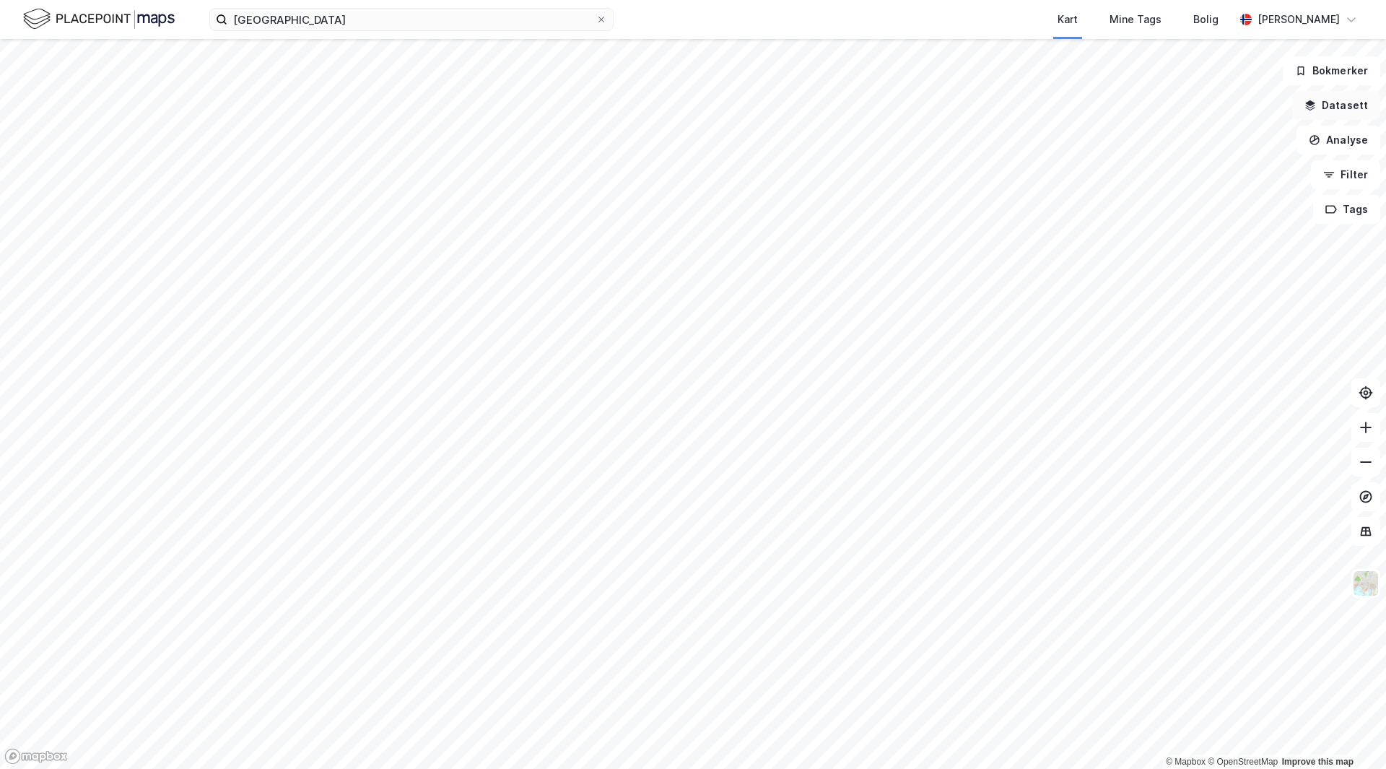
click at [1359, 112] on button "Datasett" at bounding box center [1336, 105] width 88 height 29
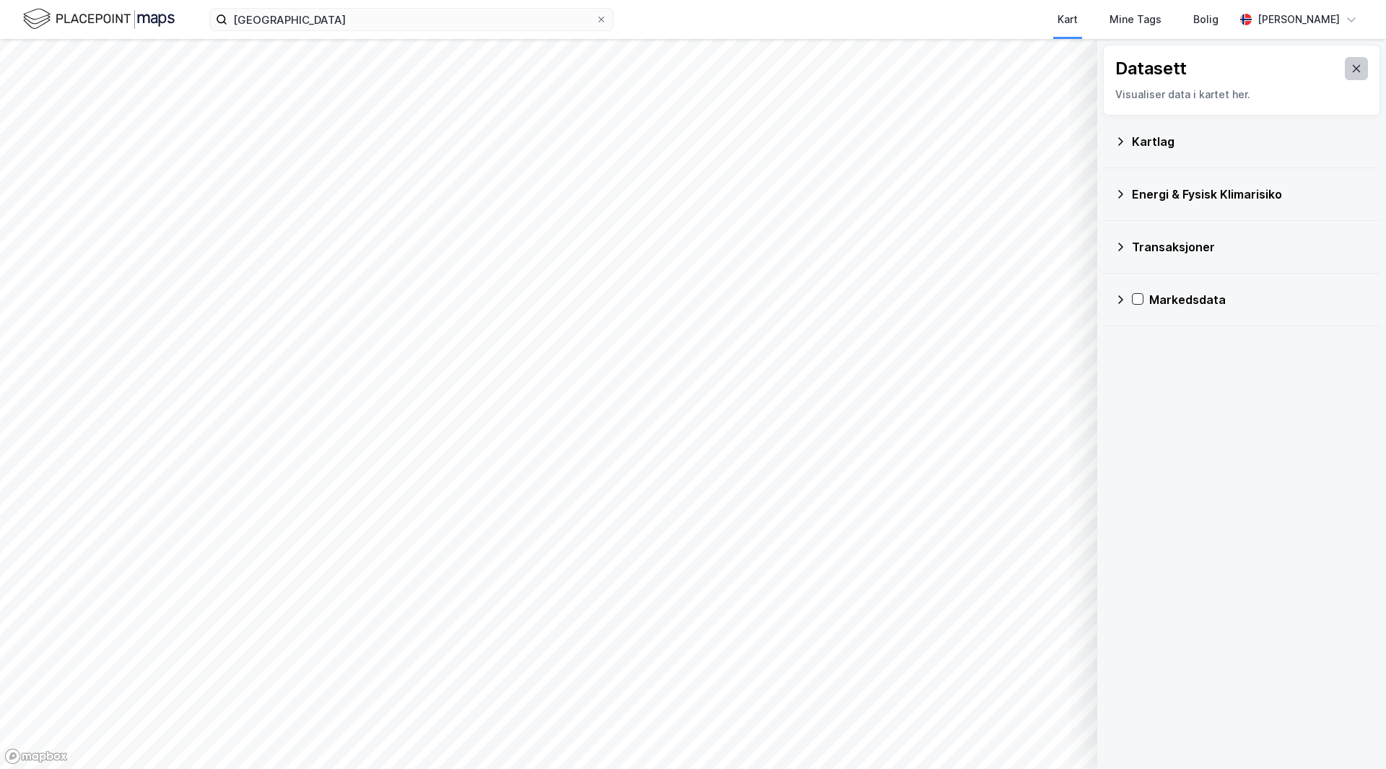
click at [1351, 69] on icon at bounding box center [1357, 69] width 12 height 12
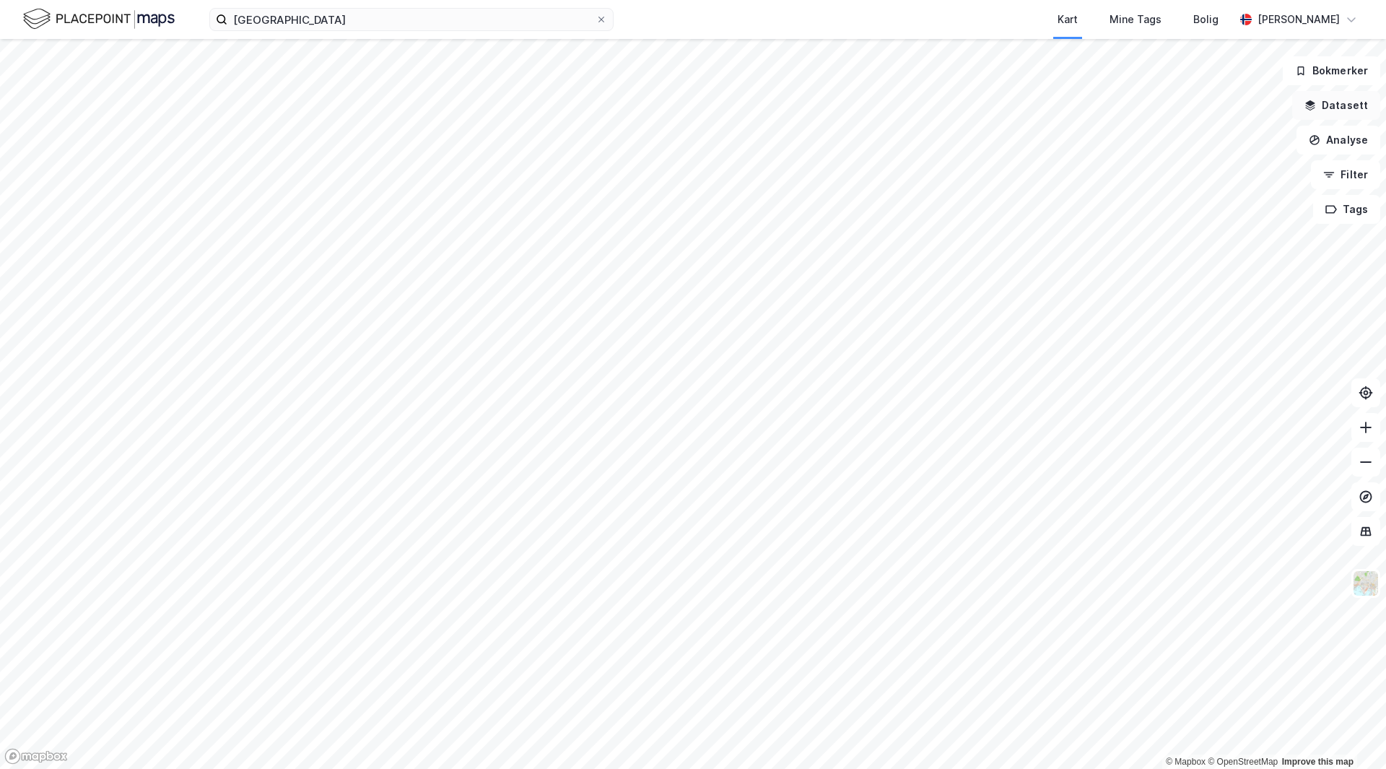
click at [1337, 100] on button "Datasett" at bounding box center [1336, 105] width 88 height 29
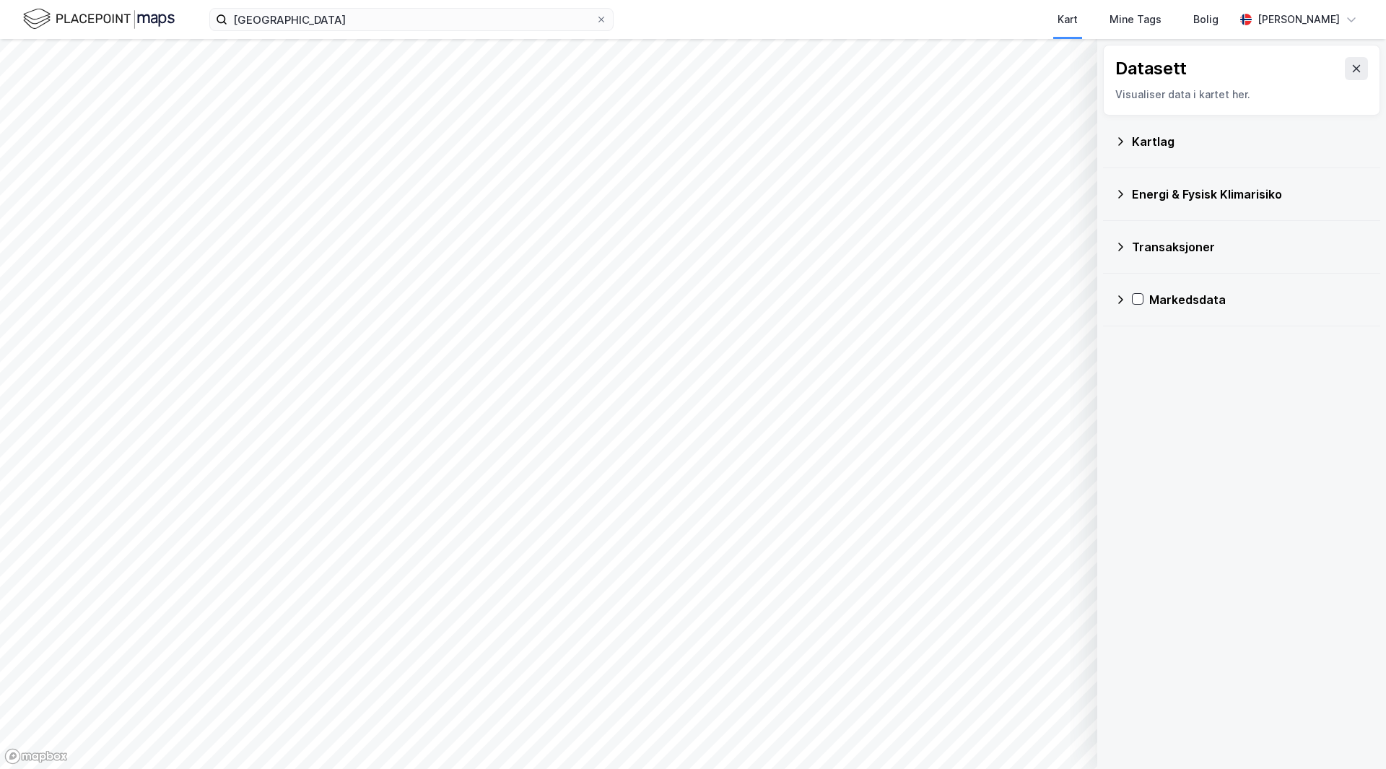
click at [1125, 141] on icon at bounding box center [1121, 142] width 12 height 12
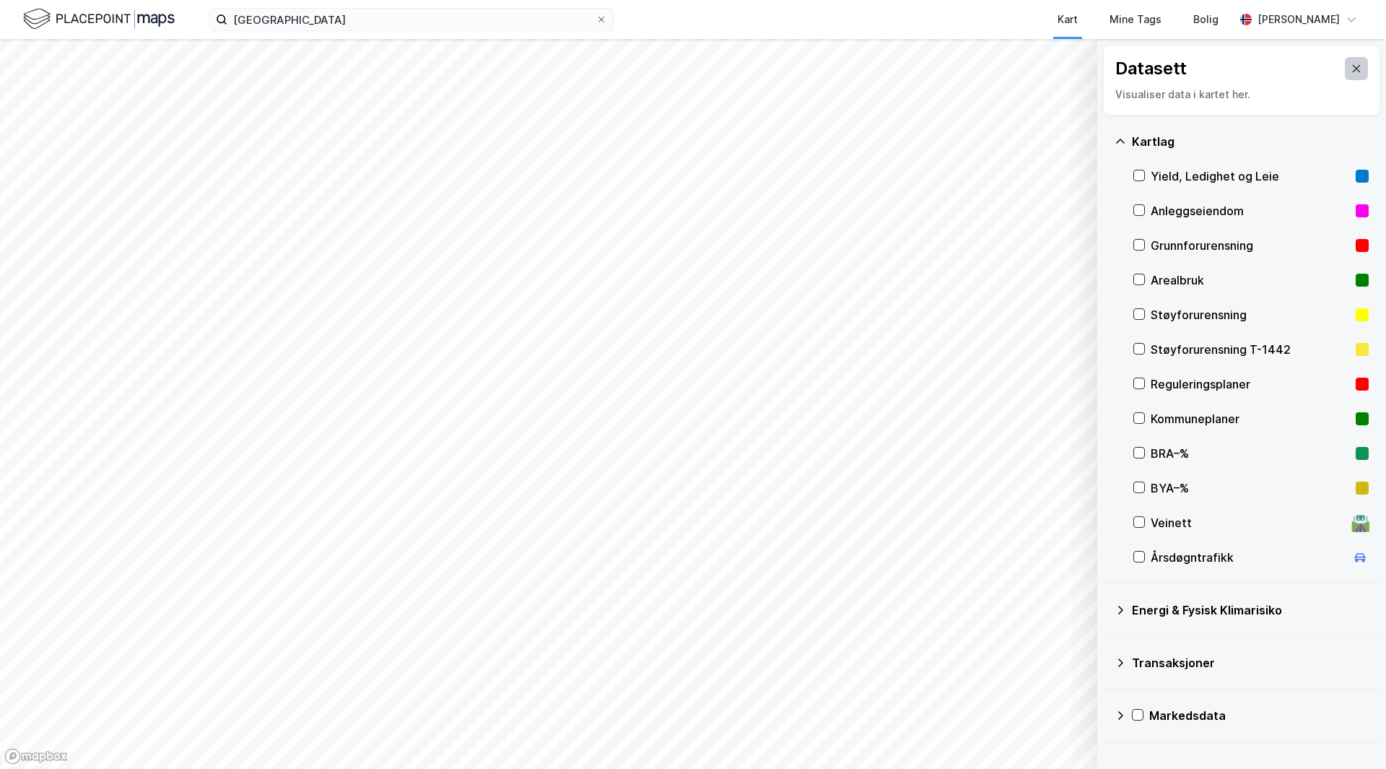
click at [1351, 71] on icon at bounding box center [1357, 69] width 12 height 12
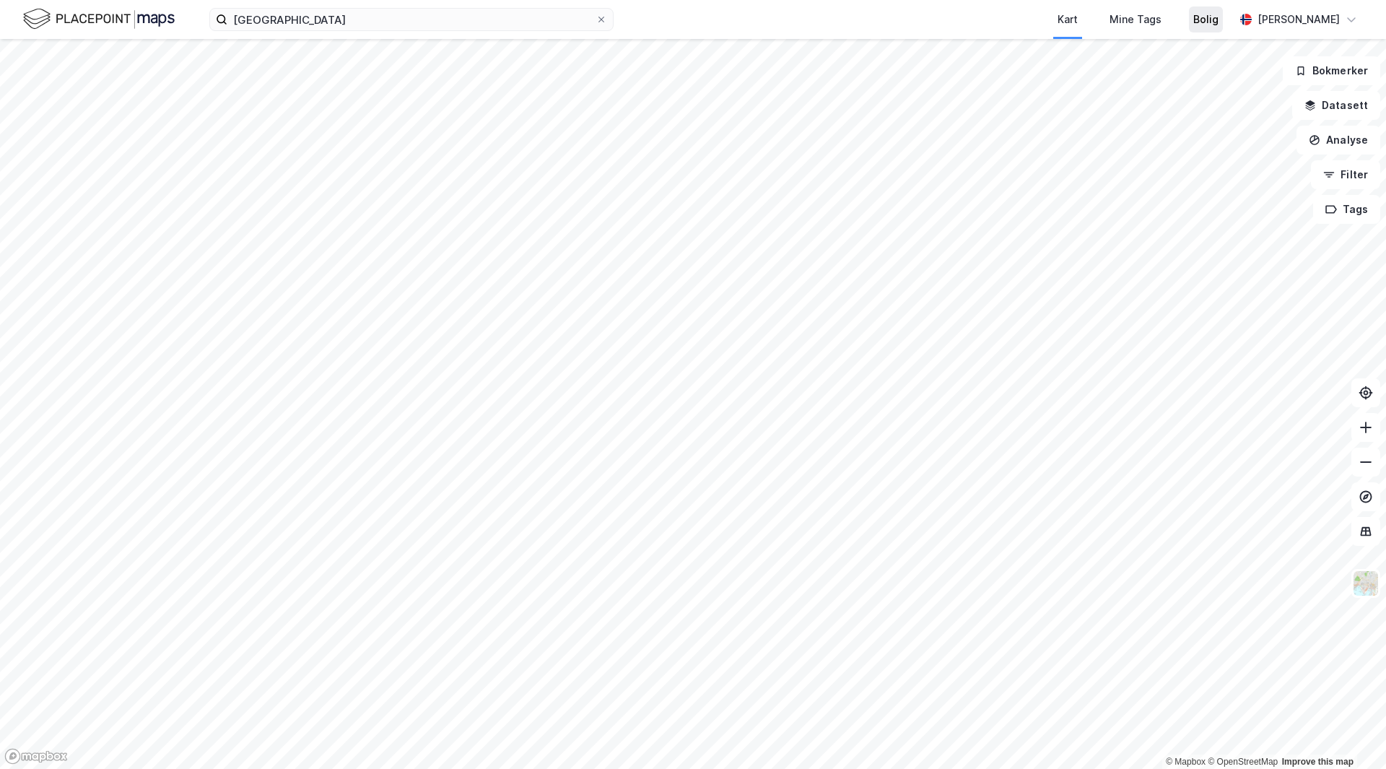
click at [1218, 19] on div "Bolig" at bounding box center [1205, 19] width 25 height 17
